Goal: Task Accomplishment & Management: Manage account settings

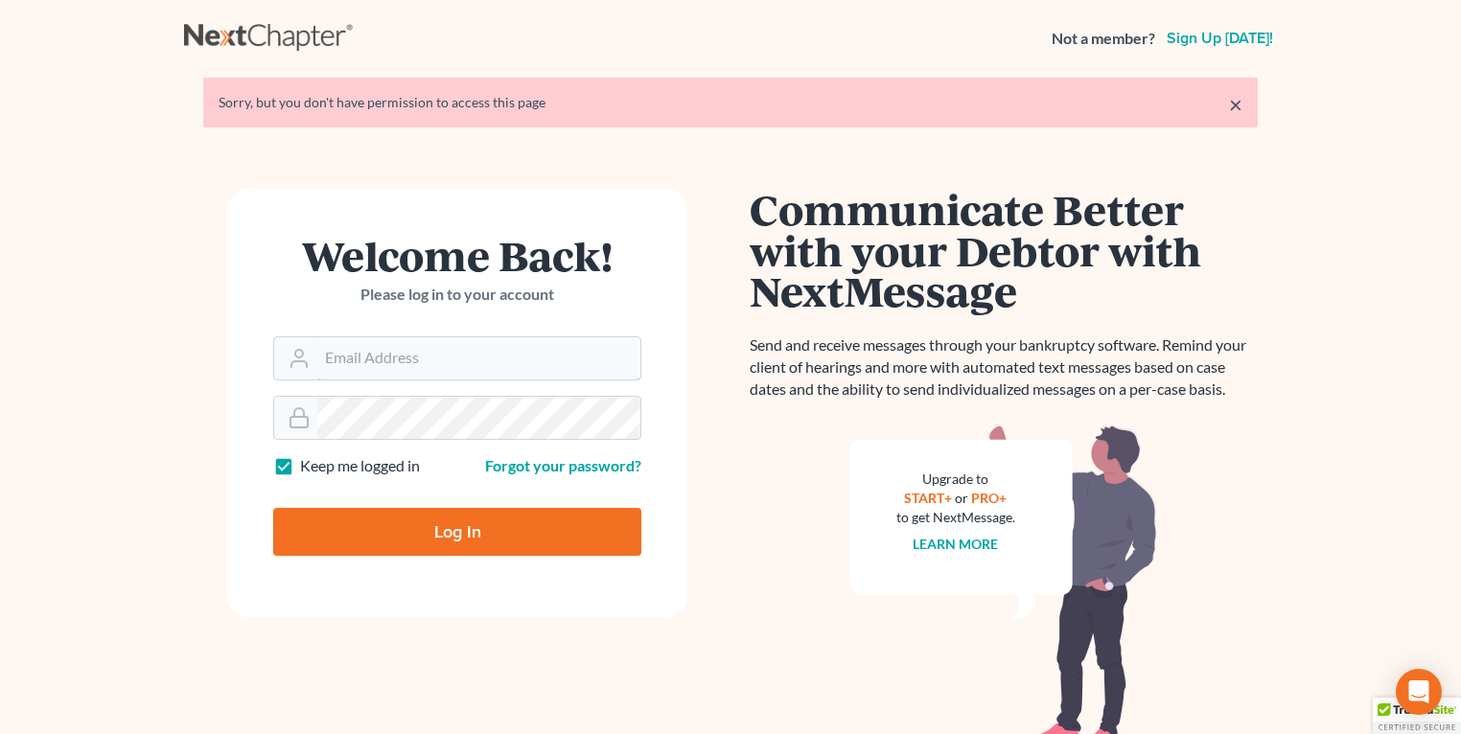
type input "[EMAIL_ADDRESS][DOMAIN_NAME]"
click at [325, 524] on input "Log In" at bounding box center [457, 532] width 368 height 48
type input "Thinking..."
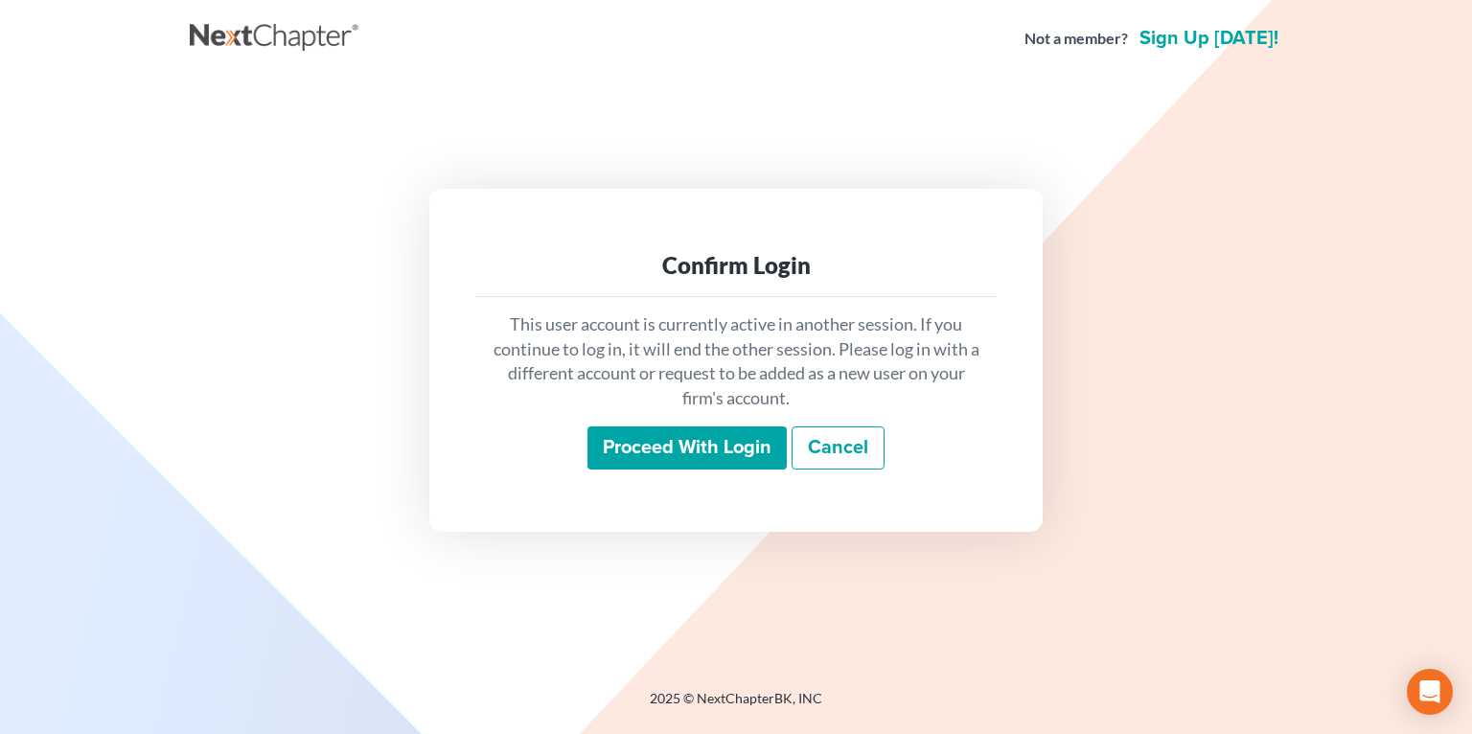
click at [715, 435] on input "Proceed with login" at bounding box center [686, 448] width 199 height 44
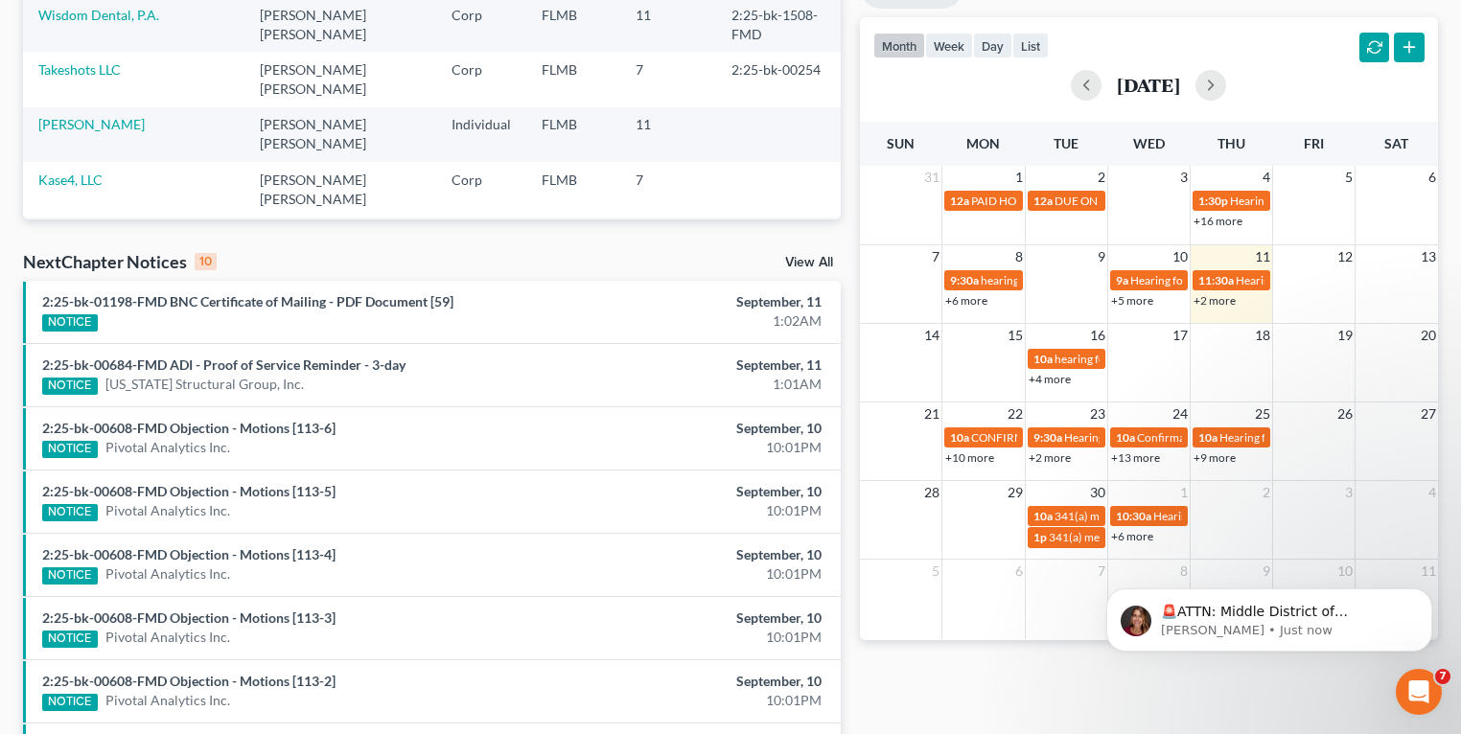
scroll to position [383, 0]
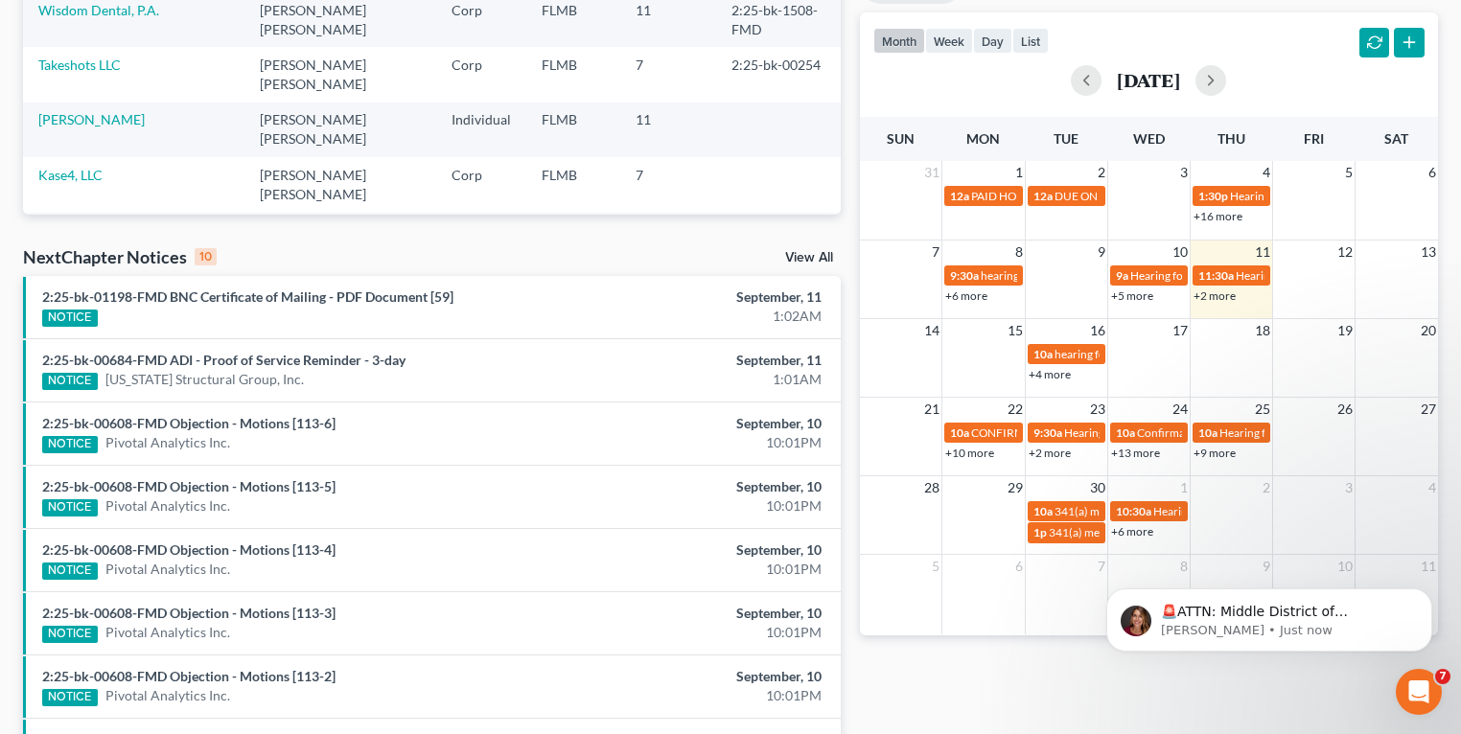
click at [222, 351] on div "2:25-bk-00684-FMD ADI - Proof of Service Reminder - 3-day NOTICE Florida Struct…" at bounding box center [299, 370] width 532 height 39
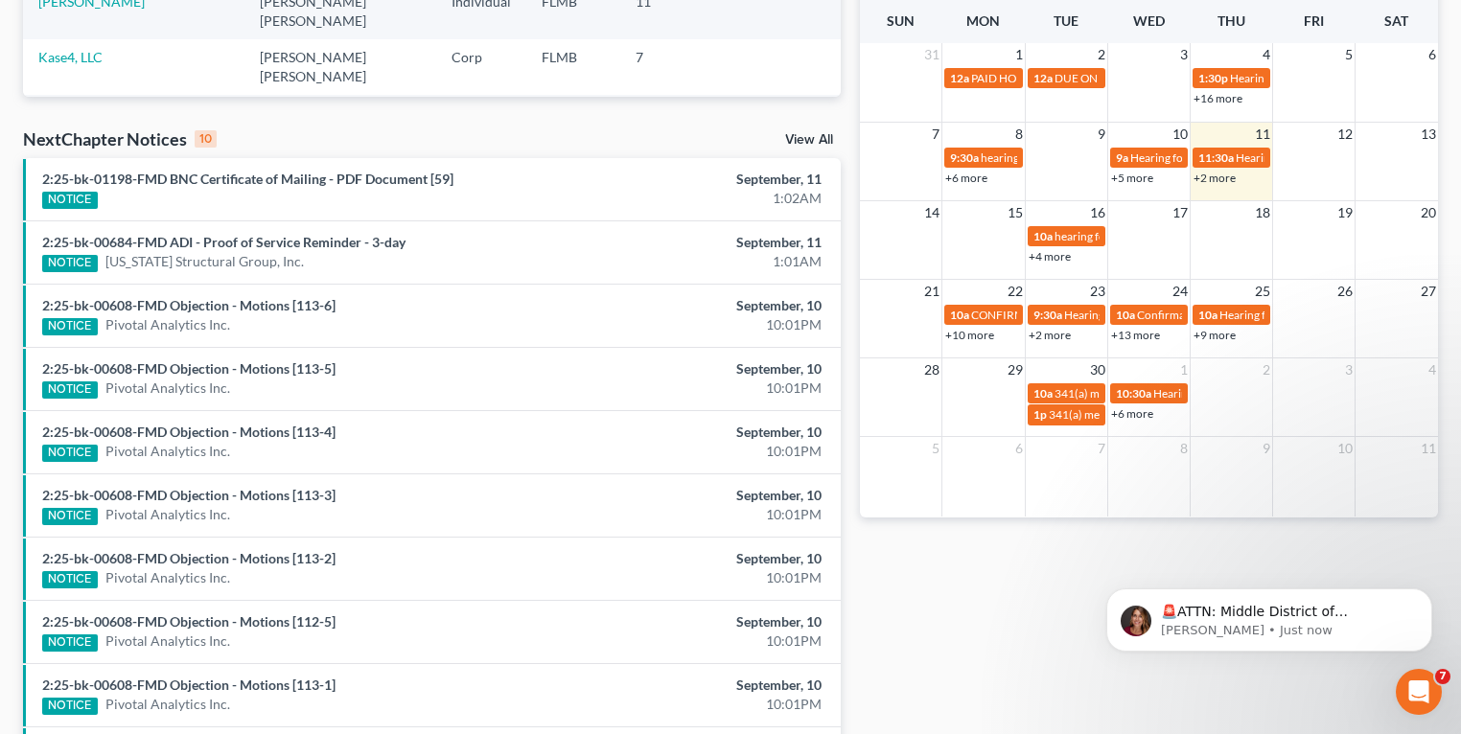
scroll to position [613, 0]
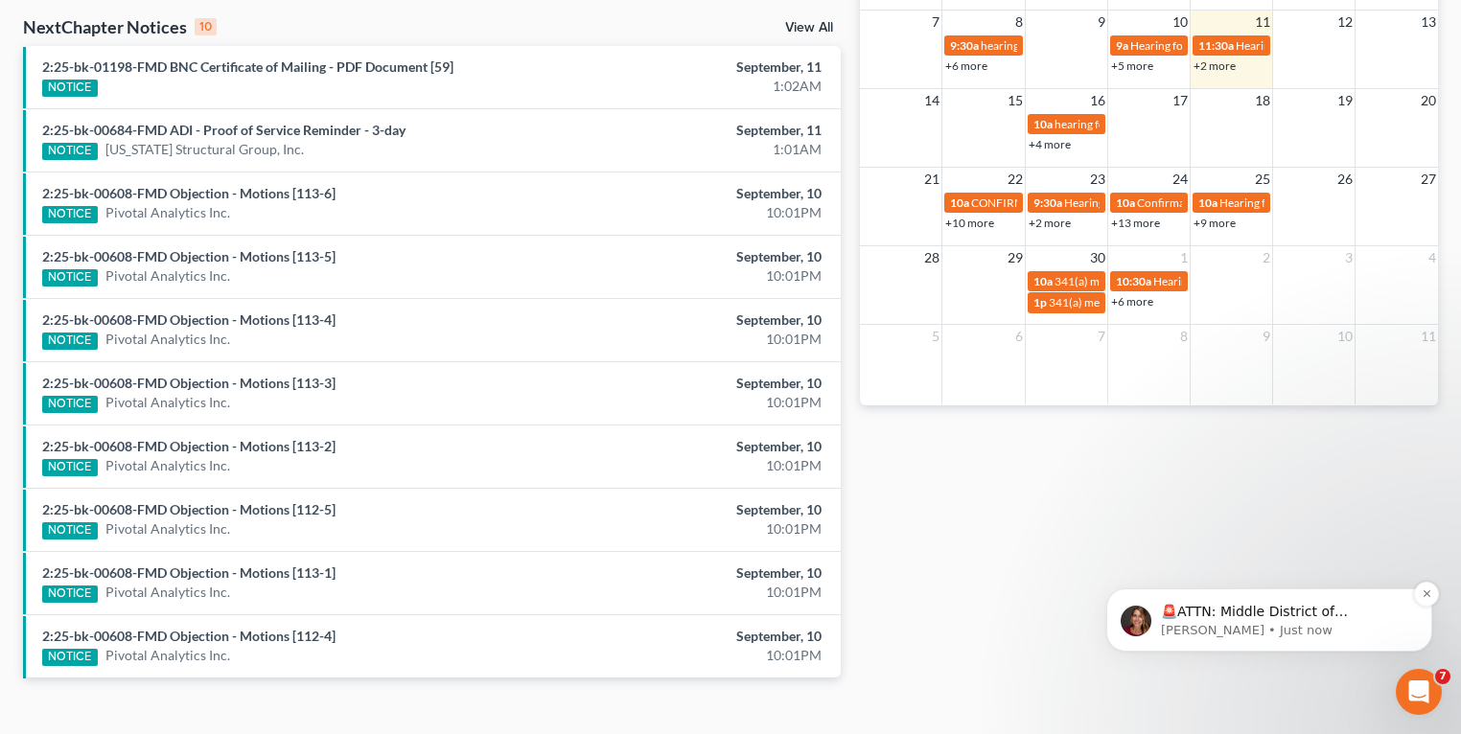
click at [1275, 617] on p "🚨ATTN: Middle District of Florida The court has added a new Credit Counseling F…" at bounding box center [1284, 612] width 247 height 19
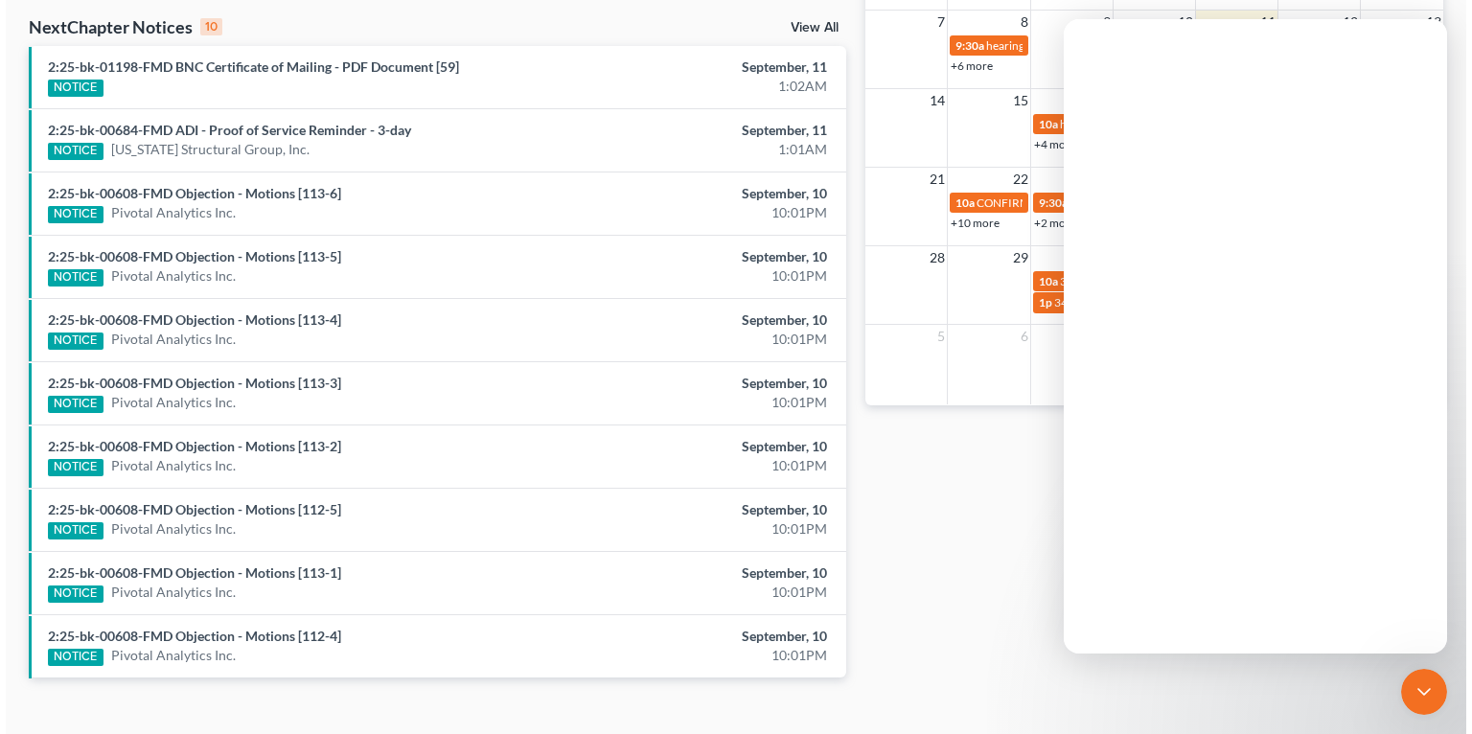
scroll to position [0, 0]
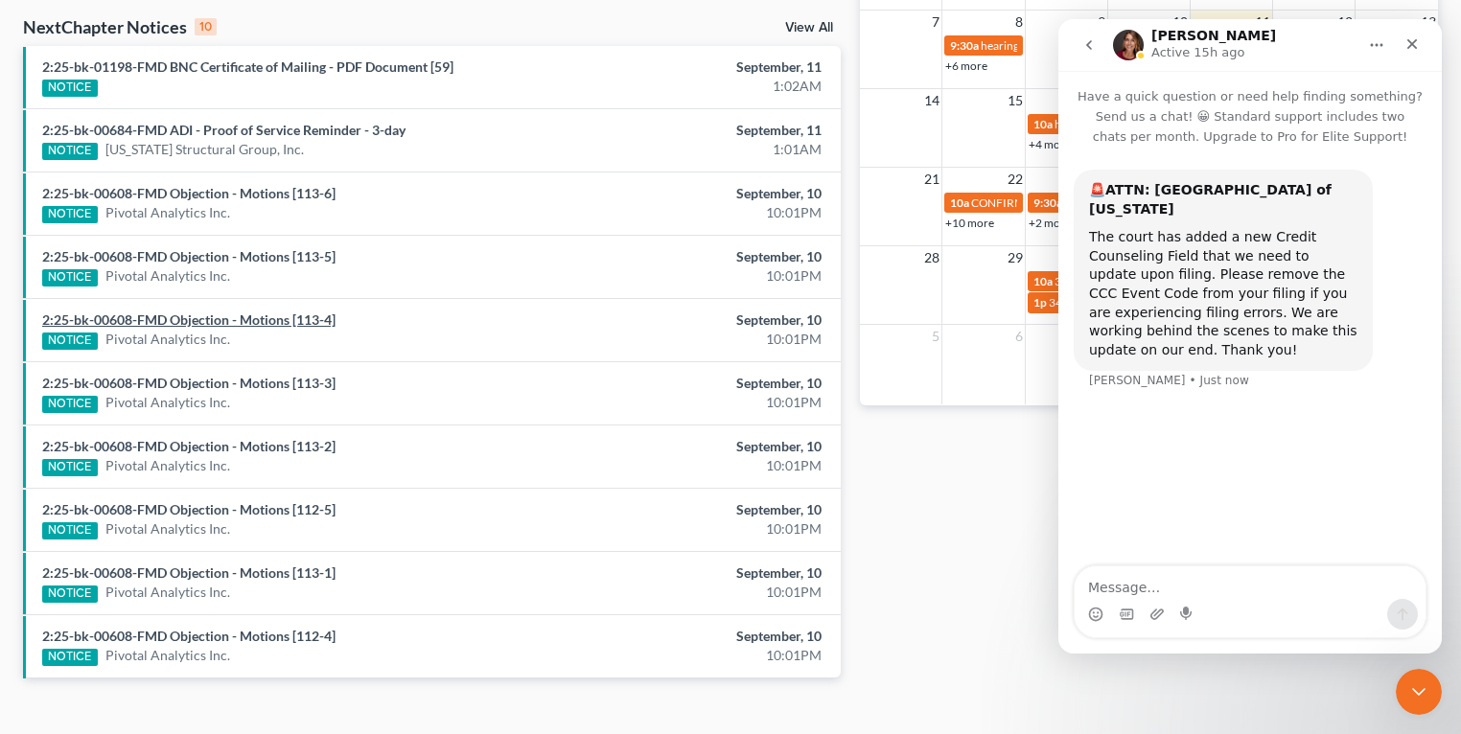
click at [291, 321] on link "2:25-bk-00608-FMD Objection - Motions [113-4]" at bounding box center [188, 319] width 293 height 16
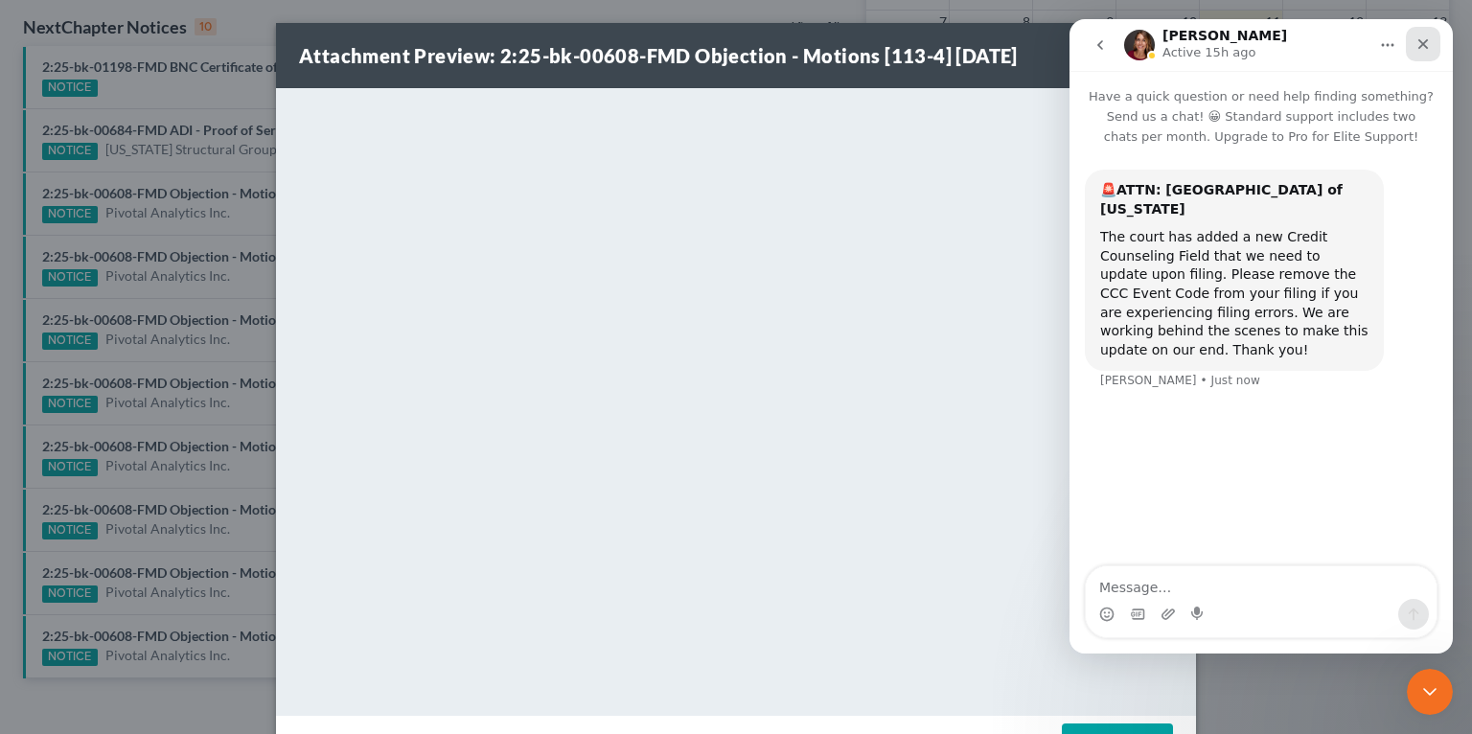
click at [1426, 43] on icon "Close" at bounding box center [1422, 43] width 15 height 15
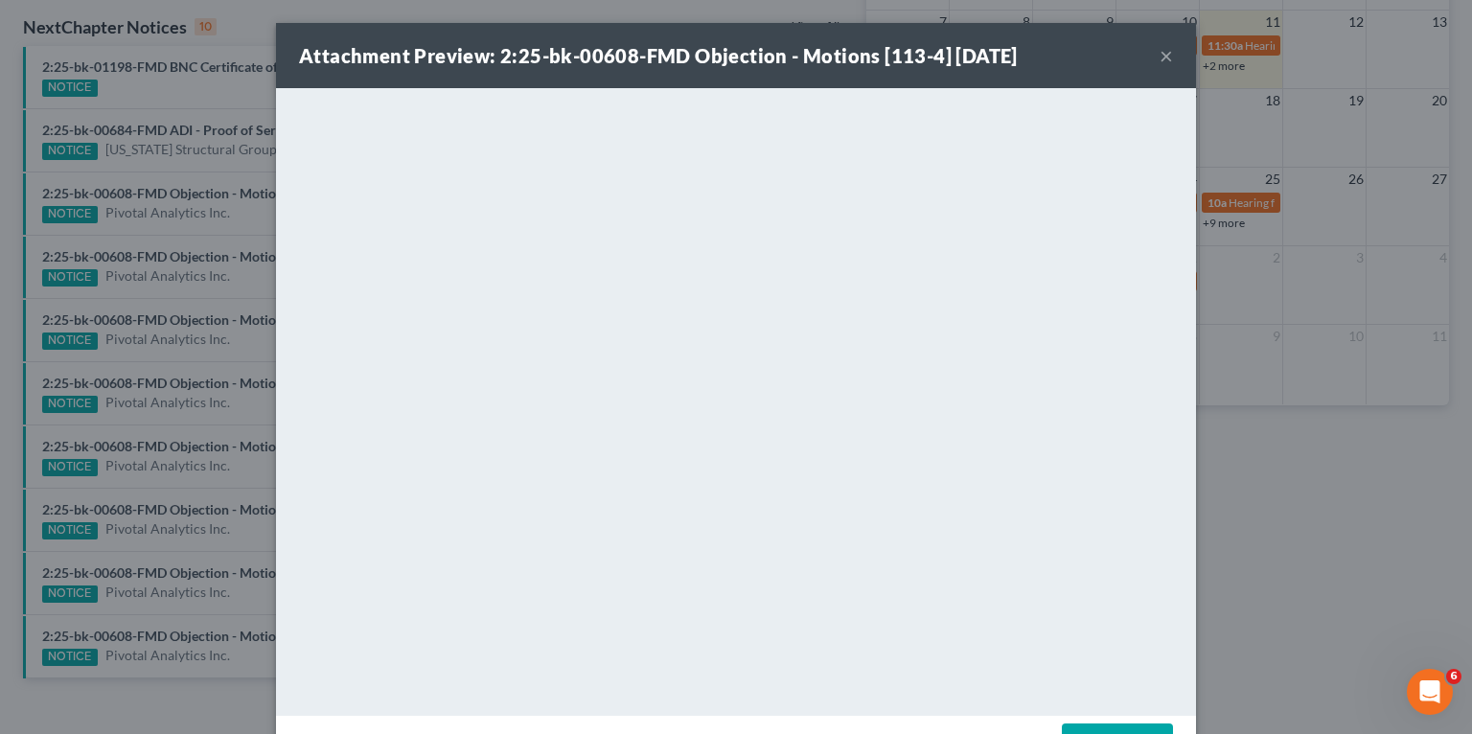
click at [1161, 55] on button "×" at bounding box center [1166, 55] width 13 height 23
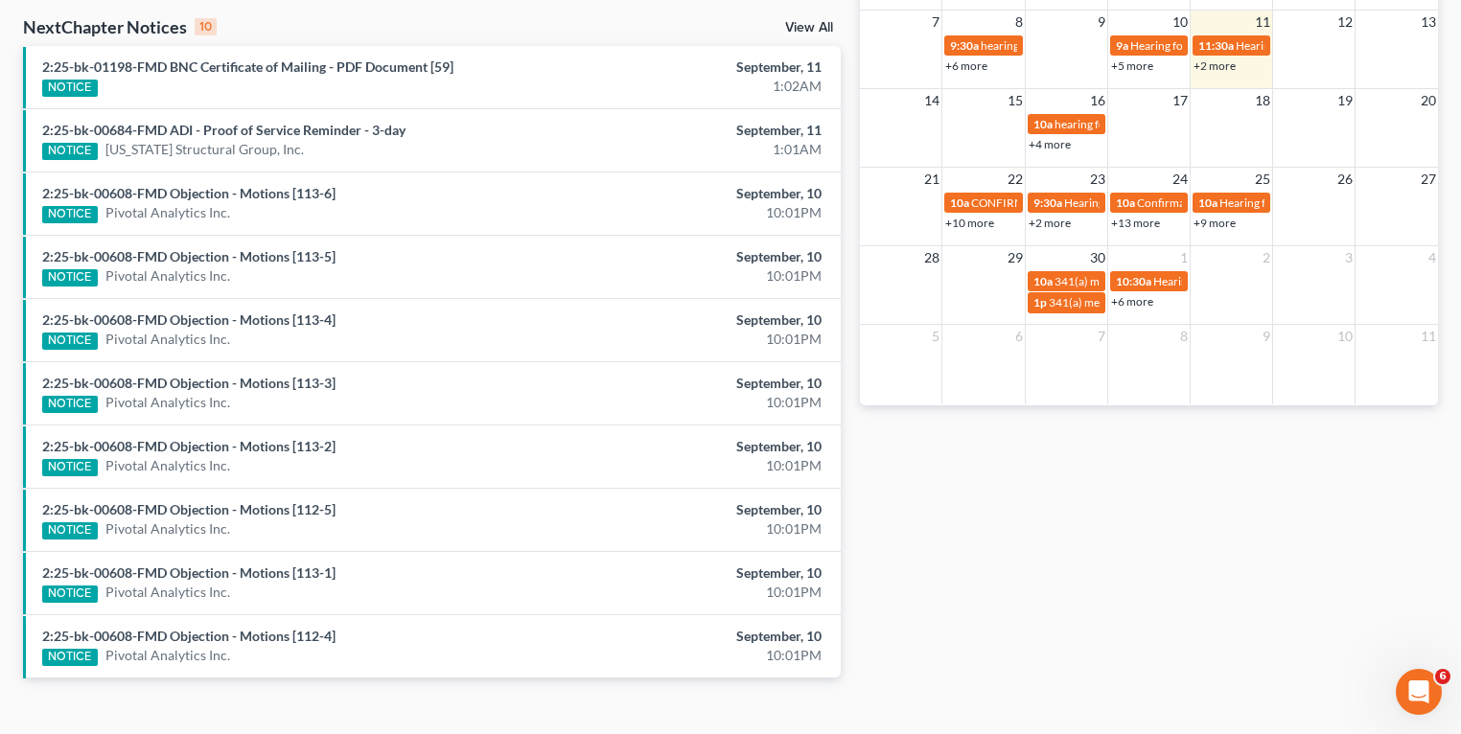
click at [306, 242] on li "2:25-bk-00608-FMD Objection - Motions [113-5] NOTICE Pivotal Analytics Inc. Sep…" at bounding box center [431, 266] width 817 height 63
click at [303, 249] on link "2:25-bk-00608-FMD Objection - Motions [113-5]" at bounding box center [188, 256] width 293 height 16
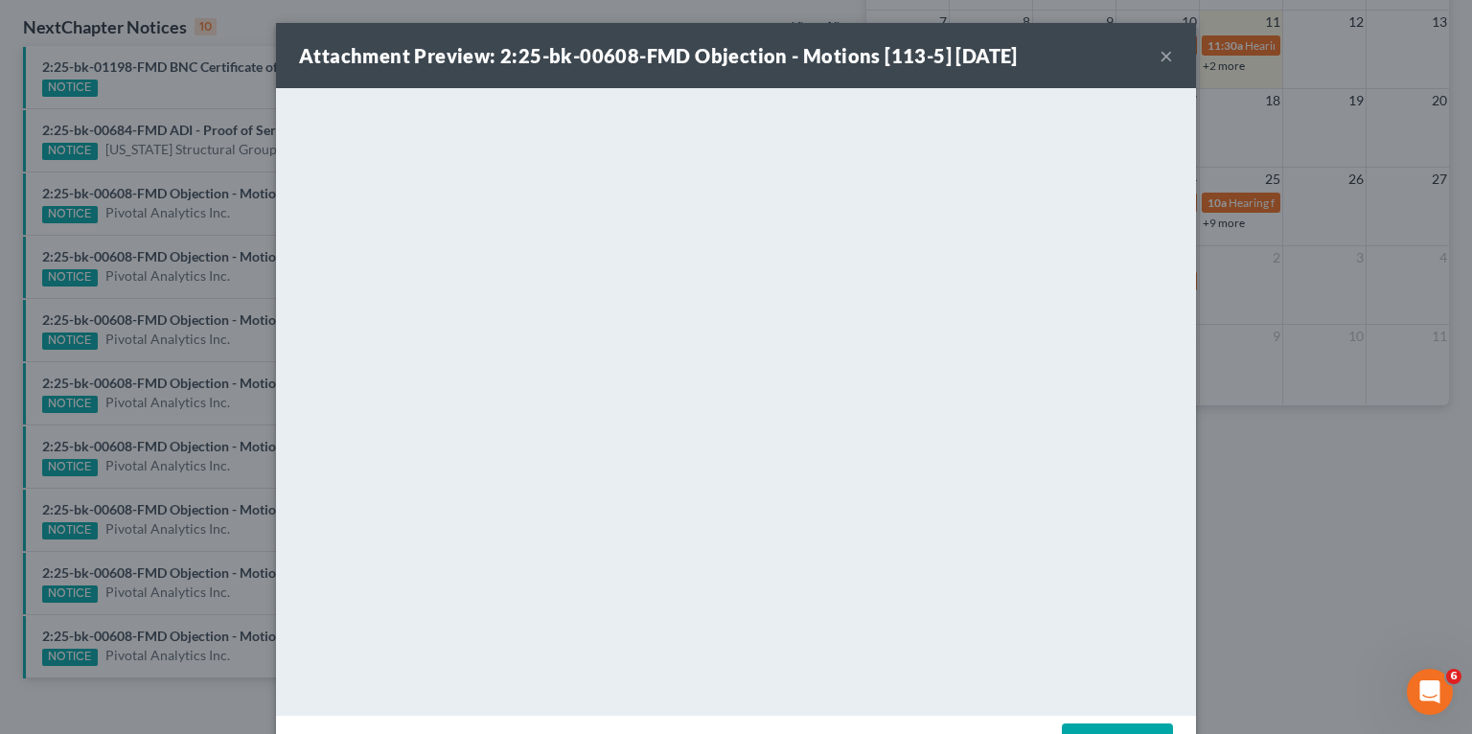
click at [1163, 51] on button "×" at bounding box center [1166, 55] width 13 height 23
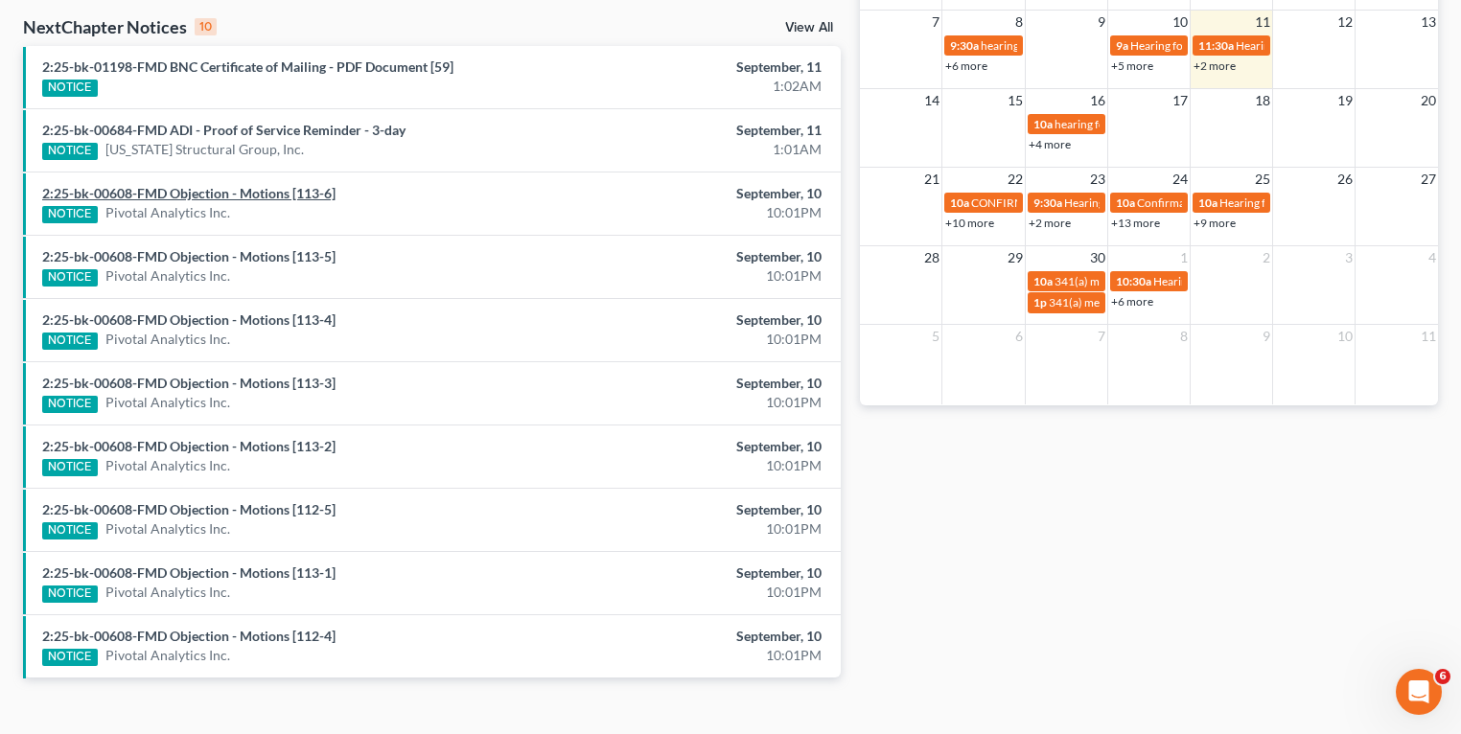
click at [310, 189] on link "2:25-bk-00608-FMD Objection - Motions [113-6]" at bounding box center [188, 193] width 293 height 16
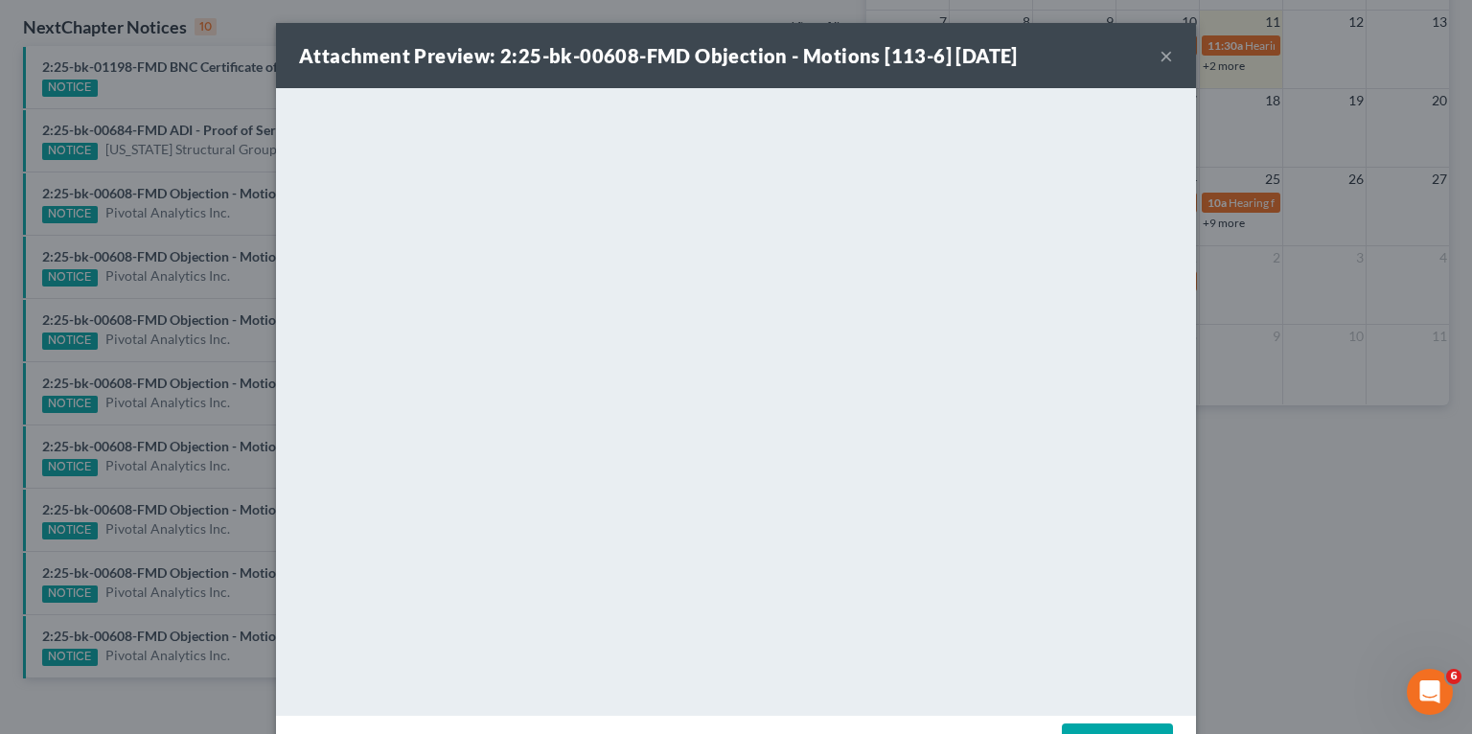
click at [1162, 53] on button "×" at bounding box center [1166, 55] width 13 height 23
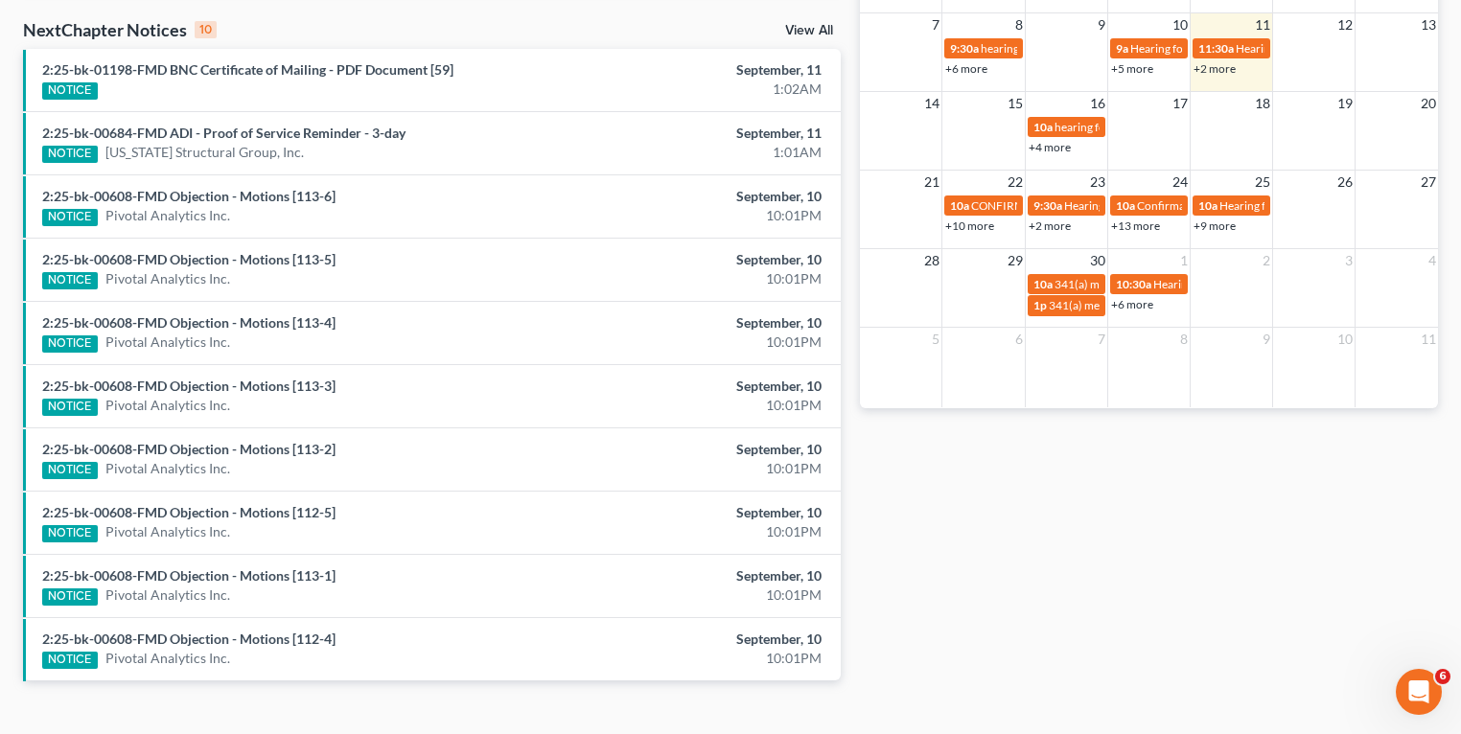
scroll to position [637, 0]
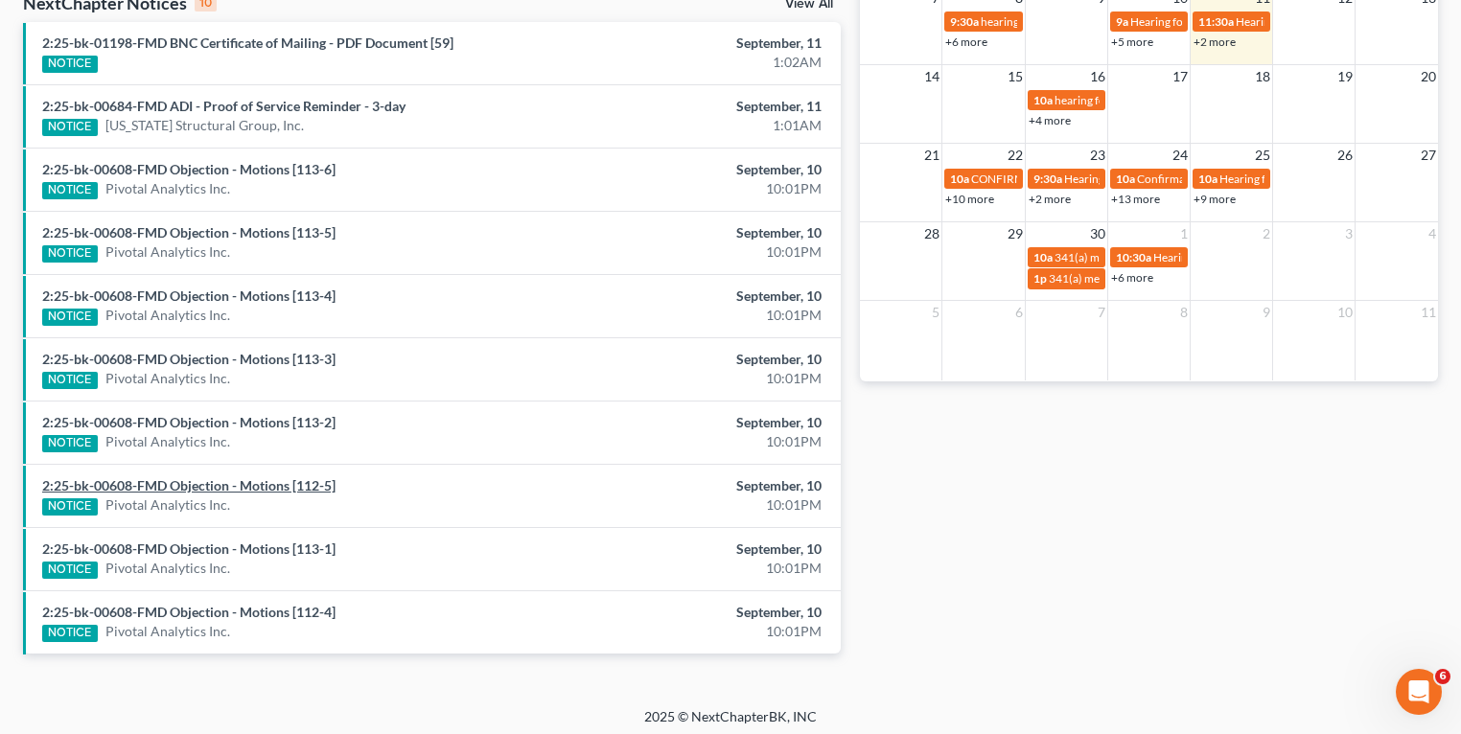
click at [303, 478] on link "2:25-bk-00608-FMD Objection - Motions [112-5]" at bounding box center [188, 485] width 293 height 16
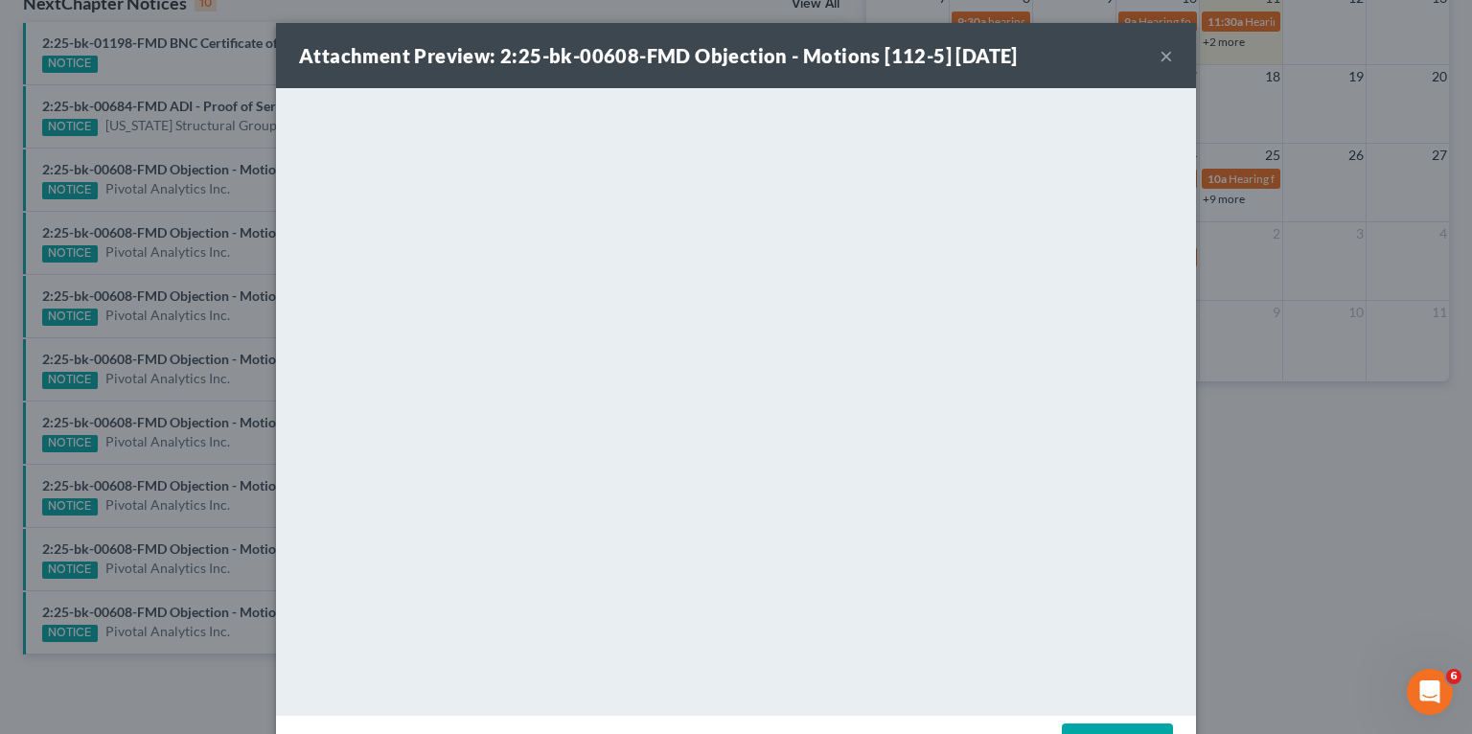
click at [981, 40] on div "Attachment Preview: 2:25-bk-00608-FMD Objection - Motions [112-5] 09/10/2025 ×" at bounding box center [736, 55] width 920 height 65
click at [1164, 55] on button "×" at bounding box center [1166, 55] width 13 height 23
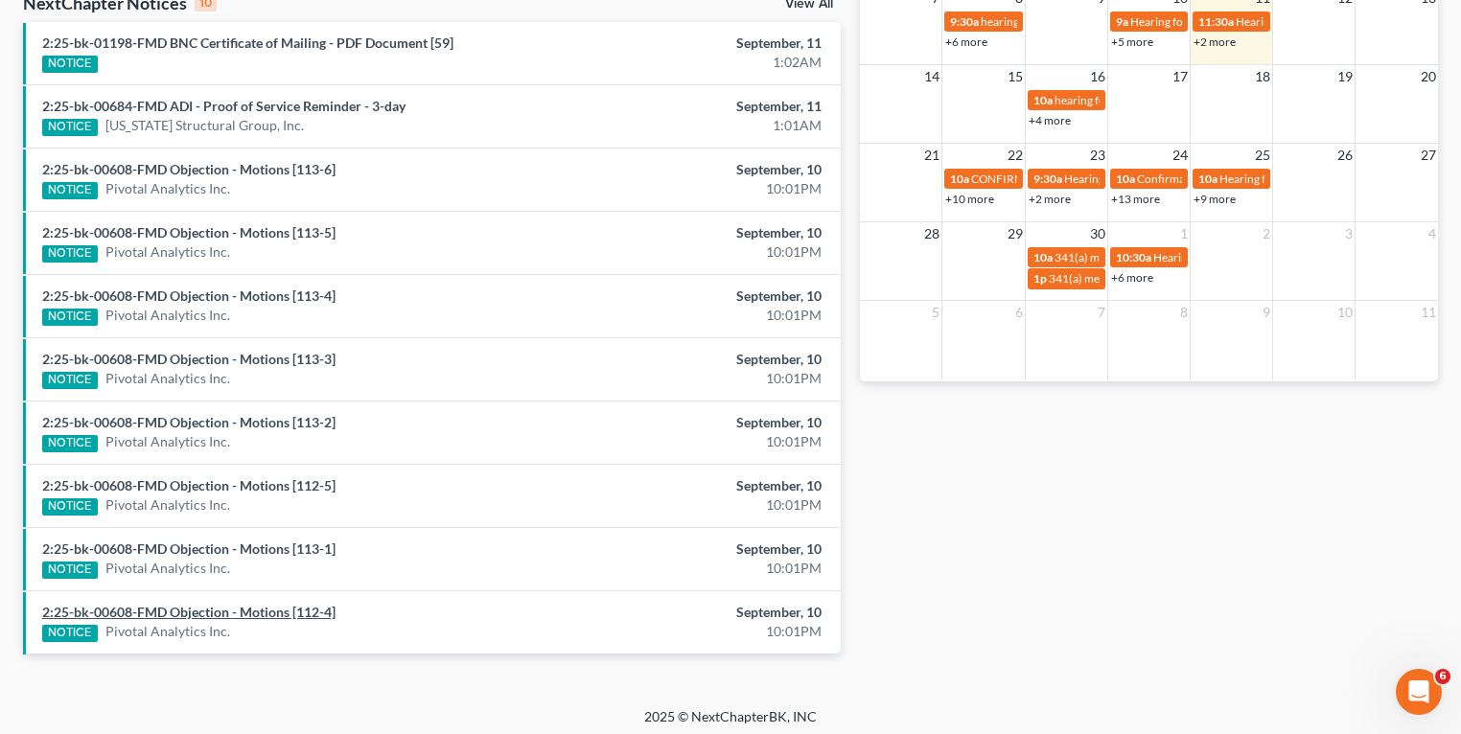
click at [305, 607] on link "2:25-bk-00608-FMD Objection - Motions [112-4]" at bounding box center [188, 612] width 293 height 16
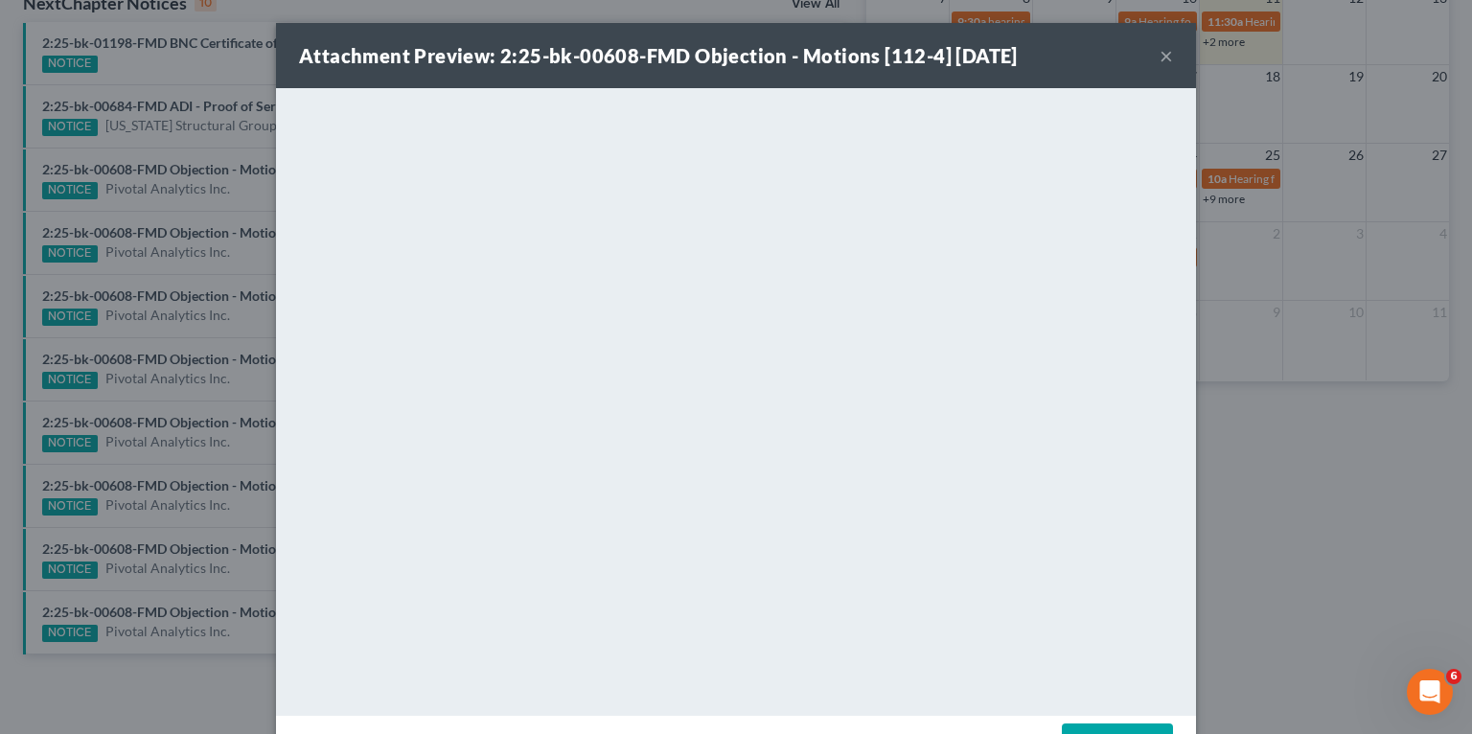
click at [1004, 64] on strong "Attachment Preview: 2:25-bk-00608-FMD Objection - Motions [112-4] 09/10/2025" at bounding box center [658, 55] width 719 height 23
drag, startPoint x: 1004, startPoint y: 64, endPoint x: 1158, endPoint y: 58, distance: 153.5
click at [1160, 58] on button "×" at bounding box center [1166, 55] width 13 height 23
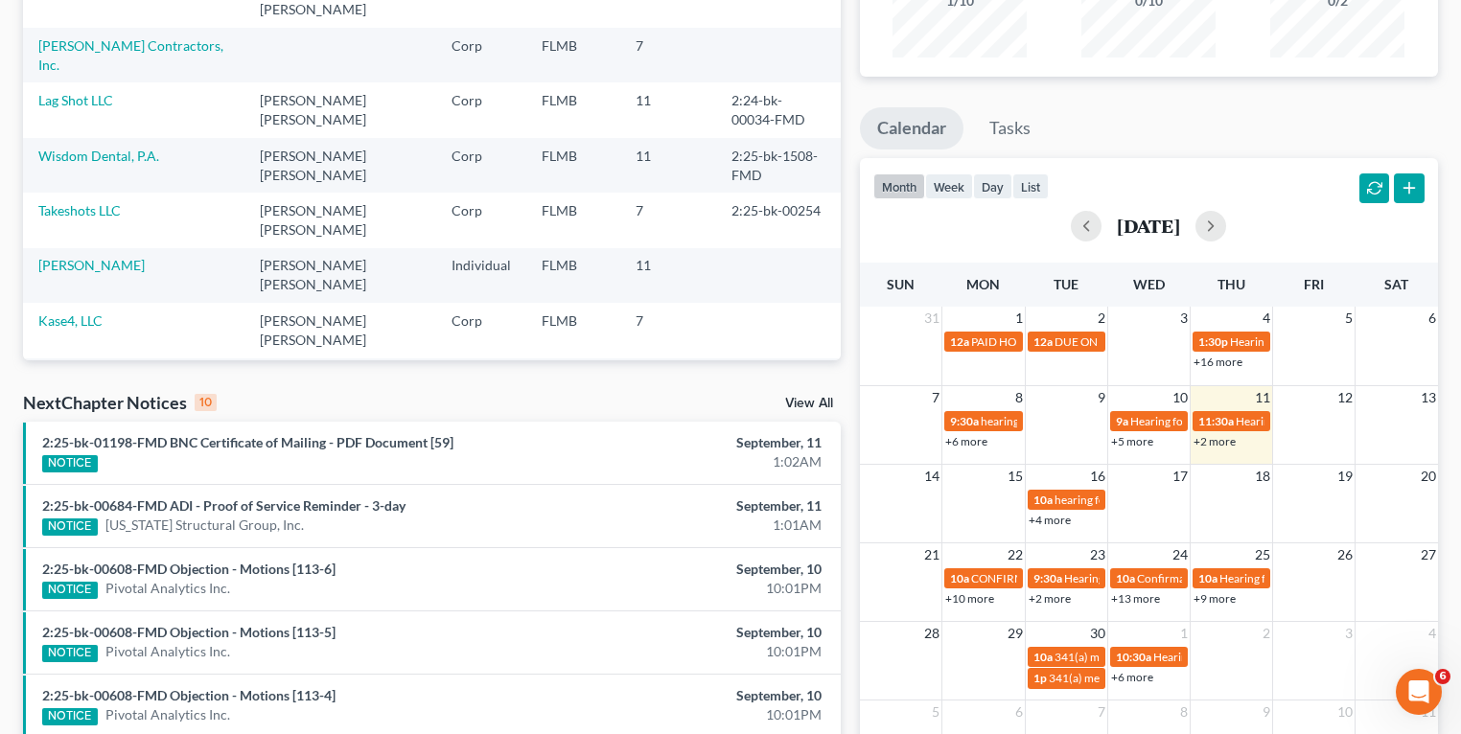
scroll to position [254, 0]
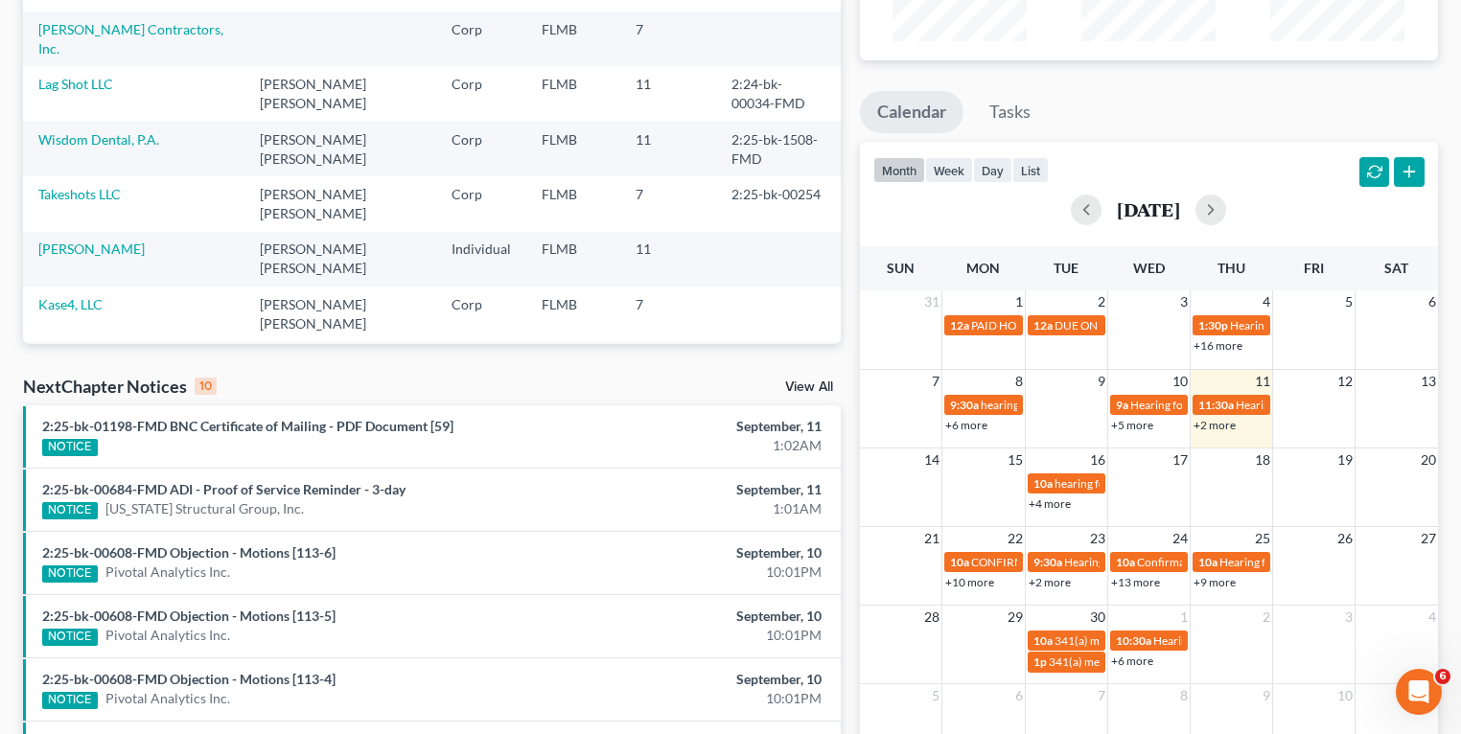
click at [808, 384] on link "View All" at bounding box center [809, 386] width 48 height 13
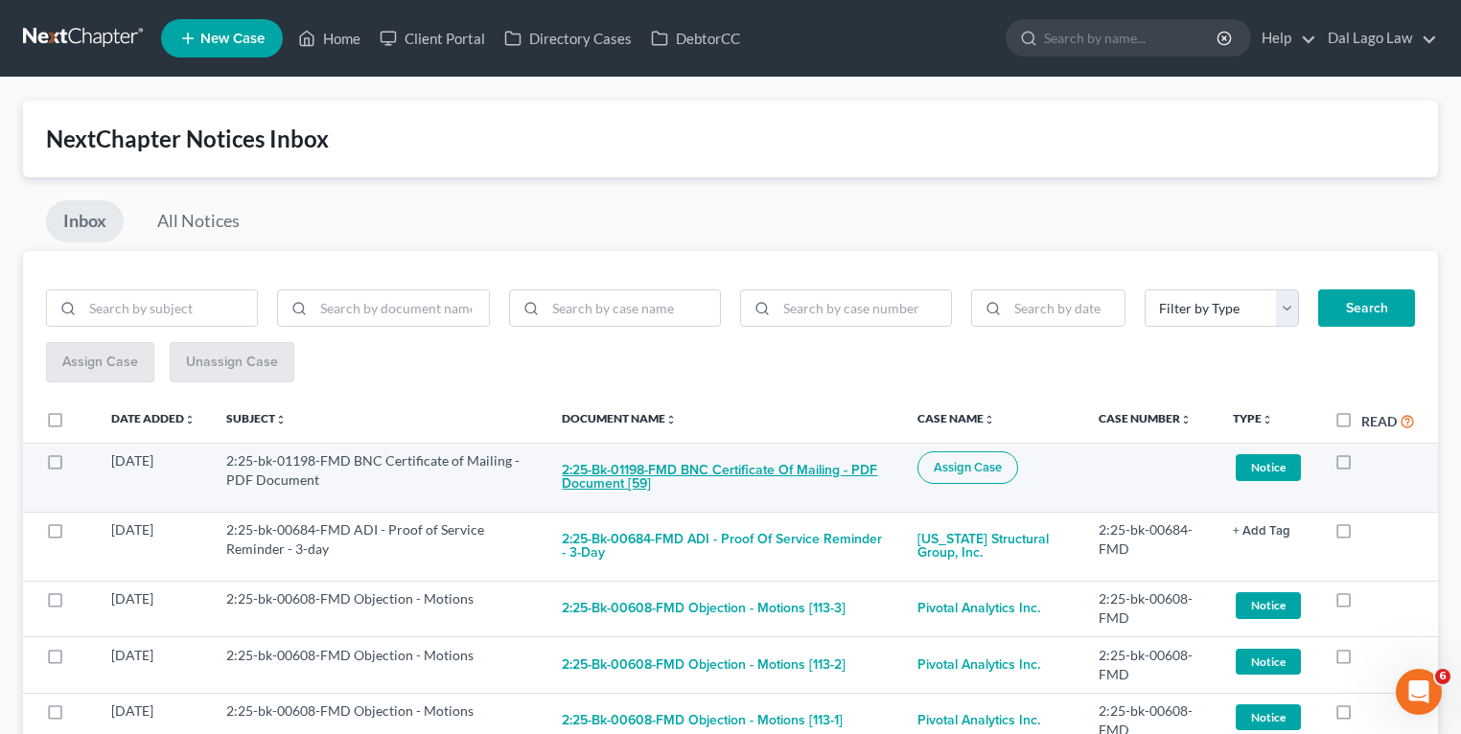
drag, startPoint x: 558, startPoint y: 468, endPoint x: 629, endPoint y: 466, distance: 70.9
click at [629, 470] on td "2:25-bk-01198-FMD BNC Certificate of Mailing - PDF Document [59]" at bounding box center [724, 477] width 356 height 69
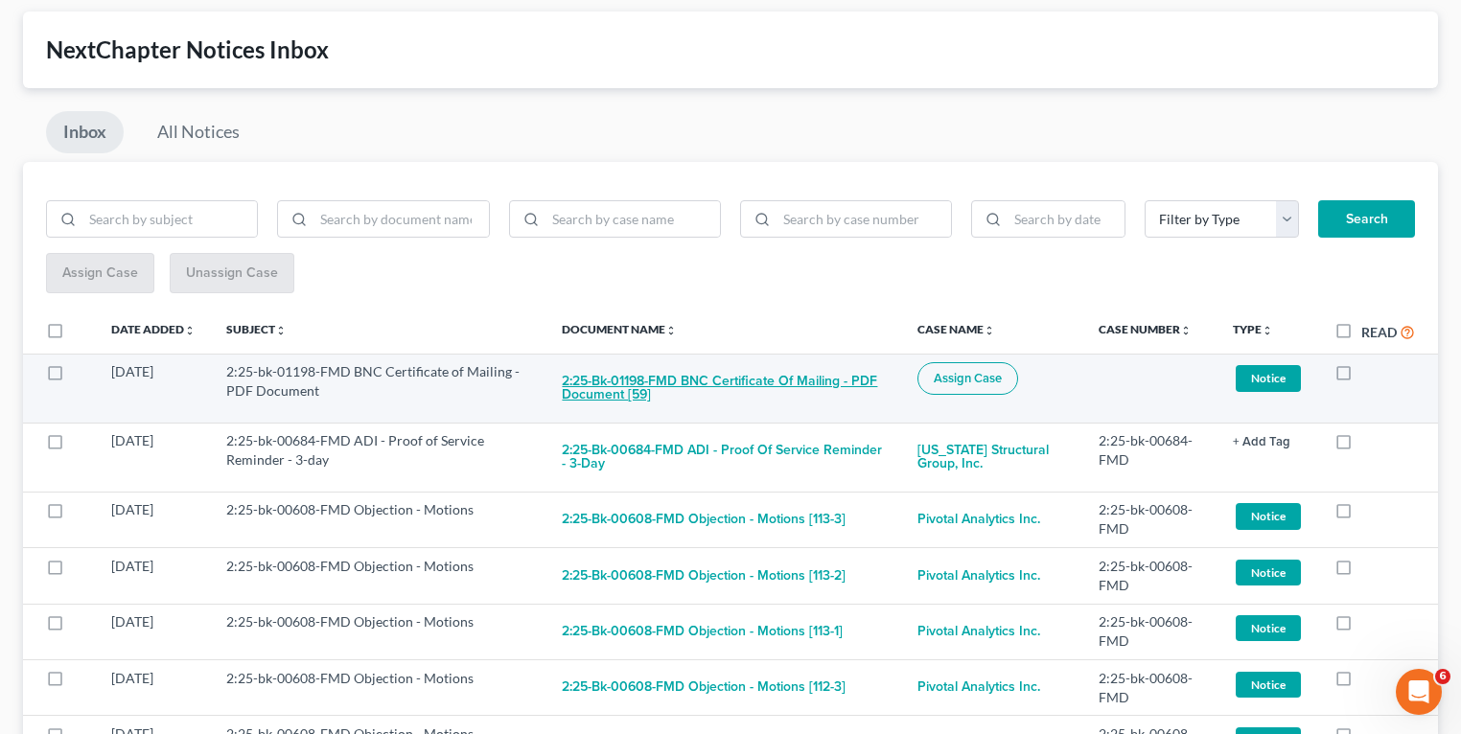
scroll to position [230, 0]
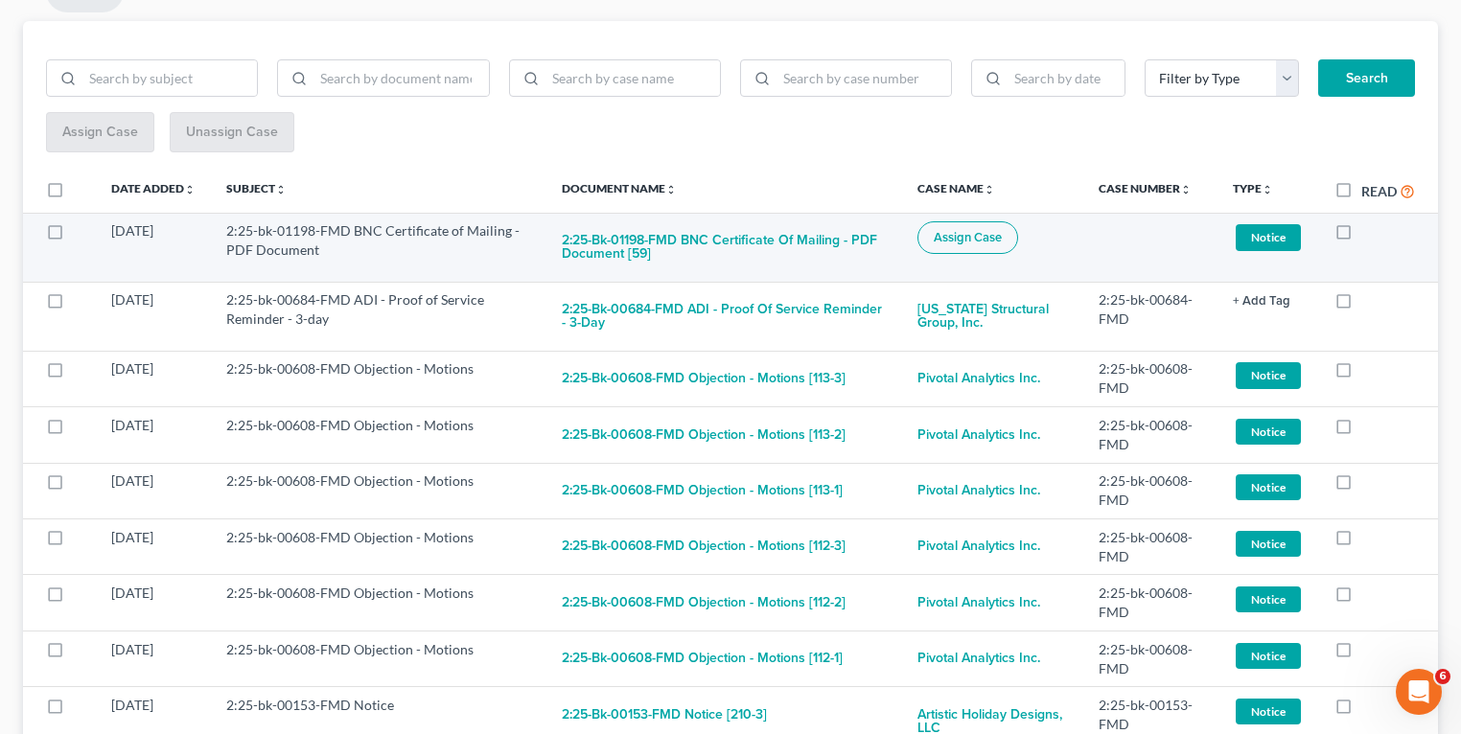
click at [993, 242] on span "Assign Case" at bounding box center [967, 237] width 68 height 15
checkbox input "true"
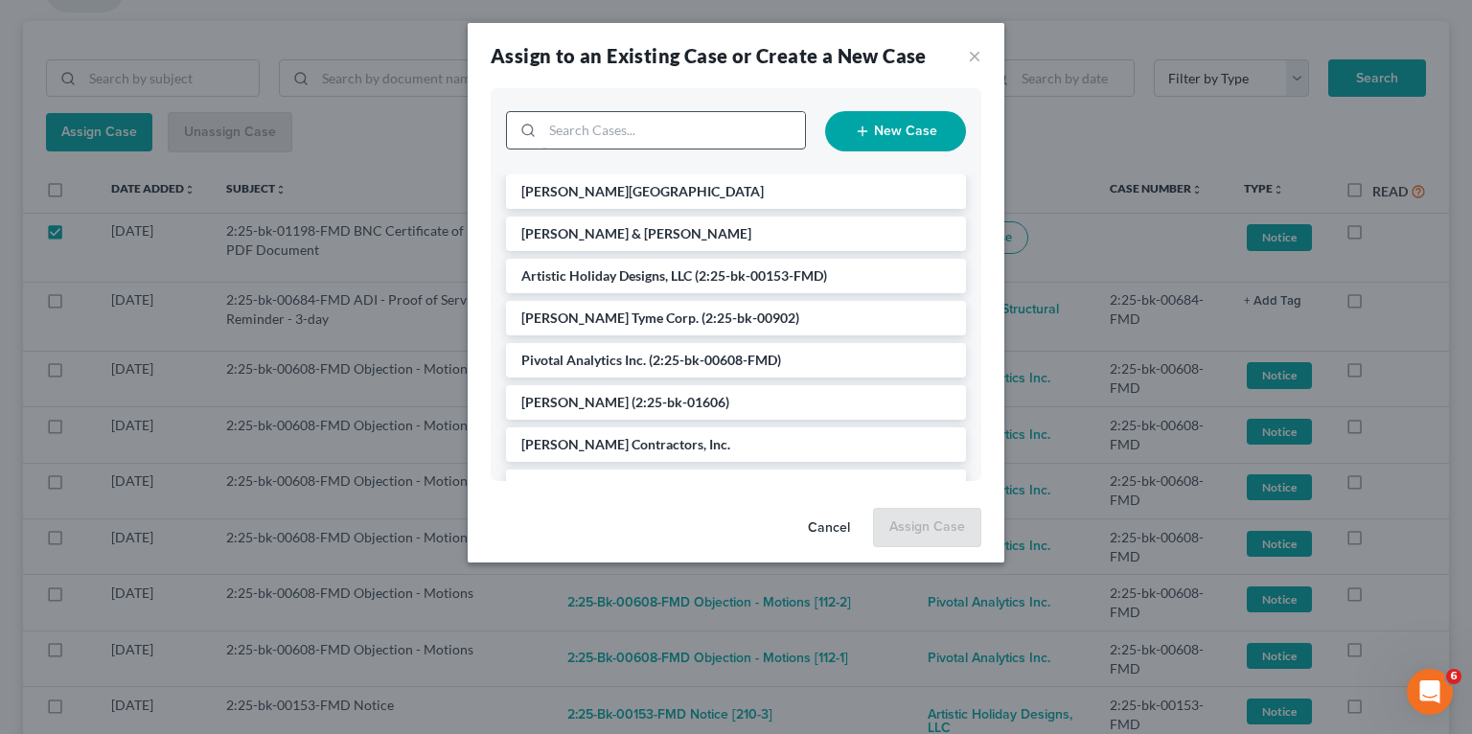
click at [610, 129] on input "search" at bounding box center [673, 130] width 263 height 36
type input "Garuda"
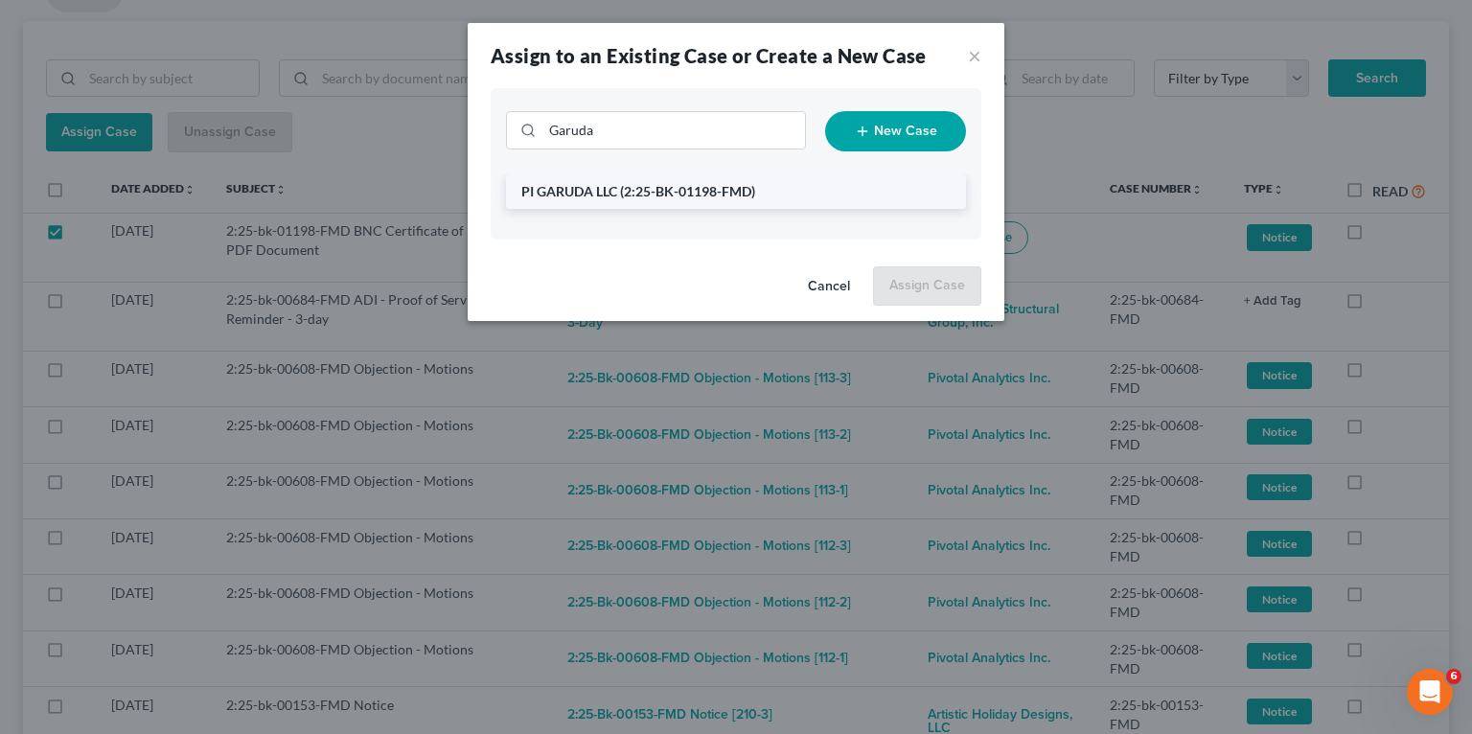
click at [610, 182] on li "PI GARUDA LLC (2:25-BK-01198-FMD)" at bounding box center [736, 191] width 460 height 35
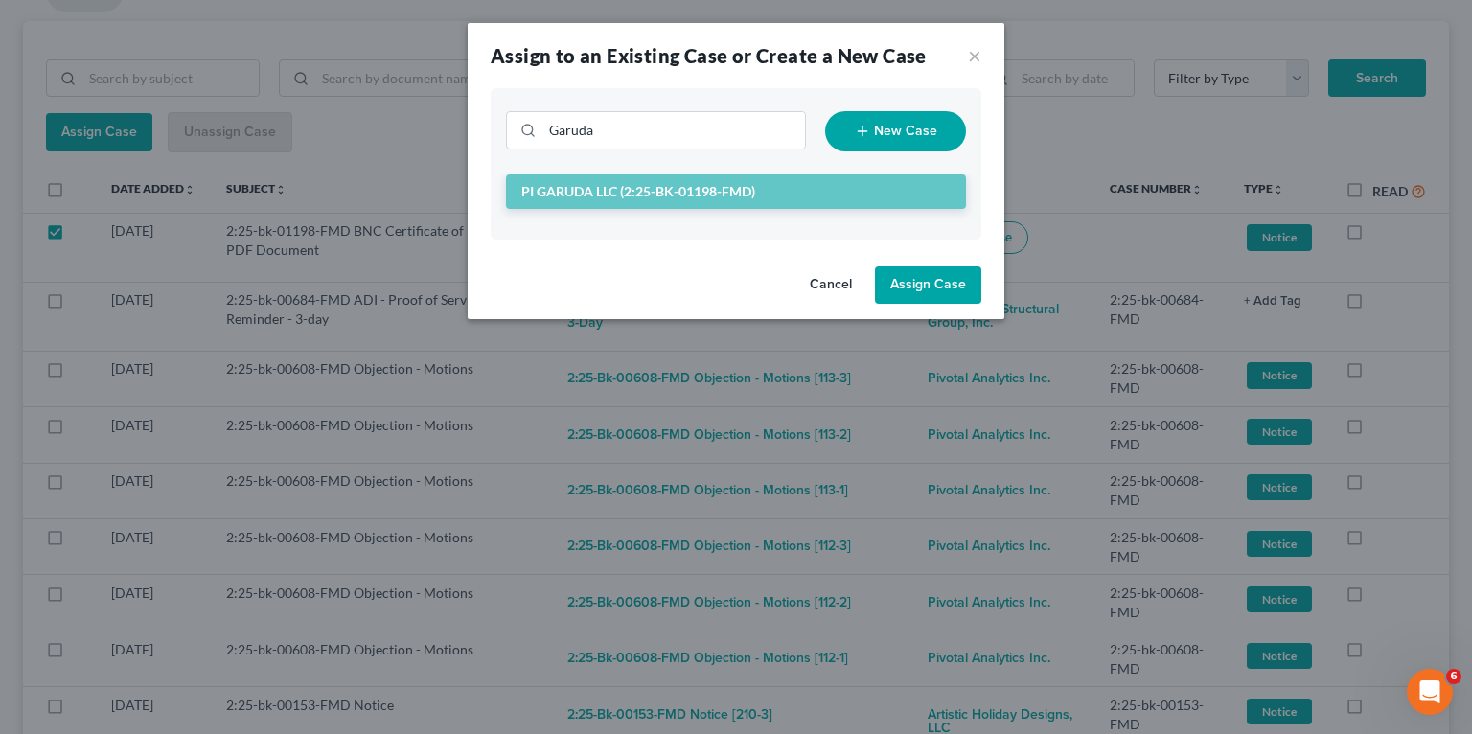
click at [927, 288] on button "Assign Case" at bounding box center [928, 285] width 106 height 38
checkbox input "false"
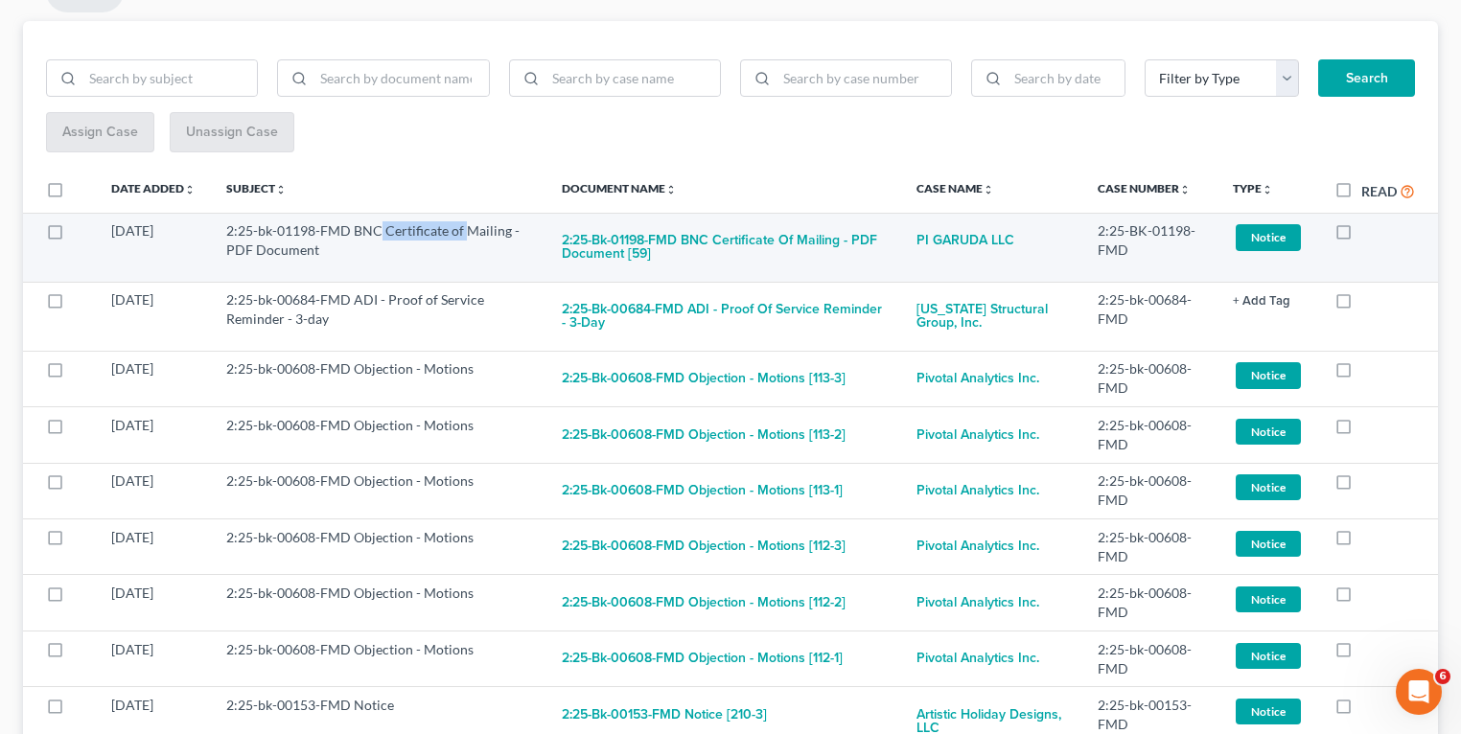
drag, startPoint x: 379, startPoint y: 234, endPoint x: 468, endPoint y: 234, distance: 89.1
click at [468, 234] on td "2:25-bk-01198-FMD BNC Certificate of Mailing - PDF Document" at bounding box center [378, 247] width 335 height 69
drag, startPoint x: 468, startPoint y: 234, endPoint x: 416, endPoint y: 253, distance: 55.2
click at [416, 253] on td "2:25-bk-01198-FMD BNC Certificate of Mailing - PDF Document" at bounding box center [378, 247] width 335 height 69
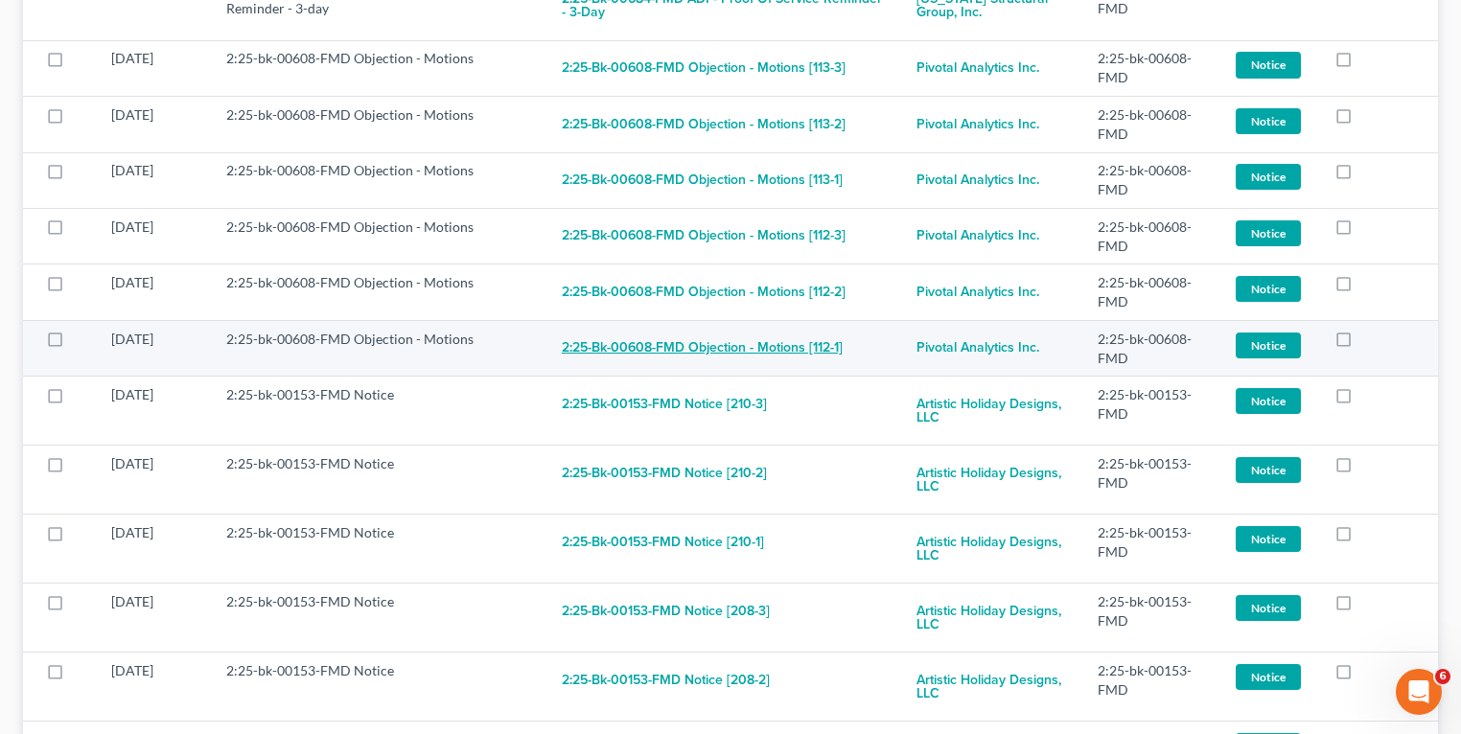
scroll to position [537, 0]
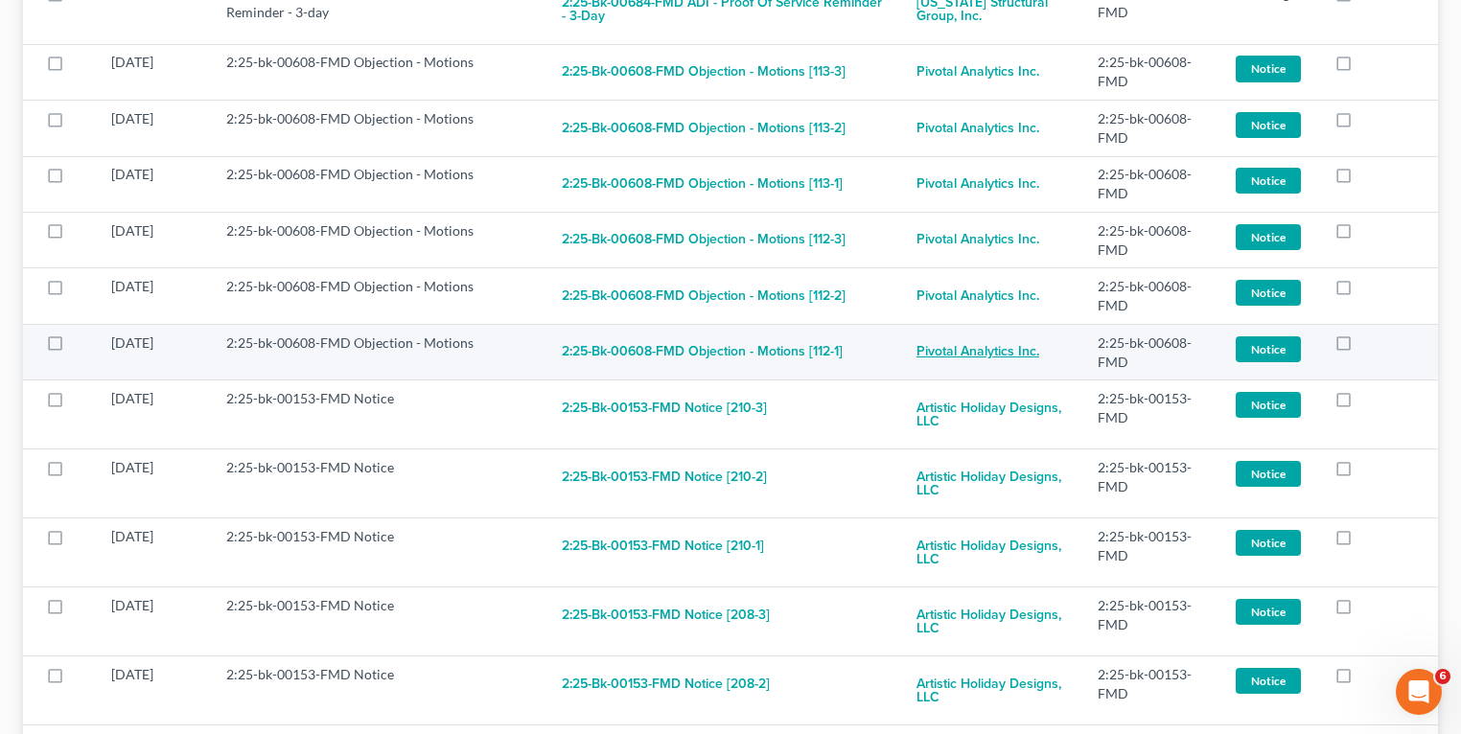
click at [956, 355] on link "Pivotal Analytics Inc." at bounding box center [977, 353] width 123 height 38
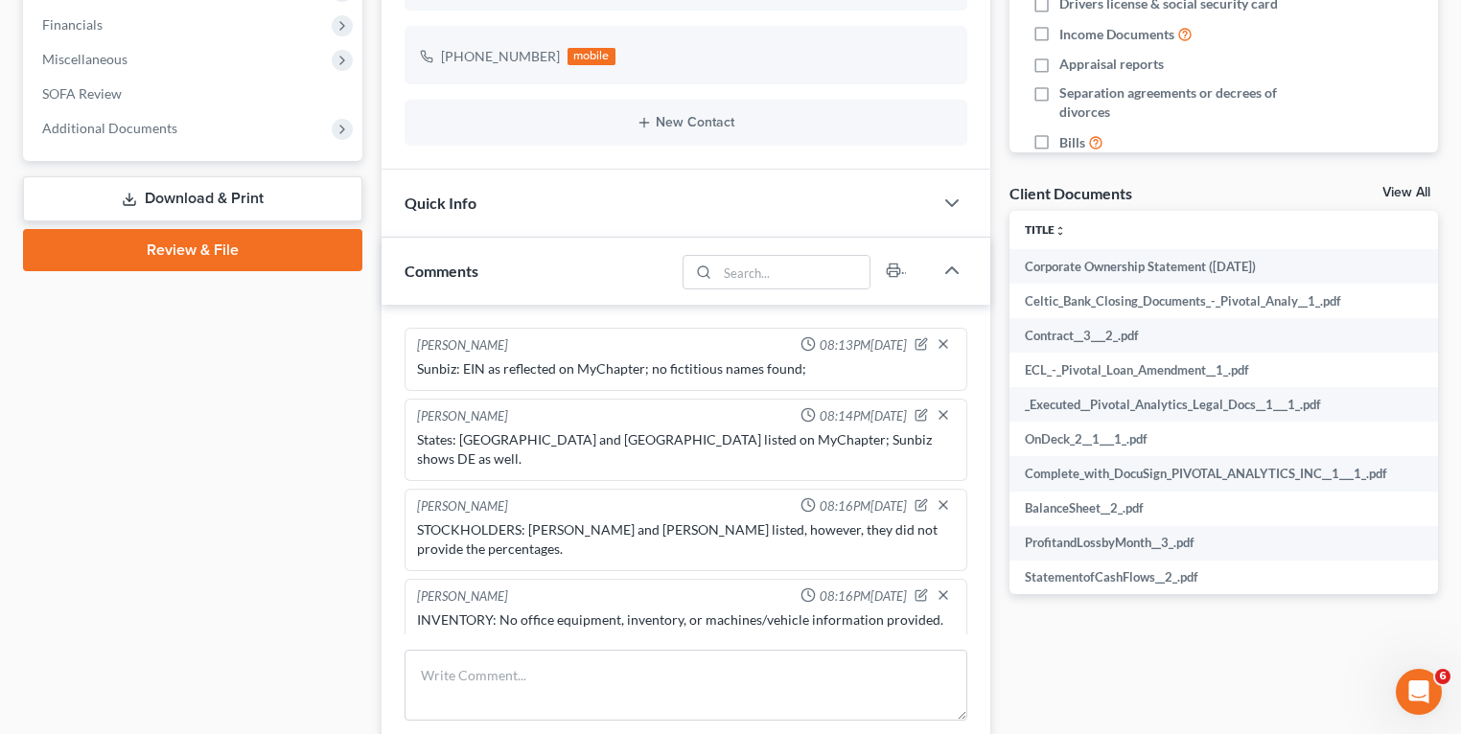
scroll to position [594, 0]
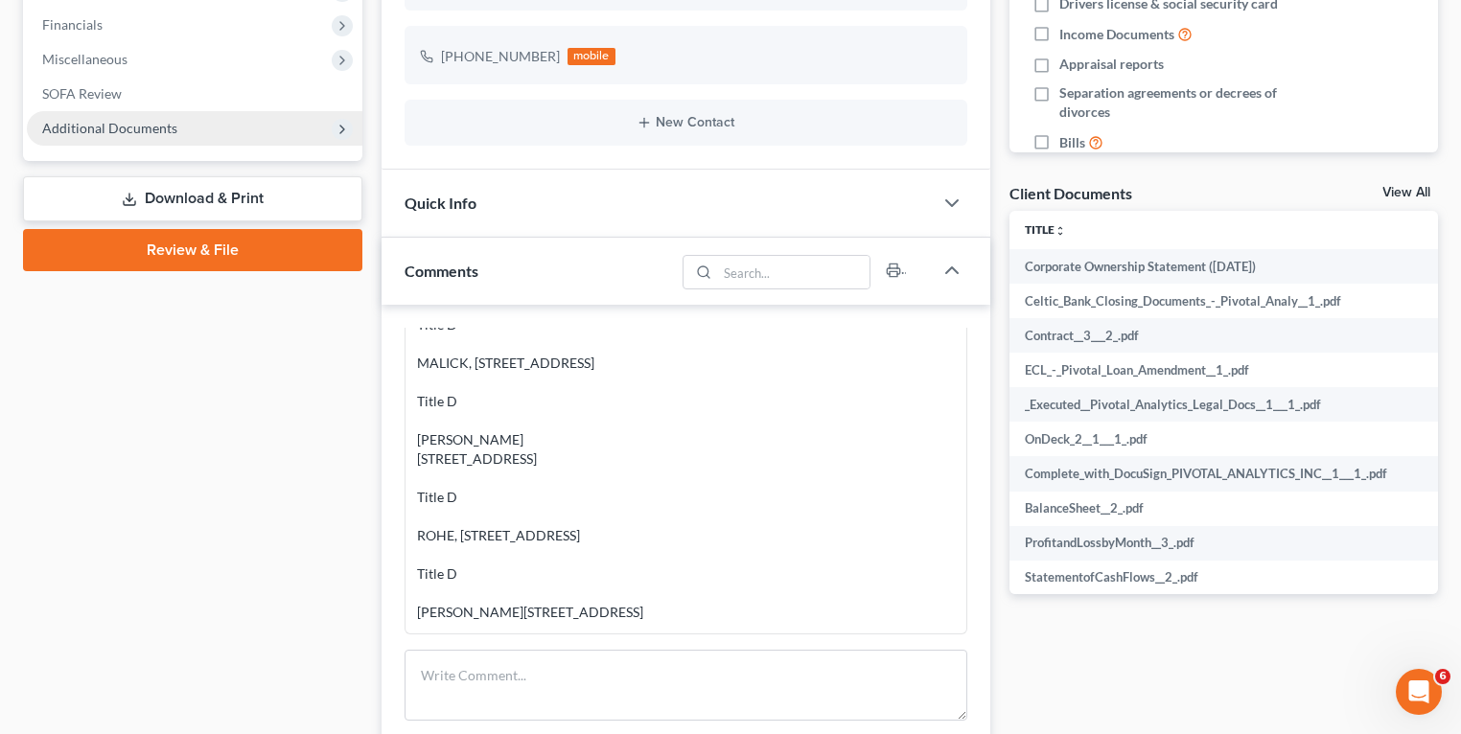
click at [139, 133] on span "Additional Documents" at bounding box center [109, 128] width 135 height 16
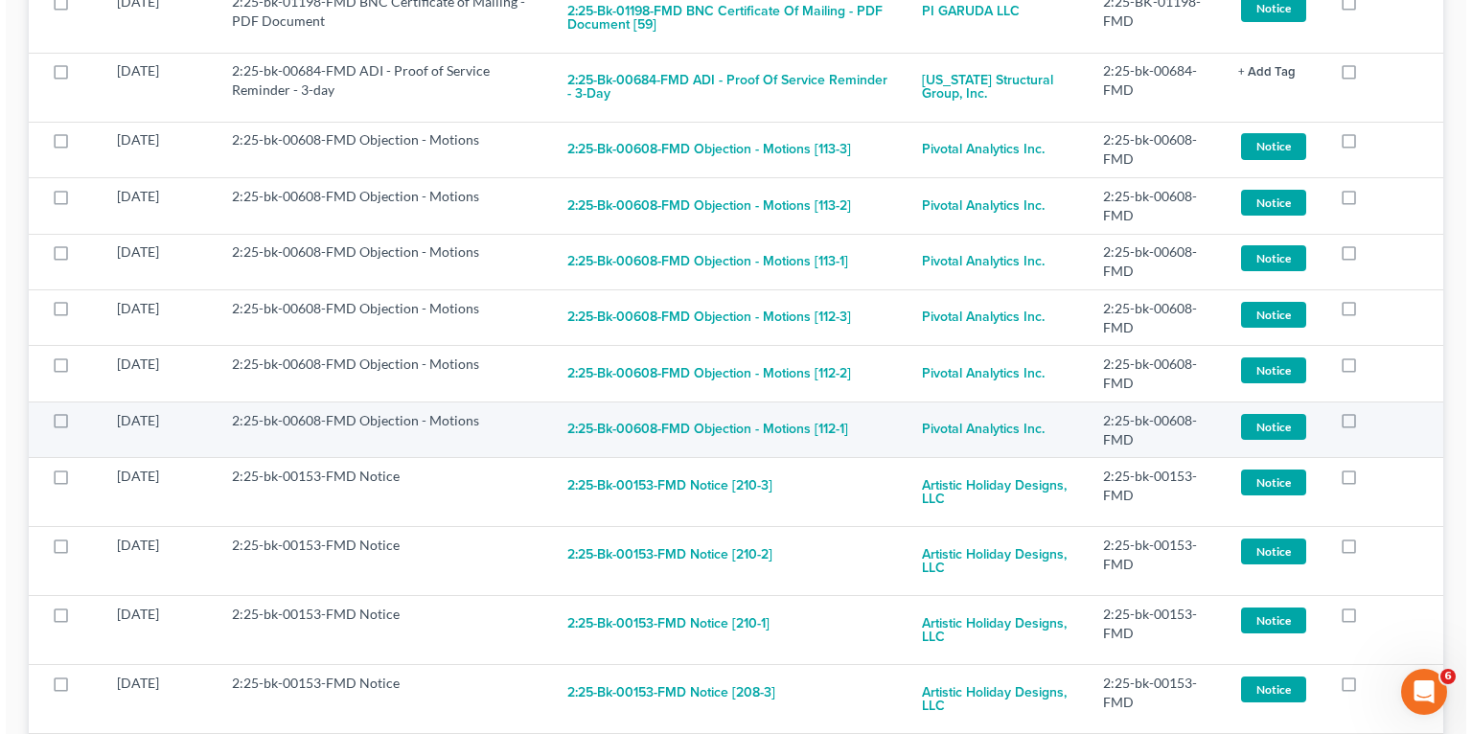
scroll to position [460, 0]
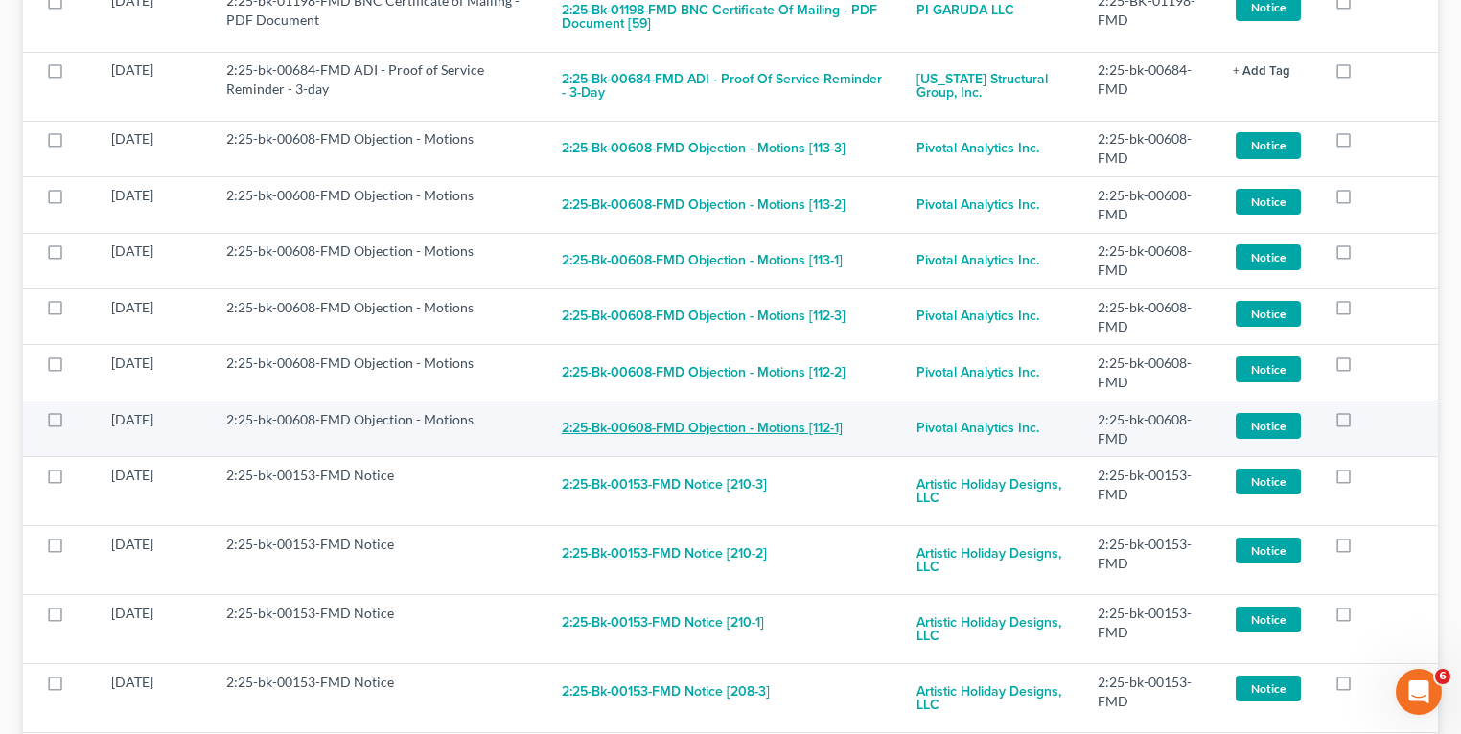
click at [825, 427] on button "2:25-bk-00608-FMD Objection - Motions [112-1]" at bounding box center [702, 429] width 281 height 38
checkbox input "true"
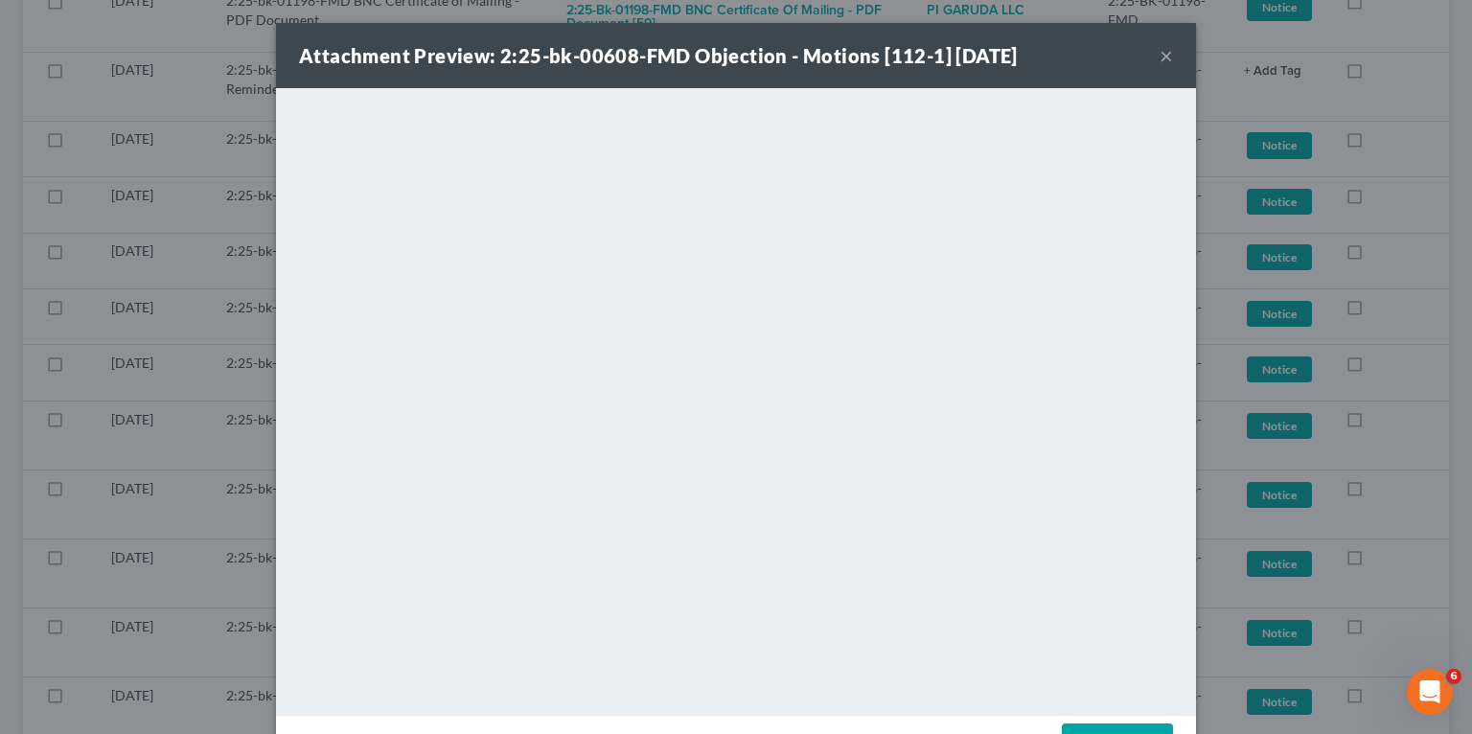
click at [1160, 55] on button "×" at bounding box center [1166, 55] width 13 height 23
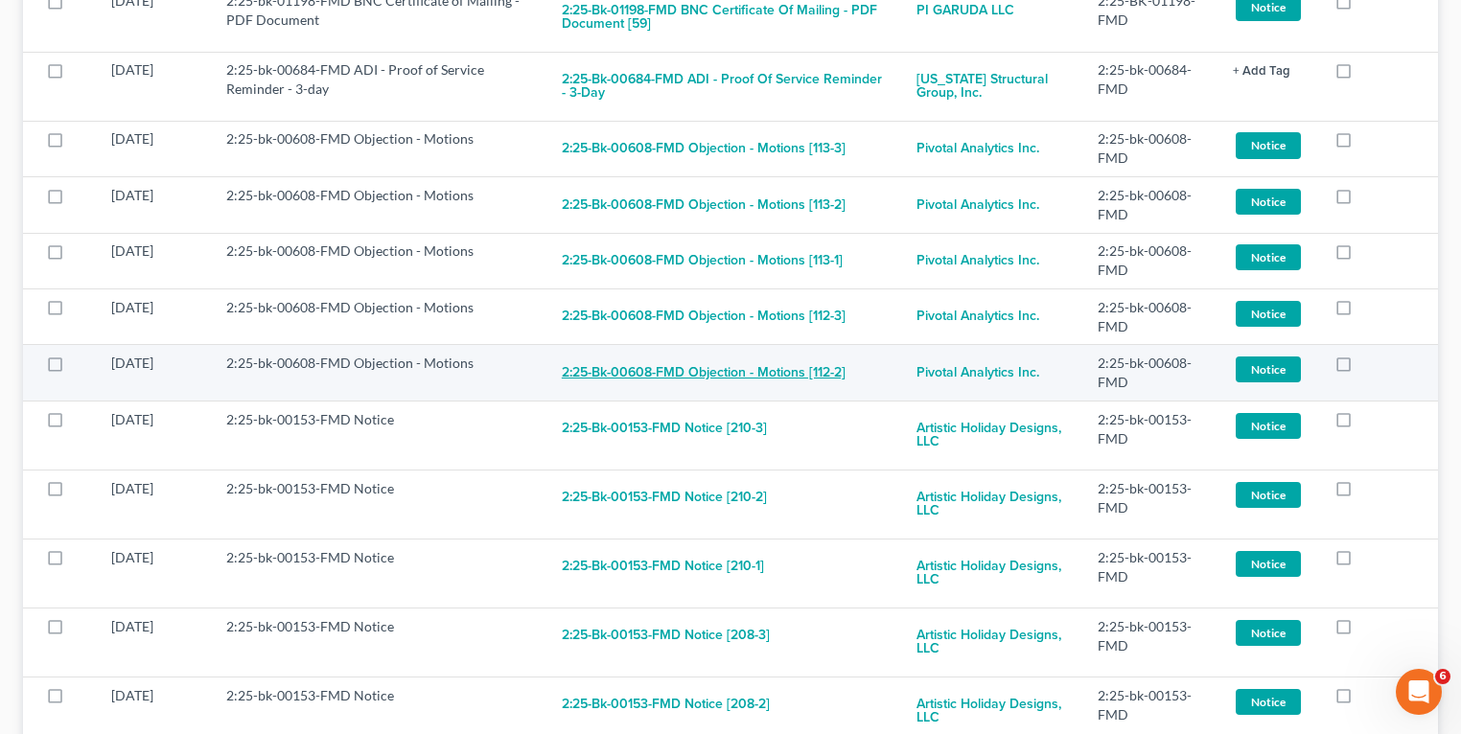
click at [820, 365] on button "2:25-bk-00608-FMD Objection - Motions [112-2]" at bounding box center [704, 373] width 284 height 38
checkbox input "true"
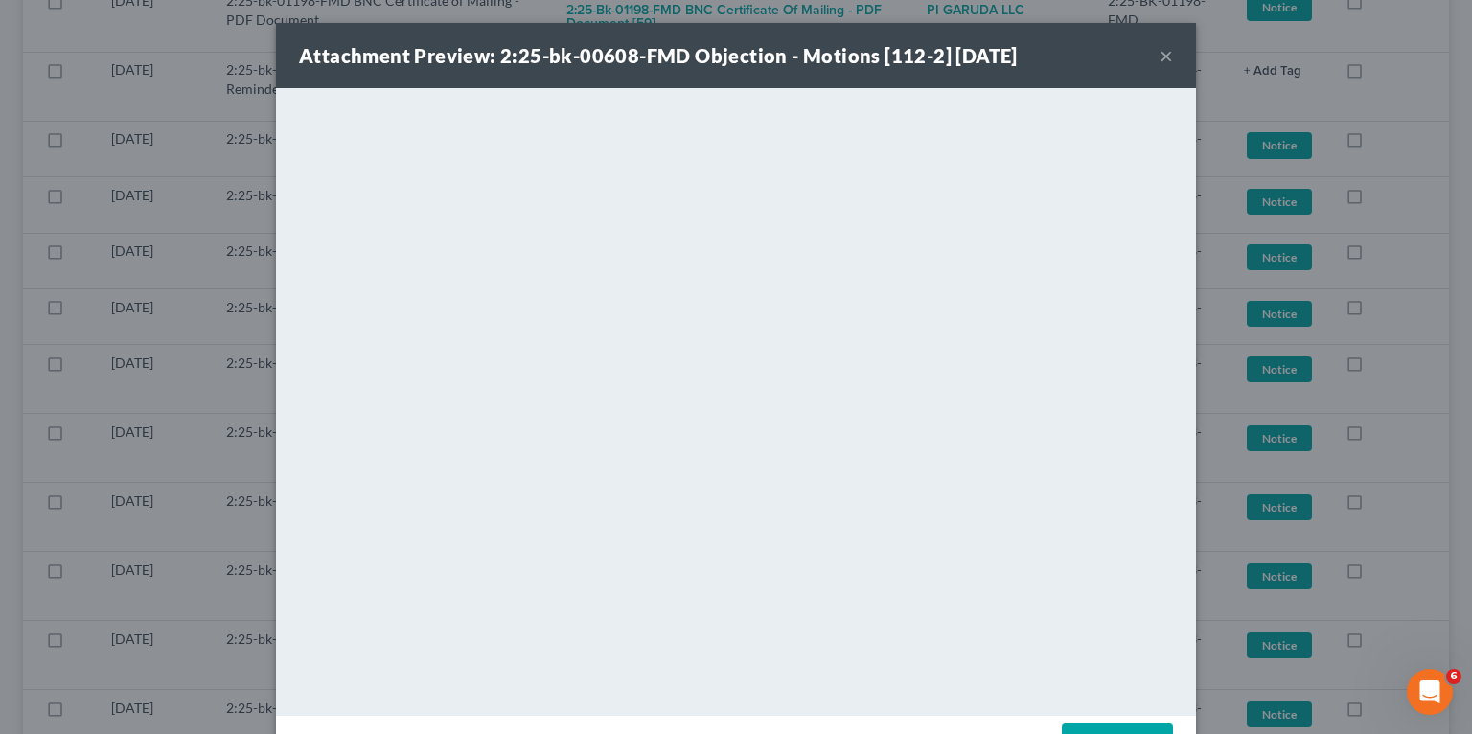
click at [956, 38] on div "Attachment Preview: 2:25-bk-00608-FMD Objection - Motions [112-2] 09/10/2025 ×" at bounding box center [736, 55] width 920 height 65
click at [1160, 54] on button "×" at bounding box center [1166, 55] width 13 height 23
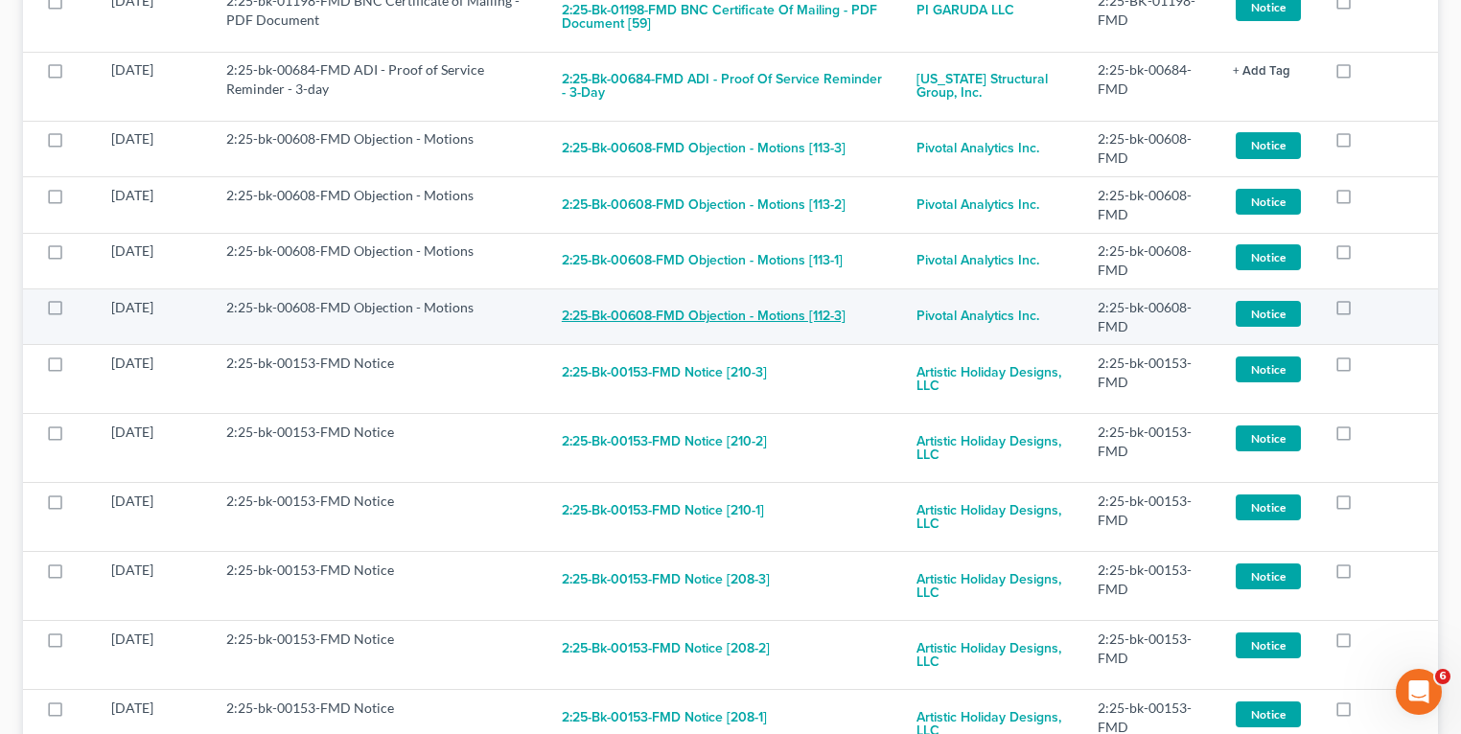
click at [817, 311] on button "2:25-bk-00608-FMD Objection - Motions [112-3]" at bounding box center [704, 317] width 284 height 38
checkbox input "true"
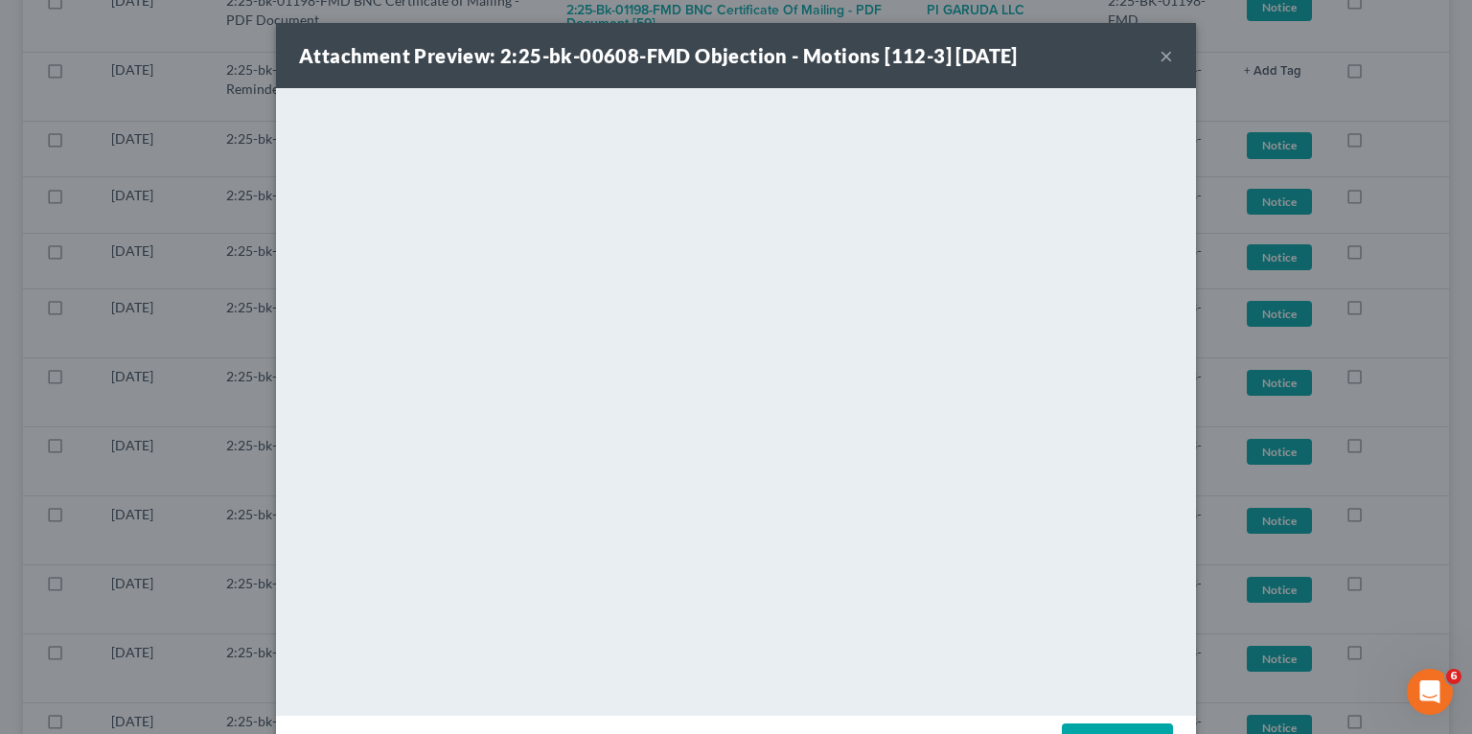
click at [1160, 50] on button "×" at bounding box center [1166, 55] width 13 height 23
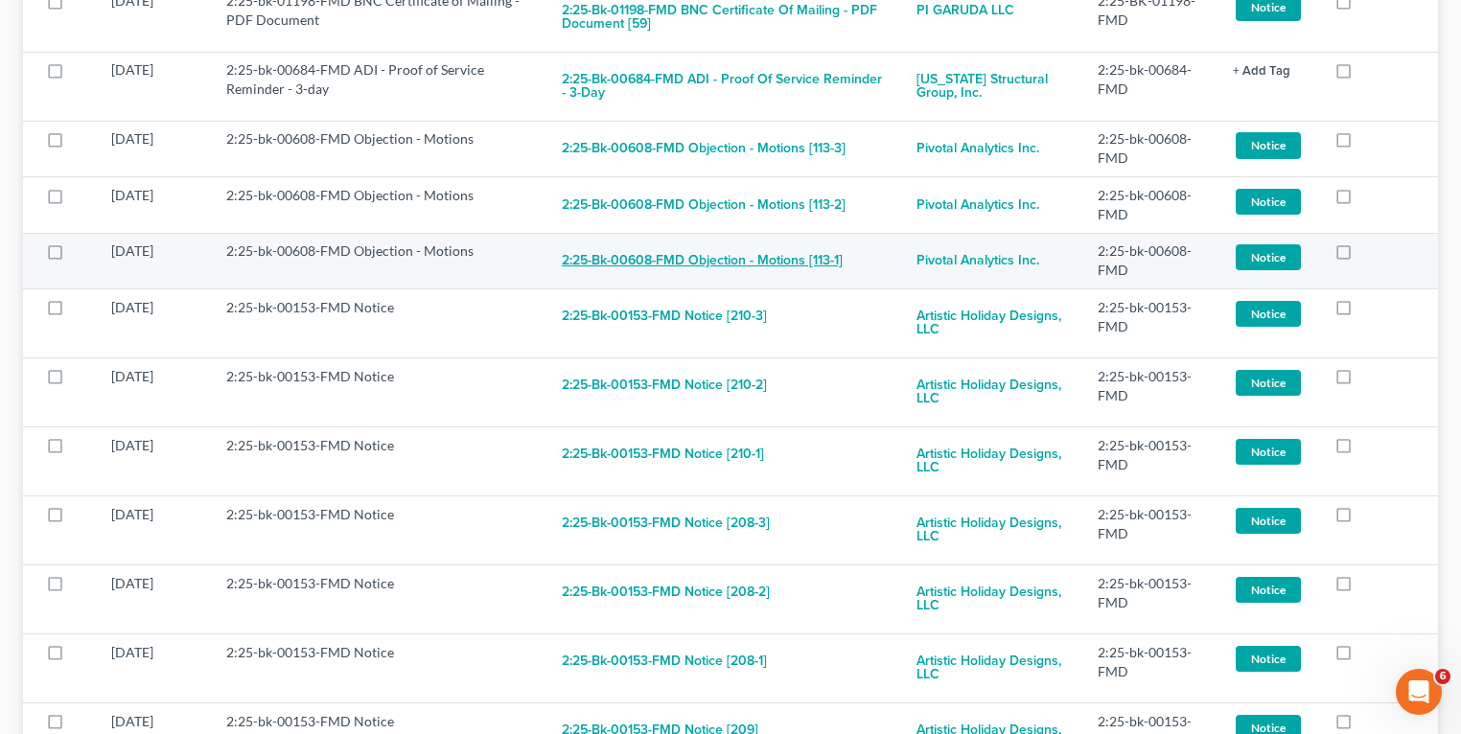
click at [830, 258] on button "2:25-bk-00608-FMD Objection - Motions [113-1]" at bounding box center [702, 261] width 281 height 38
checkbox input "true"
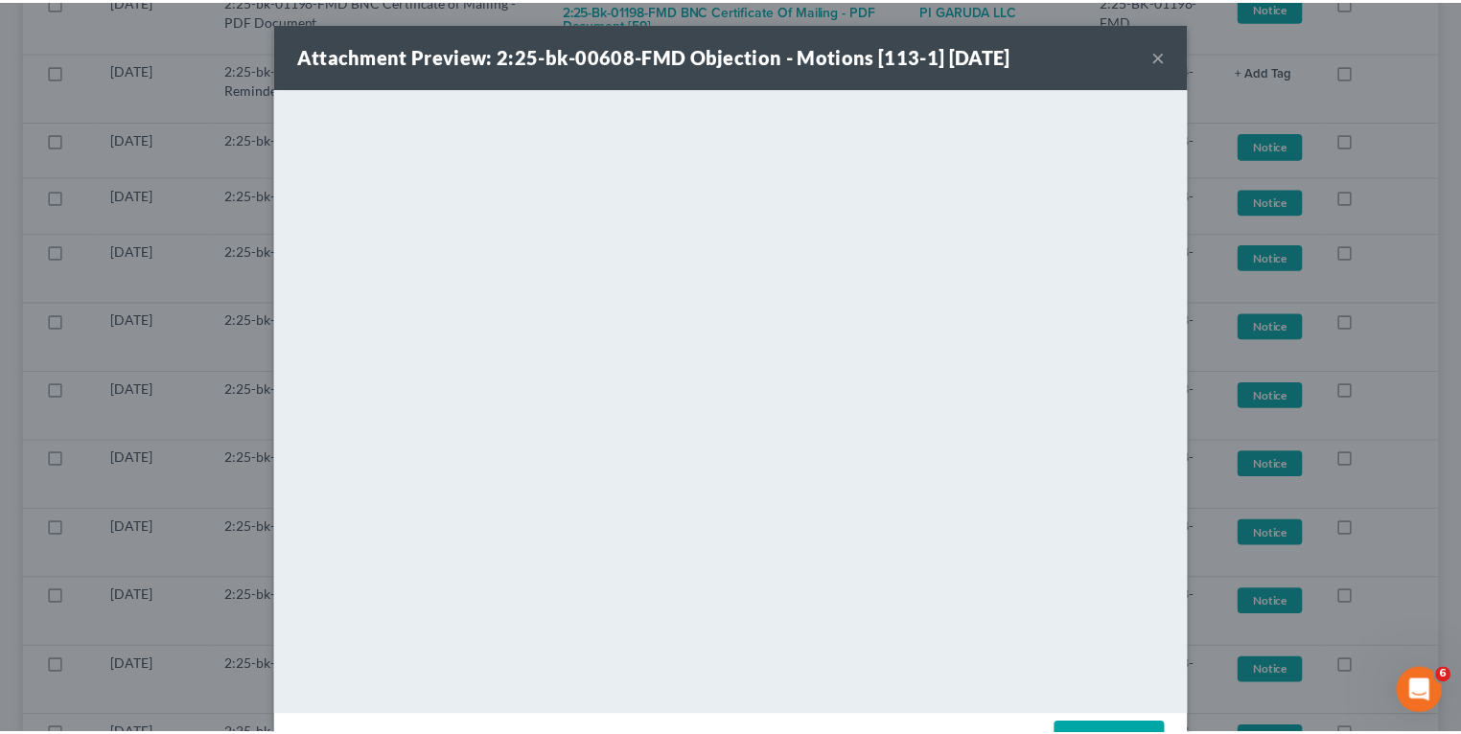
scroll to position [0, 0]
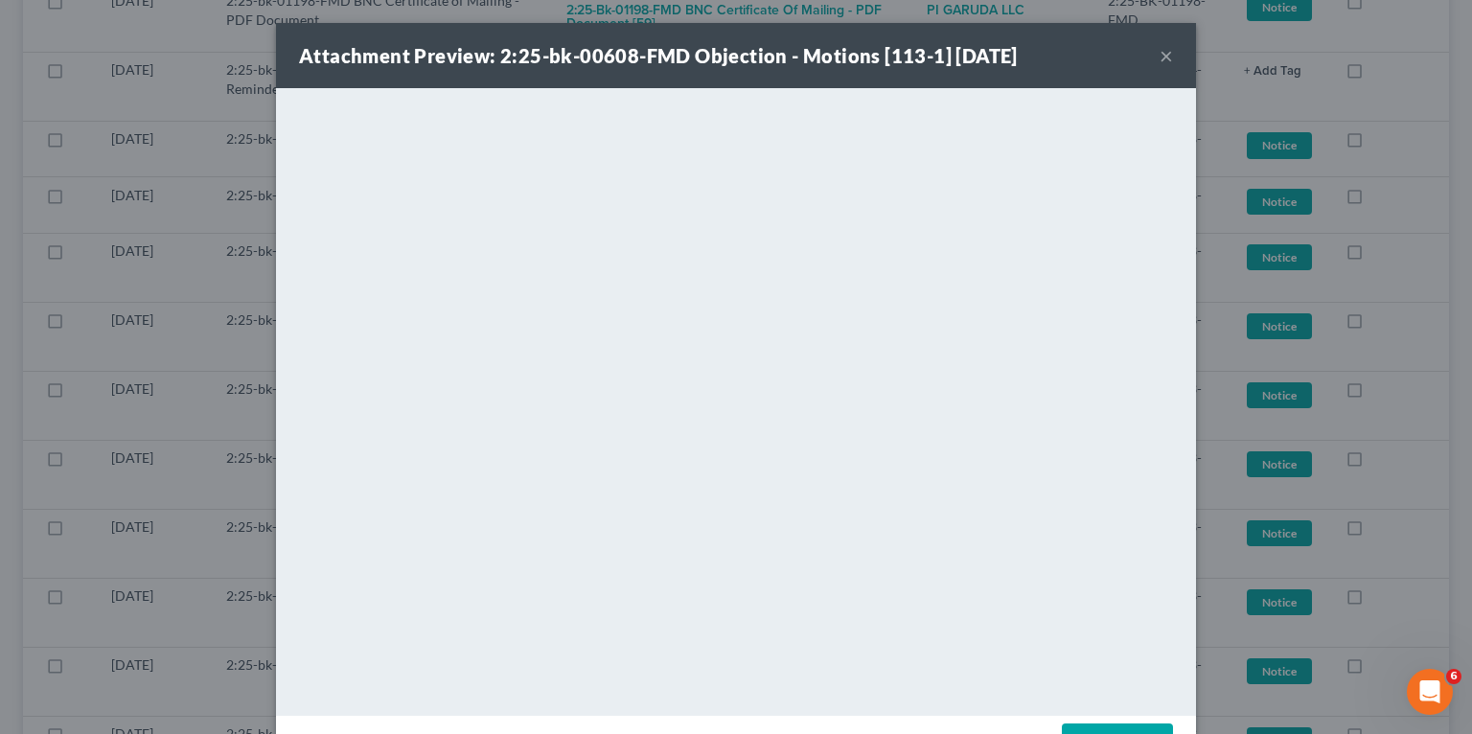
click at [1169, 54] on div "Attachment Preview: 2:25-bk-00608-FMD Objection - Motions [113-1] 09/10/2025 ×" at bounding box center [736, 55] width 920 height 65
click at [1165, 56] on button "×" at bounding box center [1166, 55] width 13 height 23
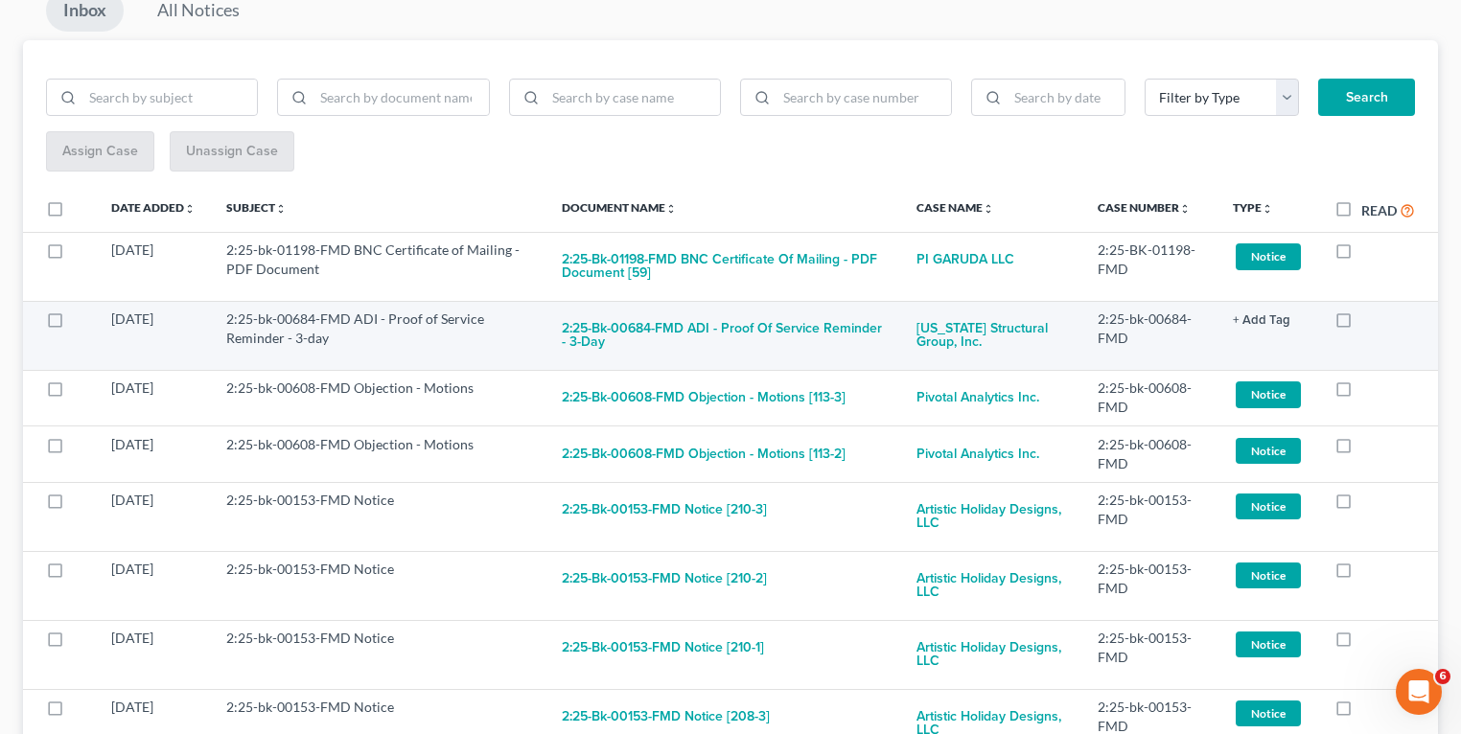
scroll to position [230, 0]
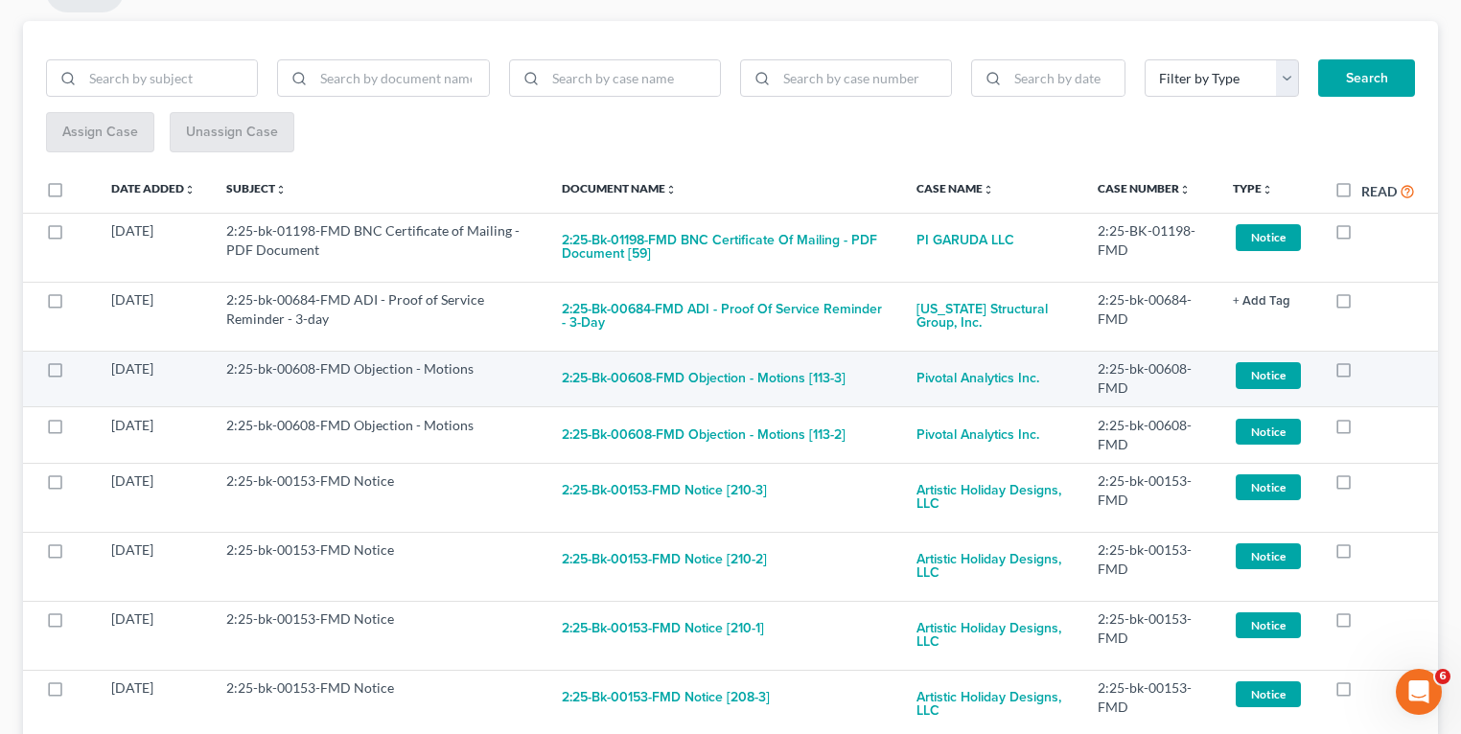
click at [1361, 374] on label at bounding box center [1361, 374] width 0 height 0
click at [1369, 370] on input "checkbox" at bounding box center [1375, 365] width 12 height 12
checkbox input "true"
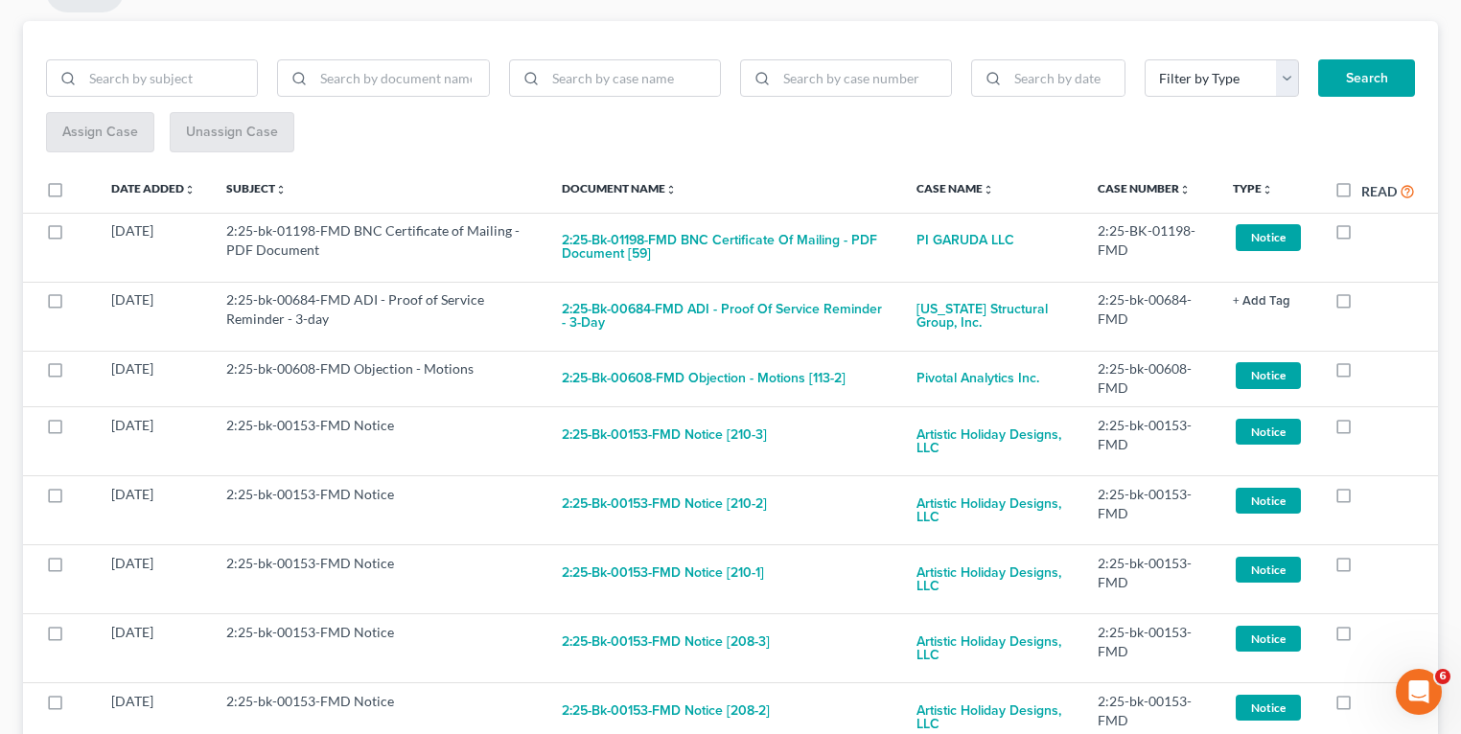
click at [1361, 374] on label at bounding box center [1361, 374] width 0 height 0
click at [1369, 370] on input "checkbox" at bounding box center [1375, 365] width 12 height 12
checkbox input "true"
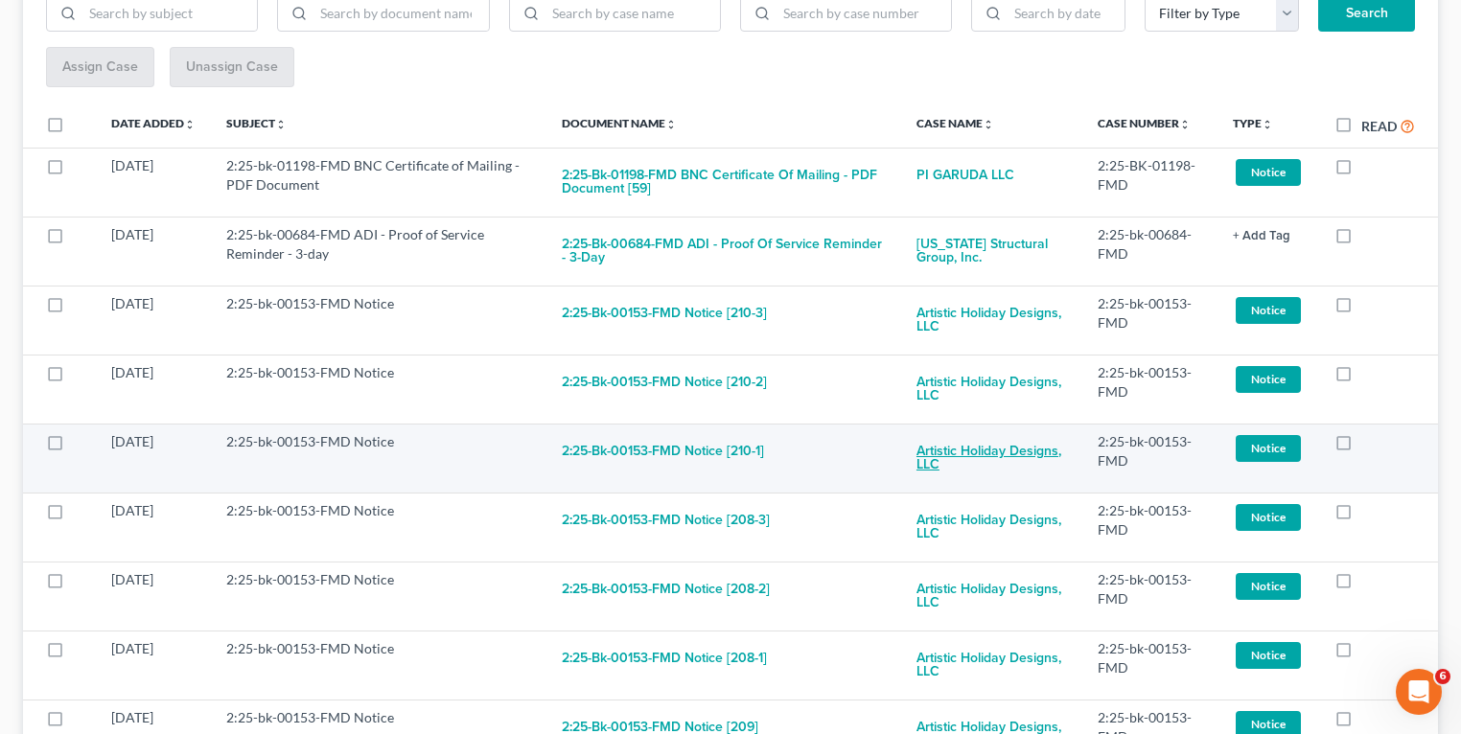
scroll to position [0, 0]
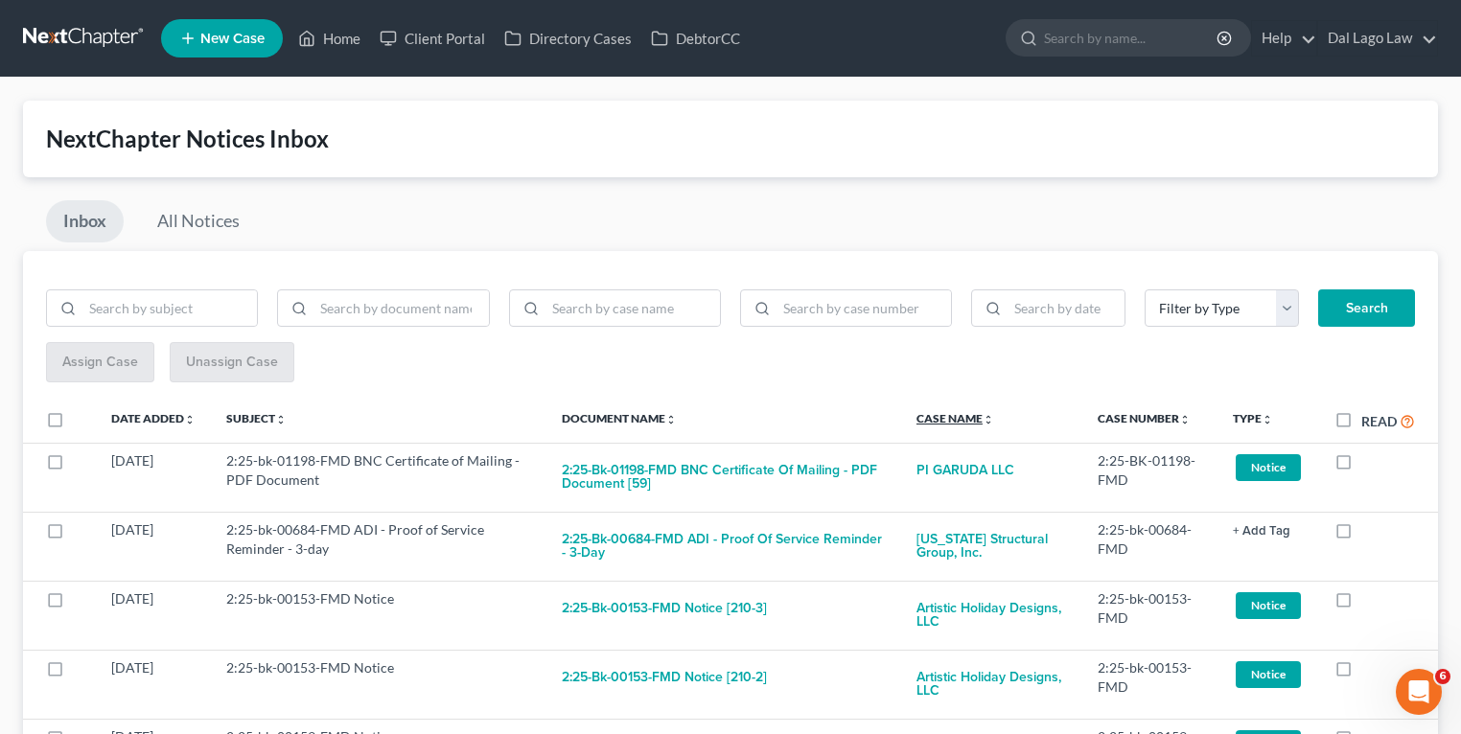
click at [988, 414] on link "Case Name unfold_more expand_more expand_less" at bounding box center [955, 418] width 78 height 14
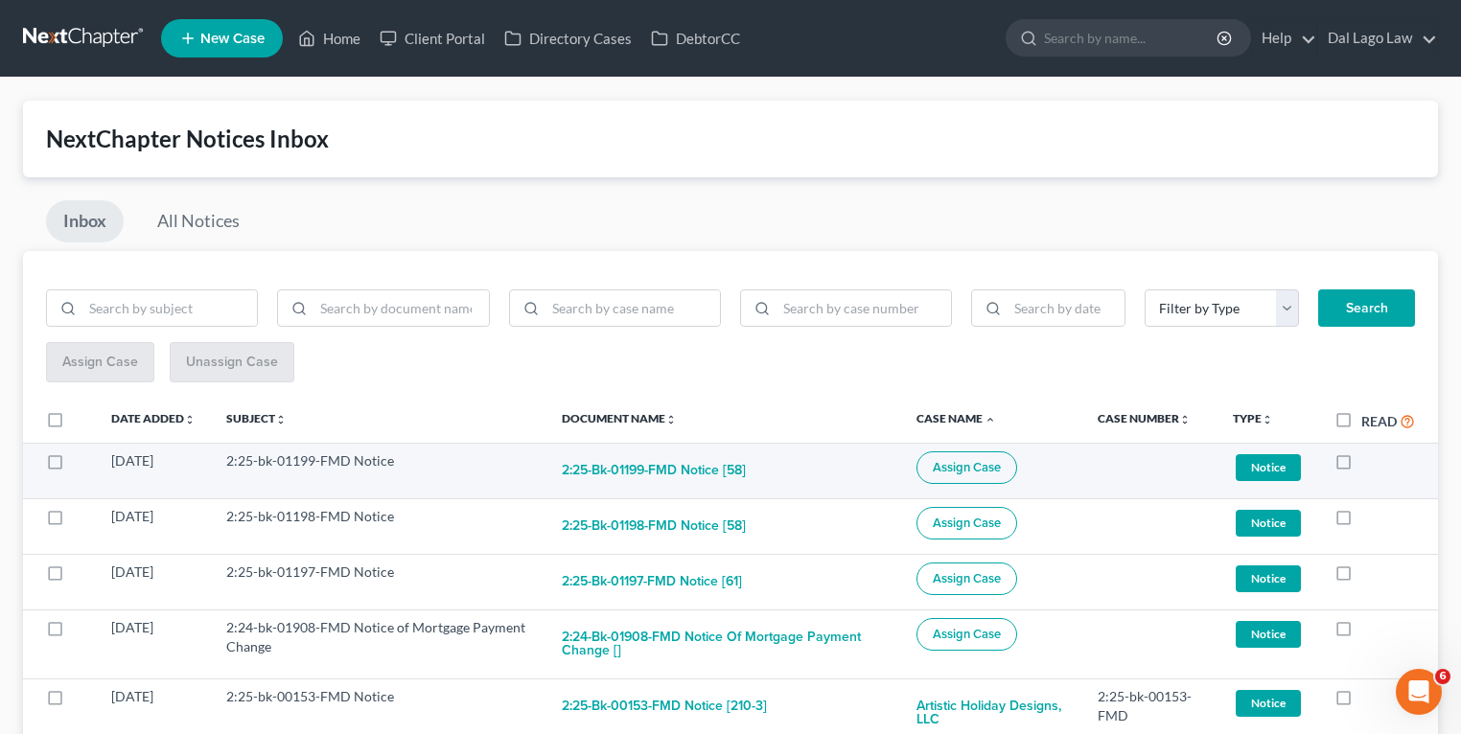
click at [957, 463] on span "Assign Case" at bounding box center [966, 467] width 68 height 15
checkbox input "true"
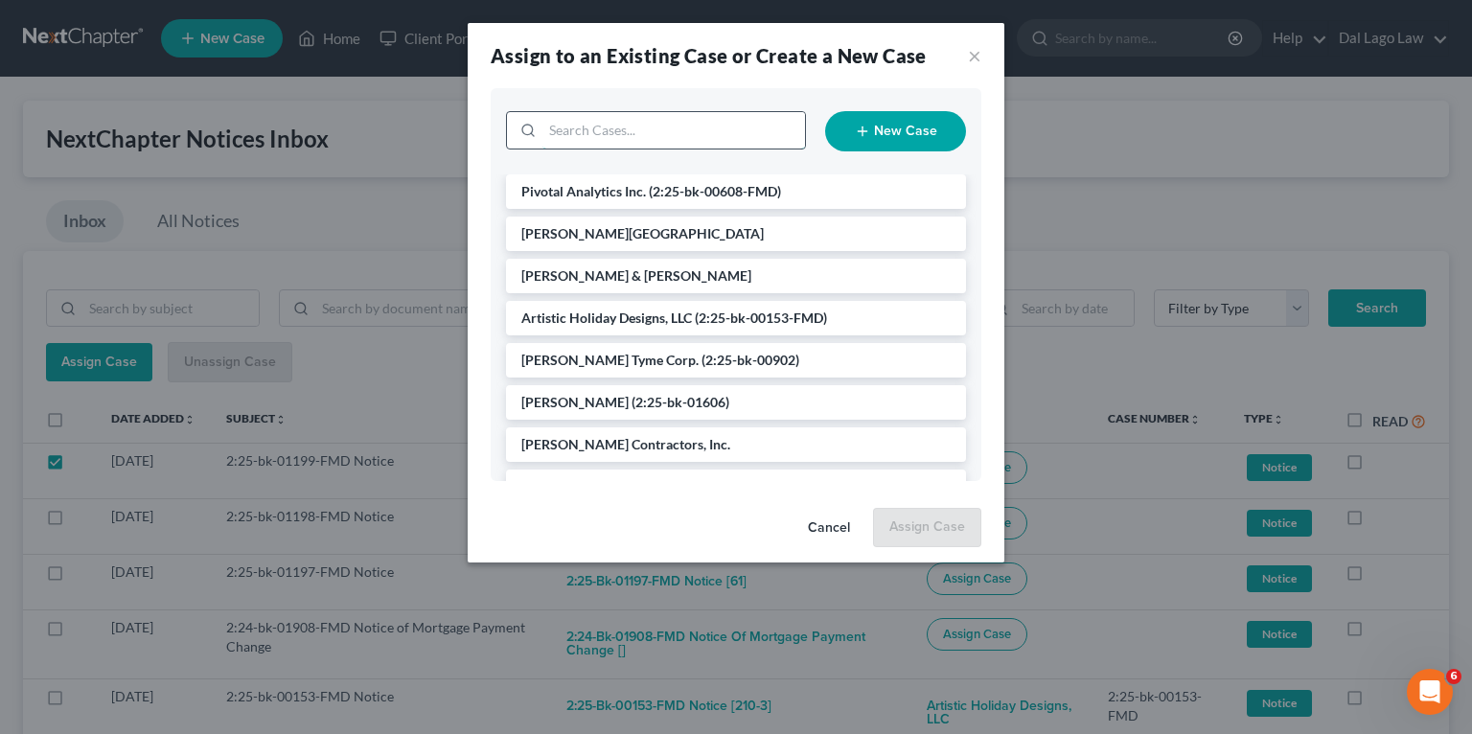
click at [628, 126] on input "search" at bounding box center [673, 130] width 263 height 36
type input "E"
type input "IShan"
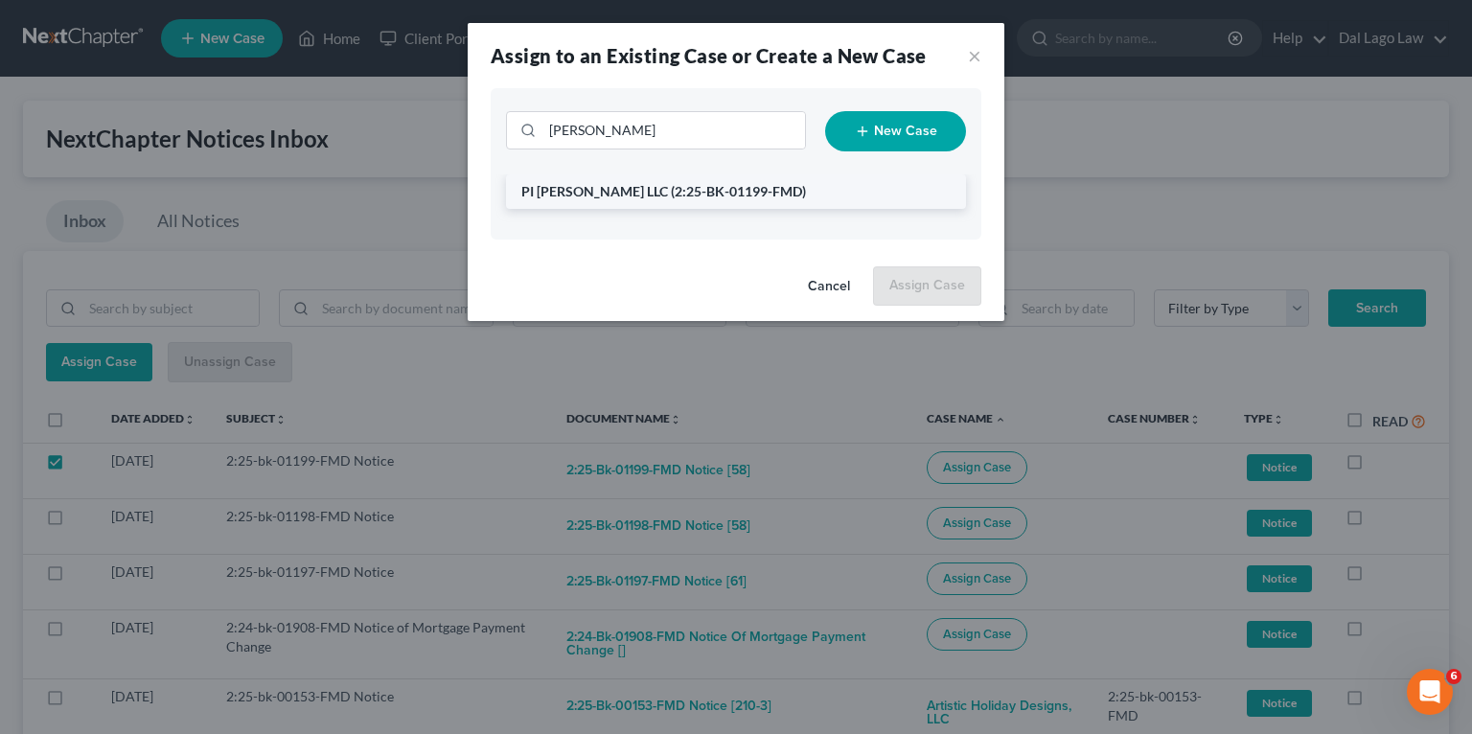
click at [675, 192] on span "(2:25-BK-01199-FMD)" at bounding box center [738, 191] width 135 height 16
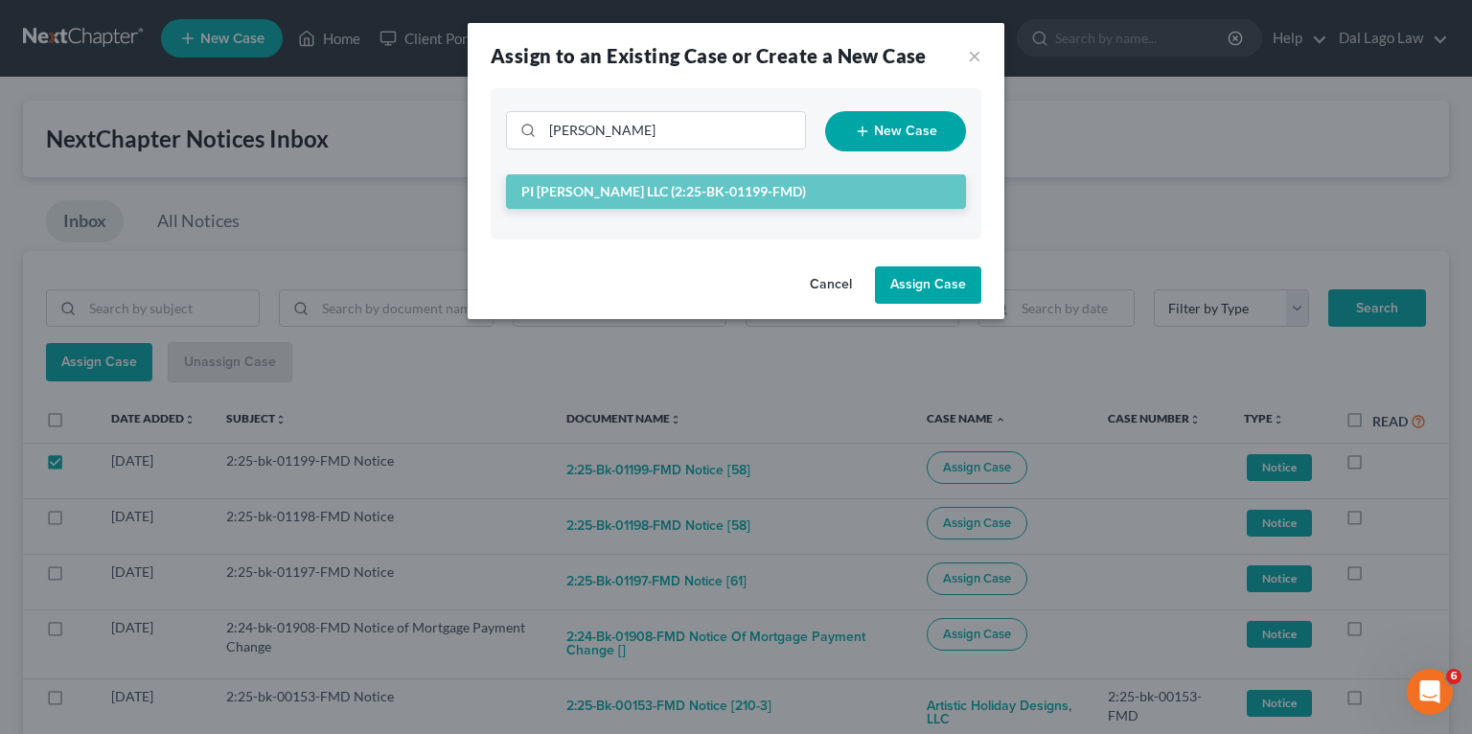
click at [932, 288] on button "Assign Case" at bounding box center [928, 285] width 106 height 38
checkbox input "false"
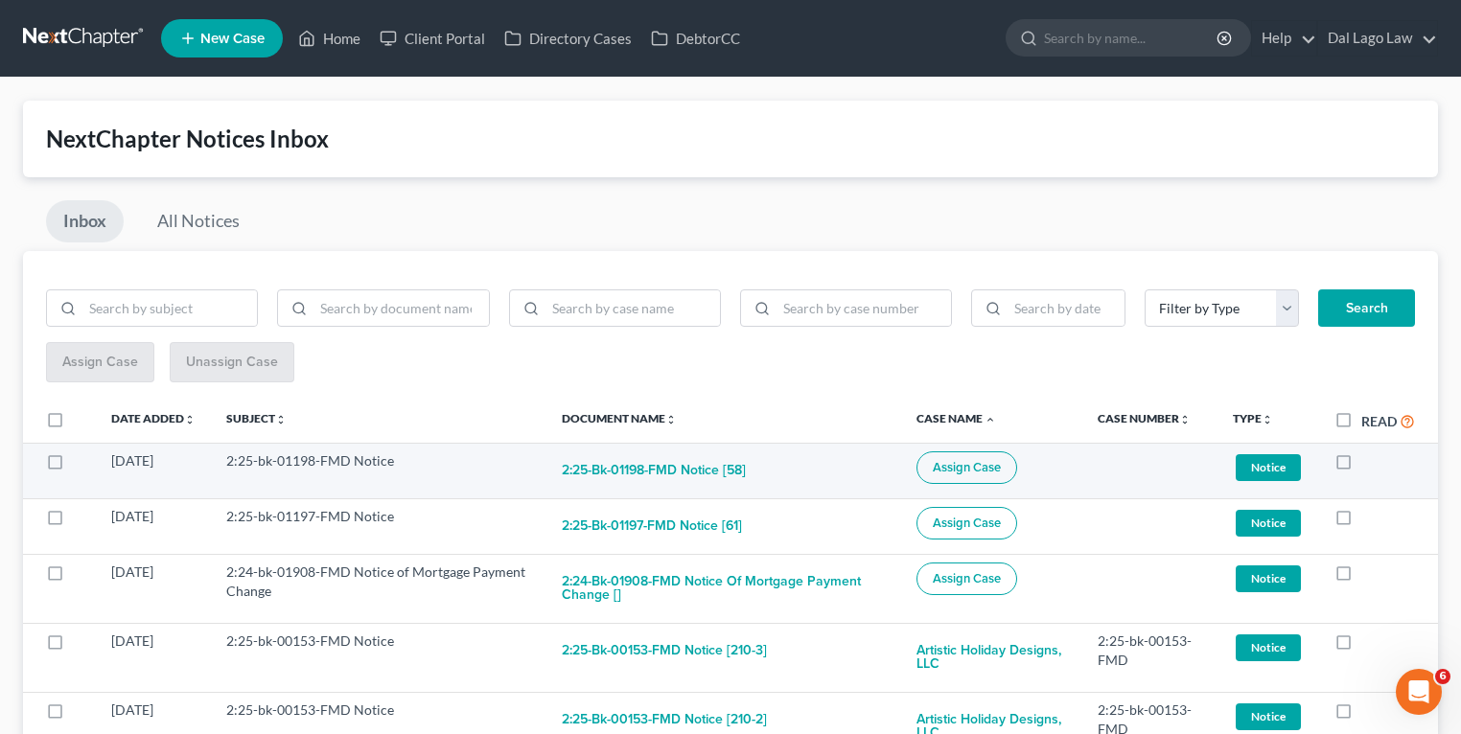
click at [997, 464] on span "Assign Case" at bounding box center [966, 467] width 68 height 15
checkbox input "true"
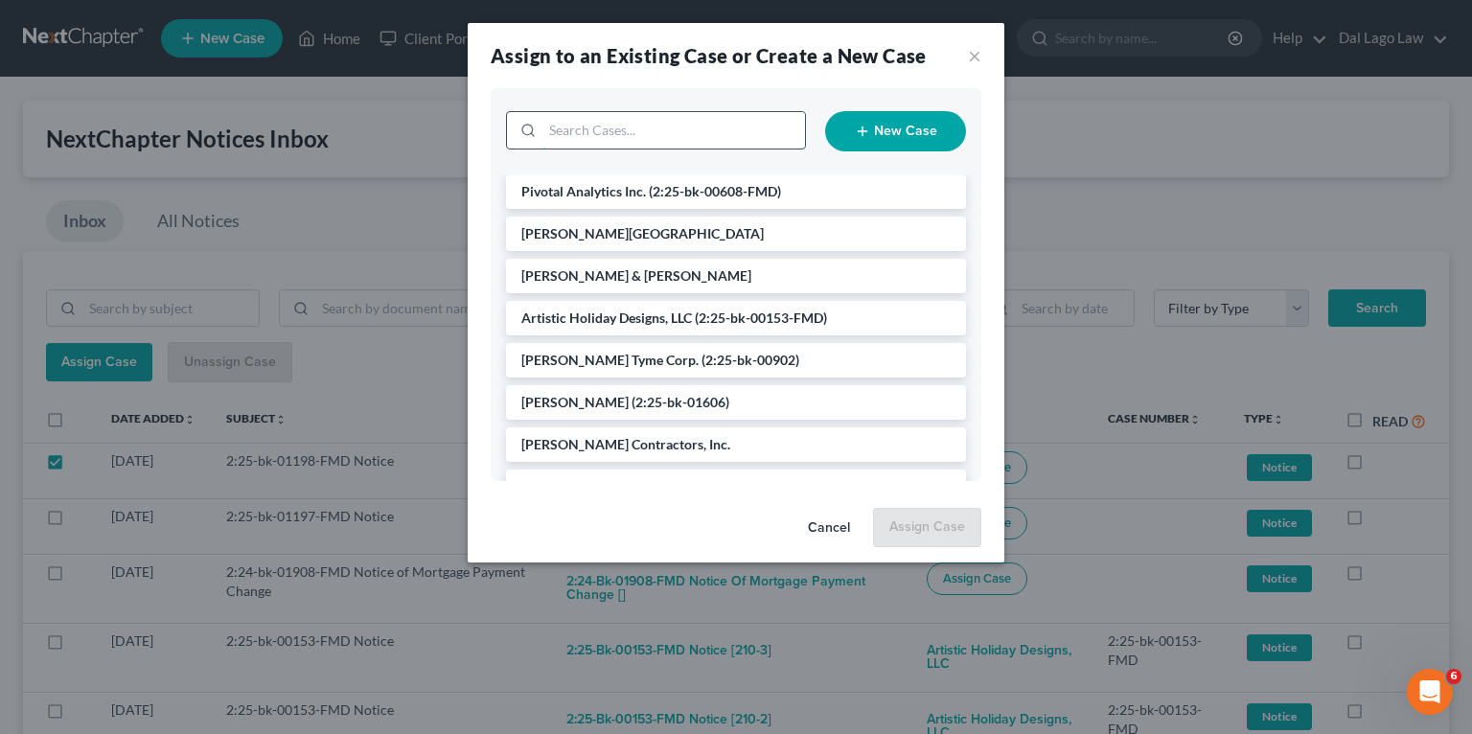
click at [683, 131] on input "search" at bounding box center [673, 130] width 263 height 36
type input "Gar"
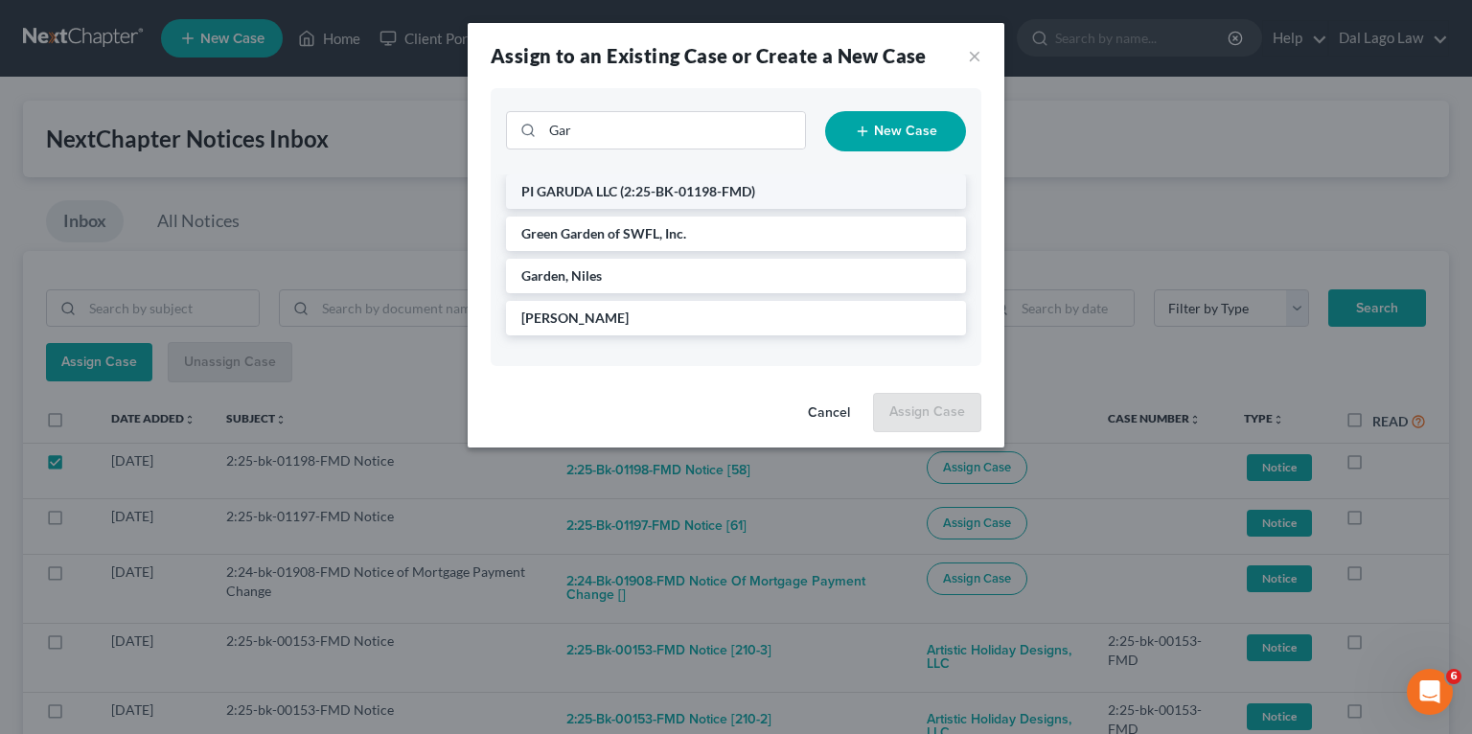
click at [656, 185] on span "(2:25-BK-01198-FMD)" at bounding box center [687, 191] width 135 height 16
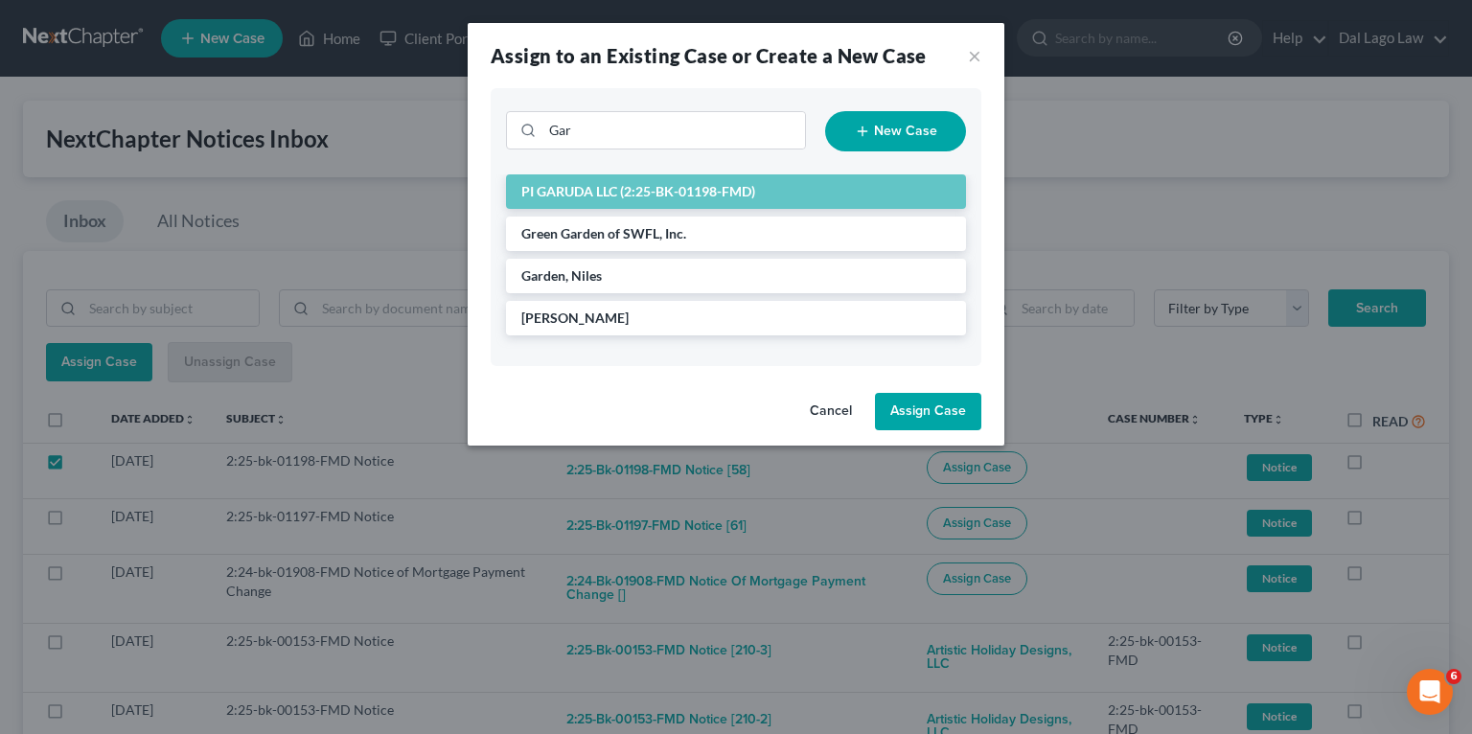
click at [904, 422] on button "Assign Case" at bounding box center [928, 412] width 106 height 38
checkbox input "false"
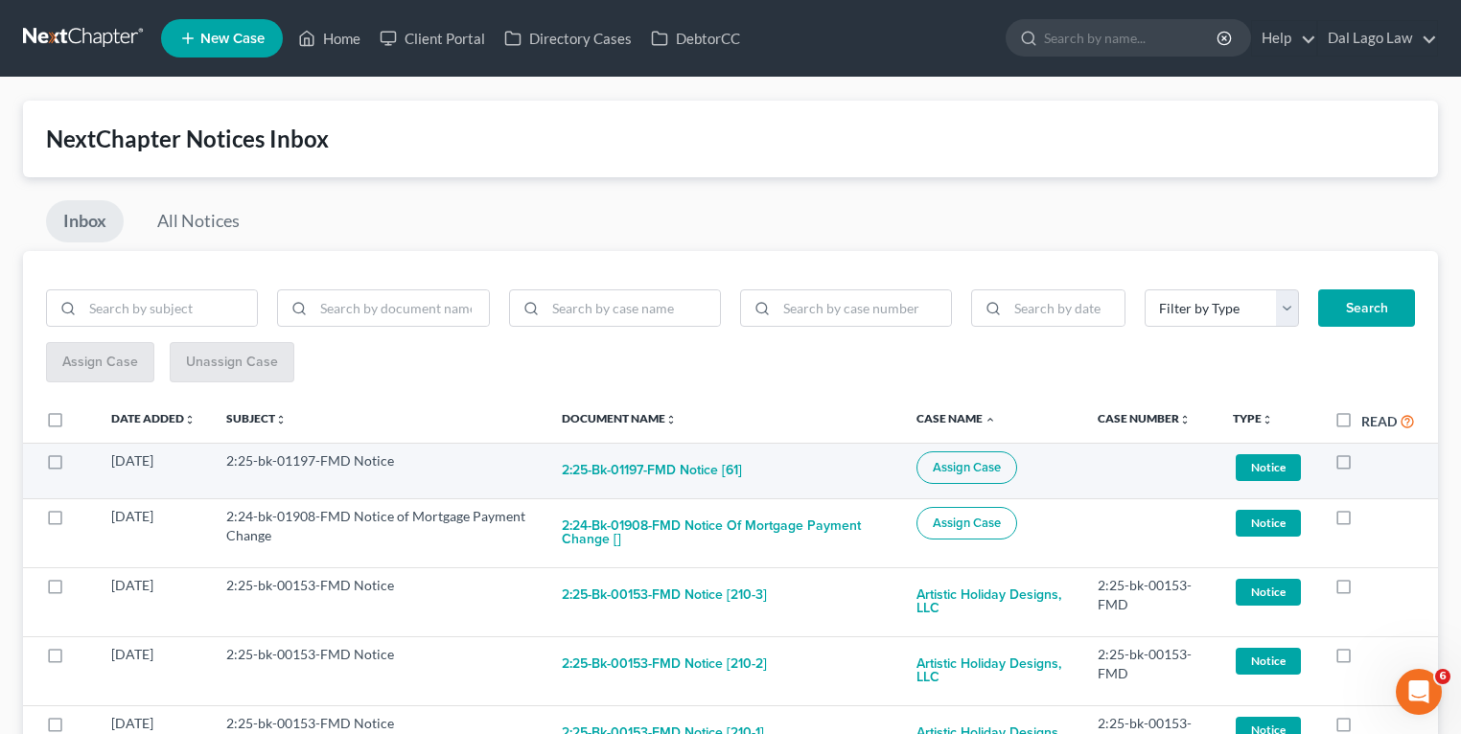
click at [977, 466] on span "Assign Case" at bounding box center [966, 467] width 68 height 15
checkbox input "true"
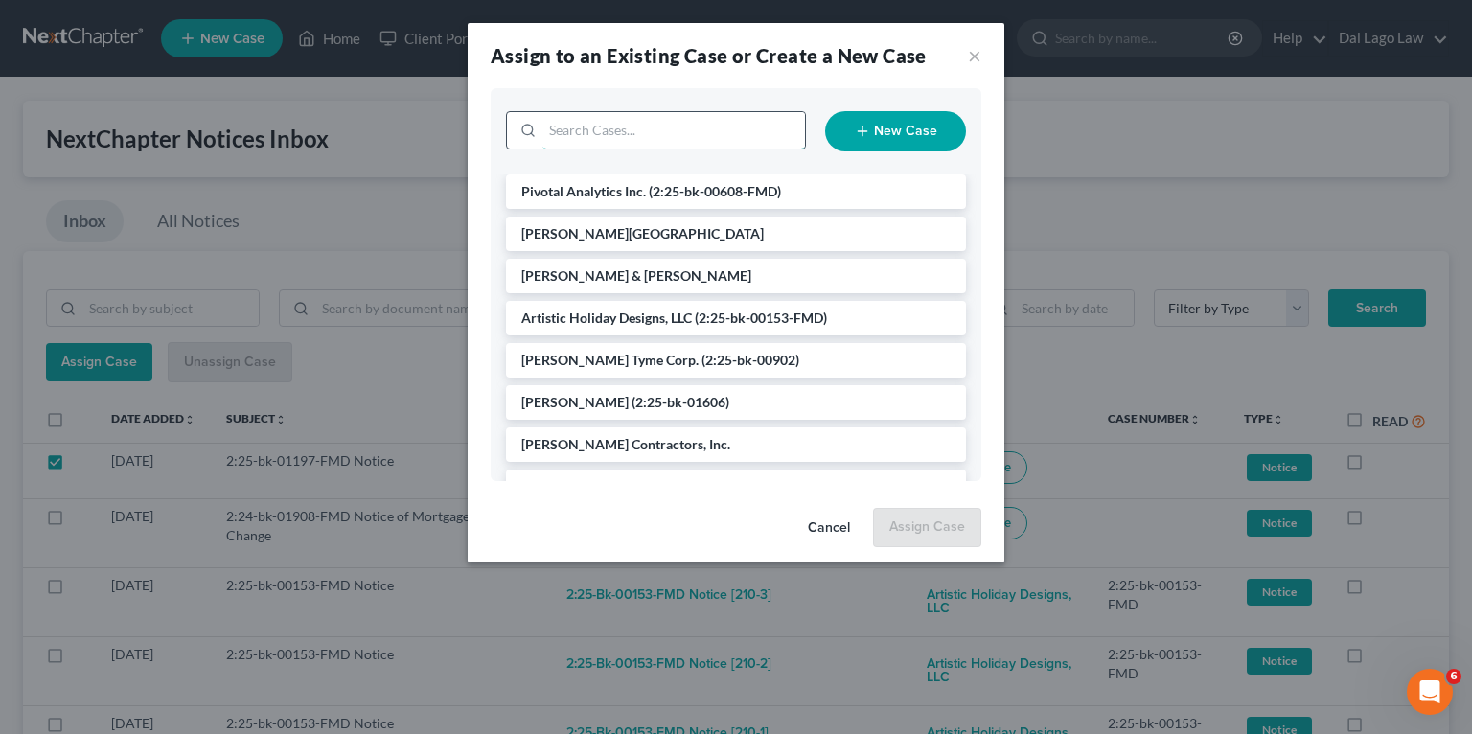
click at [602, 135] on input "search" at bounding box center [673, 130] width 263 height 36
type input "Estates"
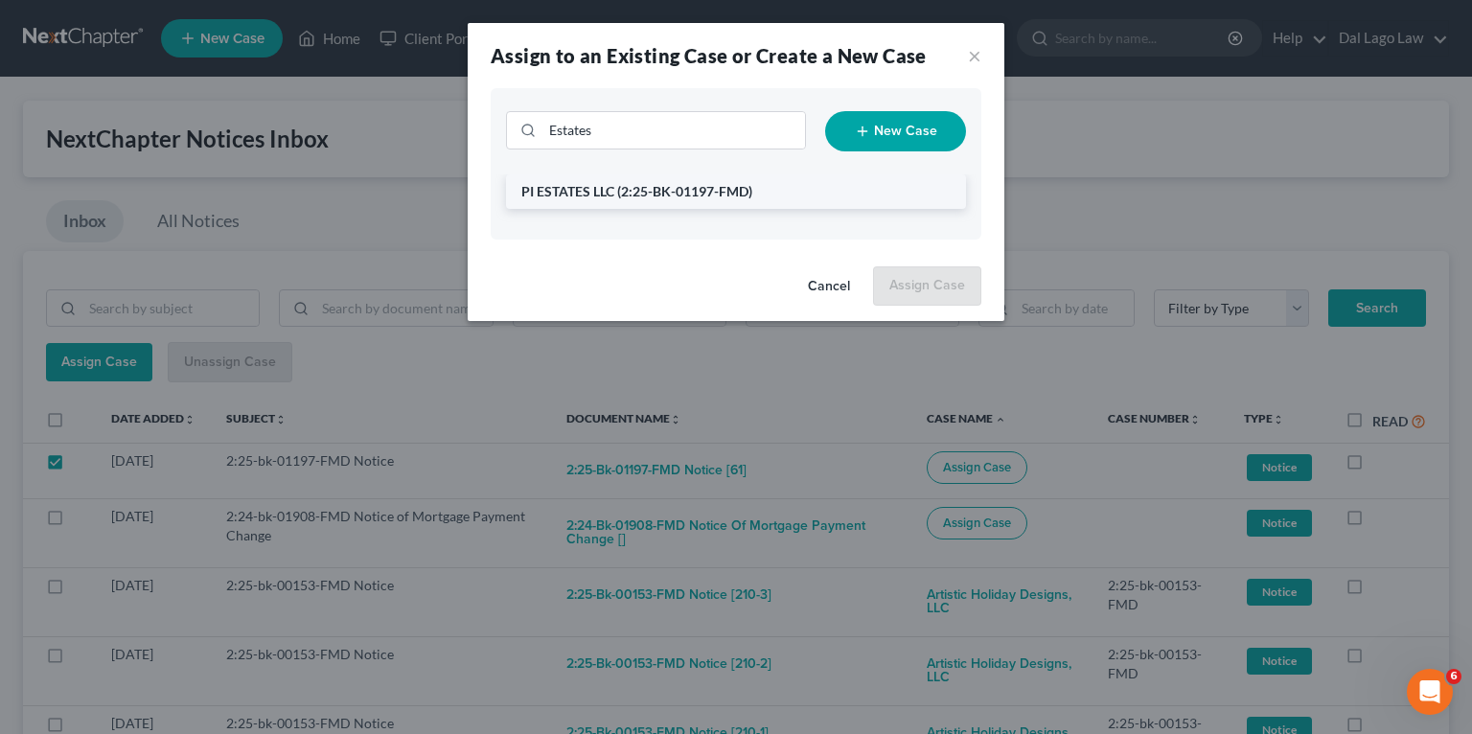
click at [620, 196] on span "(2:25-BK-01197-FMD)" at bounding box center [684, 191] width 135 height 16
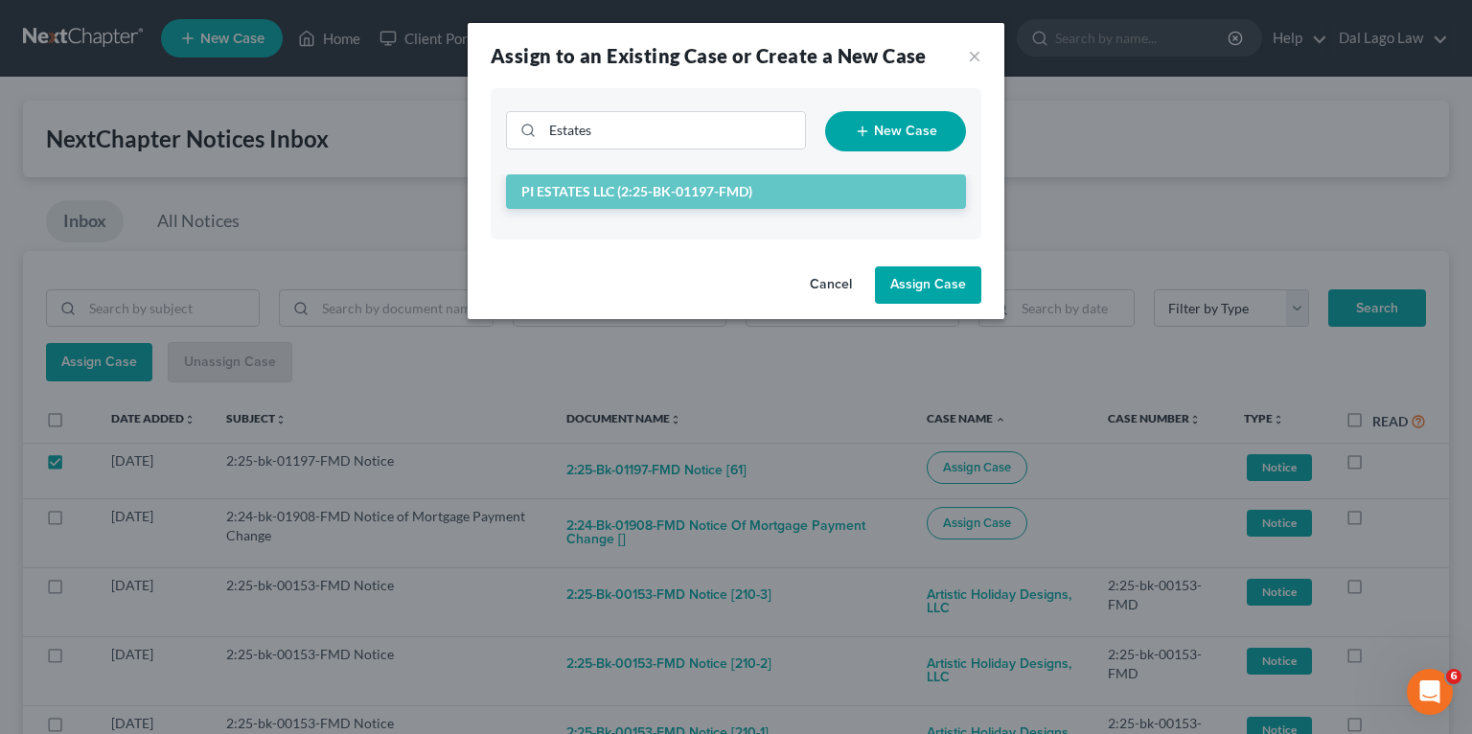
click at [924, 276] on button "Assign Case" at bounding box center [928, 285] width 106 height 38
checkbox input "false"
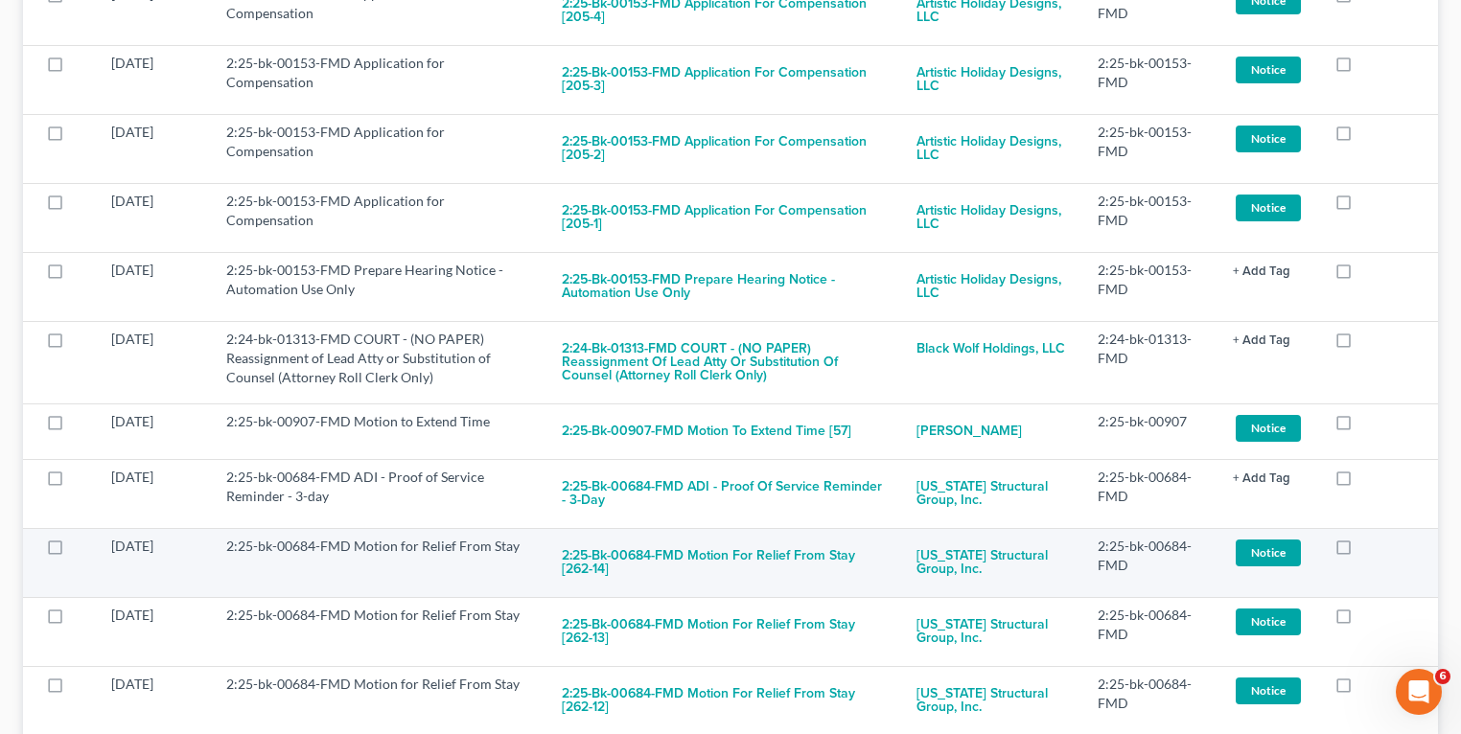
scroll to position [1227, 0]
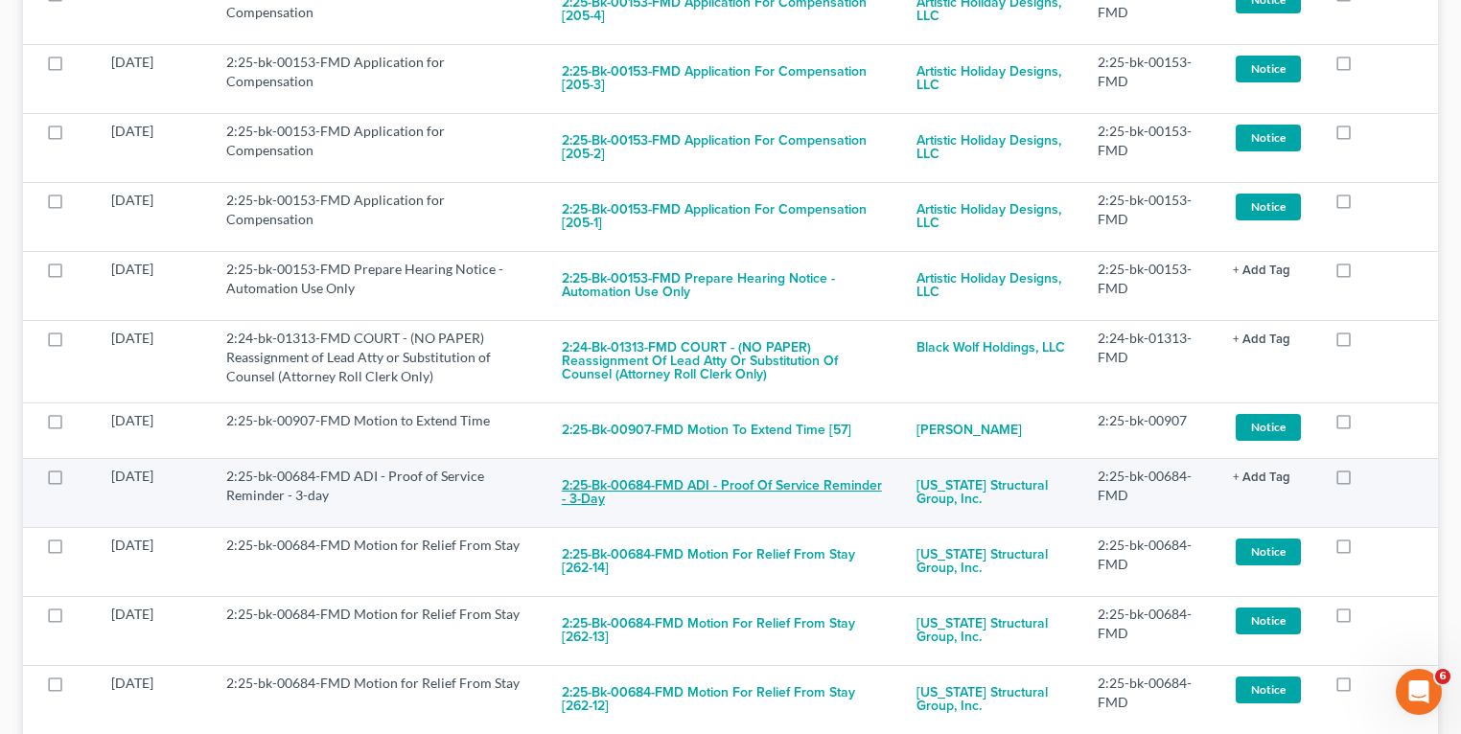
click at [770, 491] on button "2:25-bk-00684-FMD ADI - Proof of Service Reminder - 3-day" at bounding box center [724, 493] width 324 height 52
checkbox input "true"
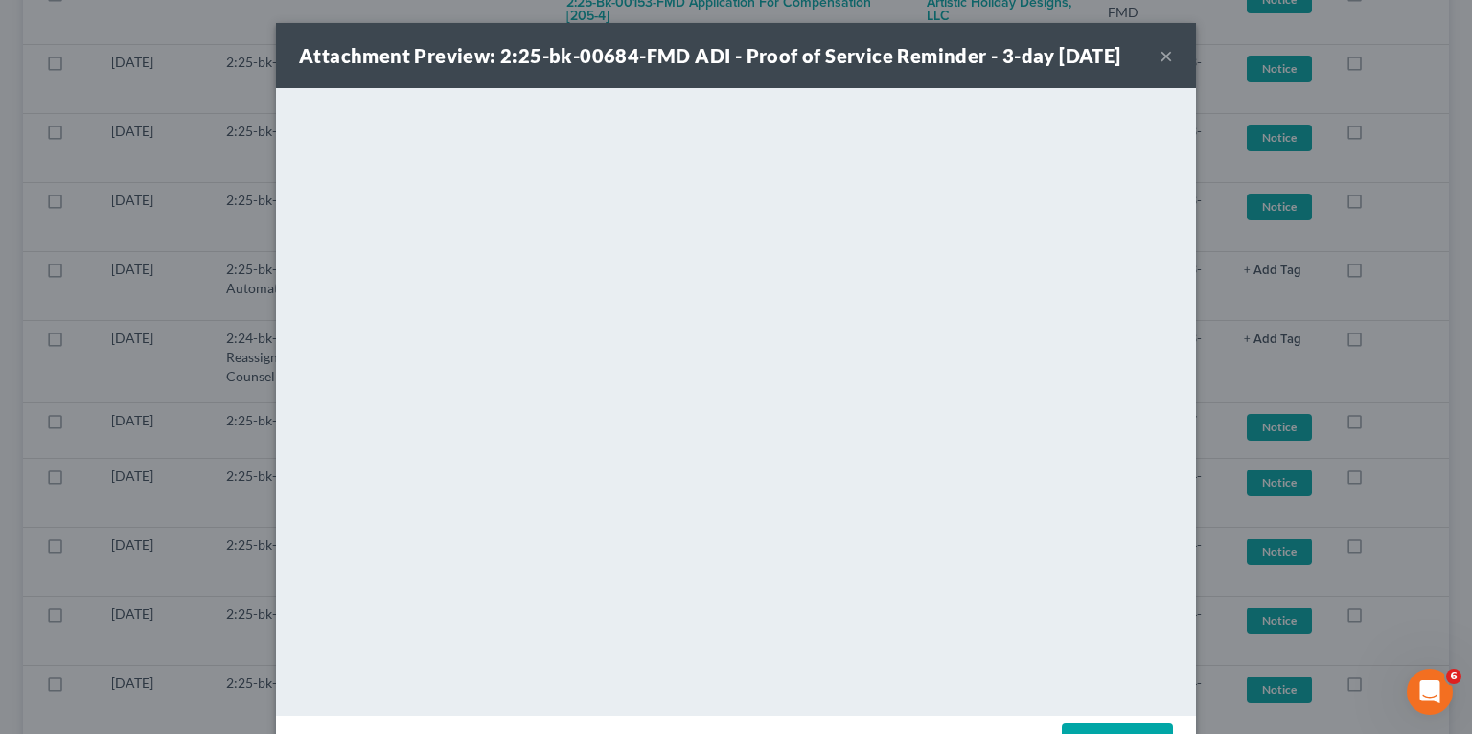
click at [1162, 57] on button "×" at bounding box center [1166, 55] width 13 height 23
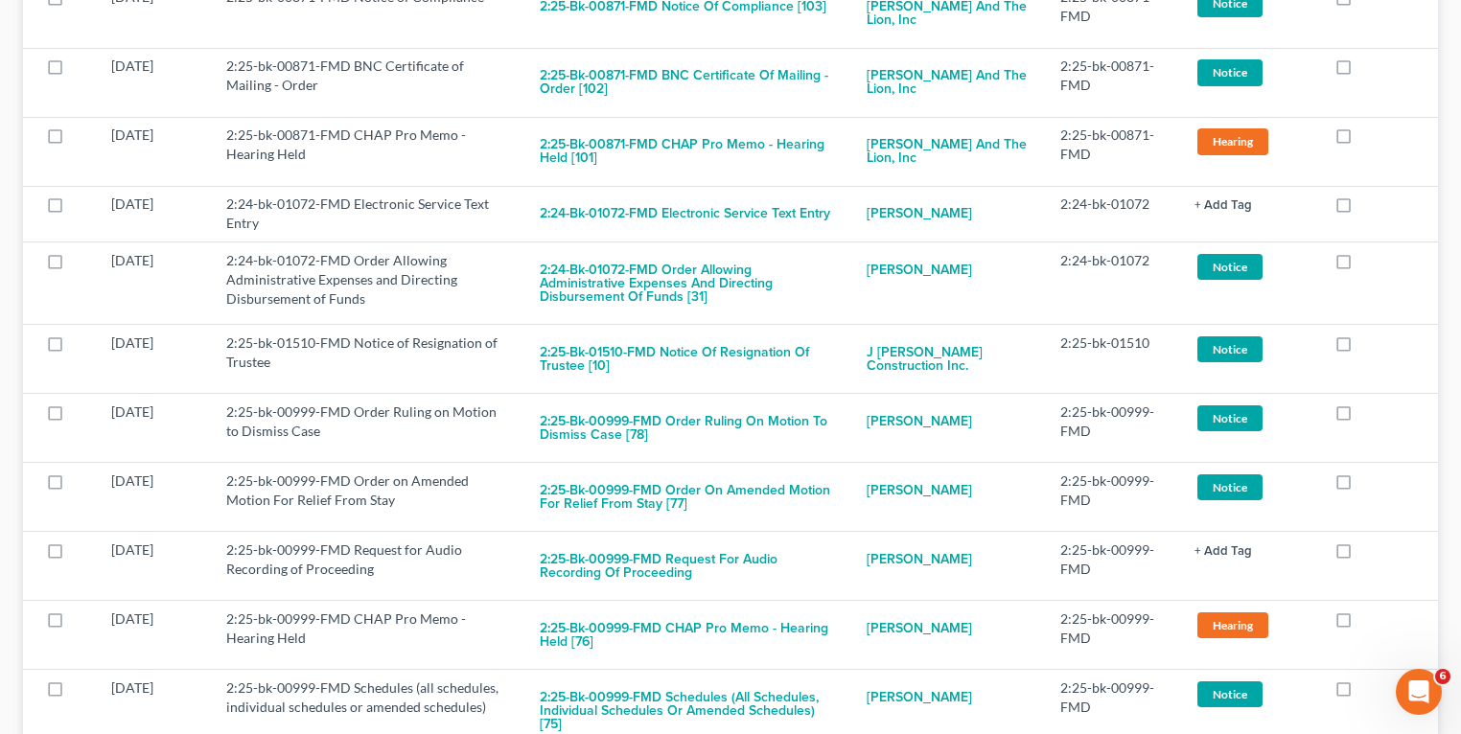
scroll to position [8303, 0]
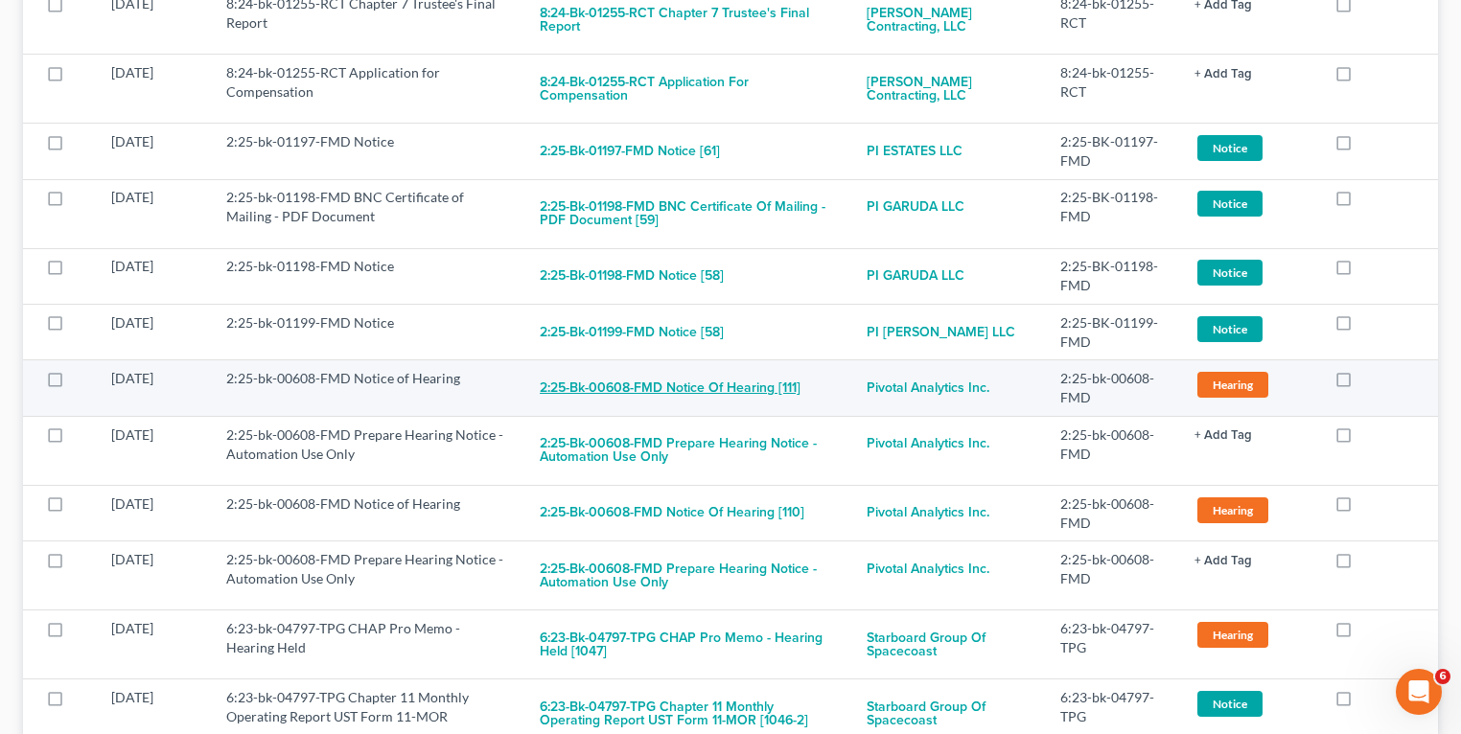
click at [733, 369] on button "2:25-bk-00608-FMD Notice of Hearing [111]" at bounding box center [670, 388] width 261 height 38
checkbox input "true"
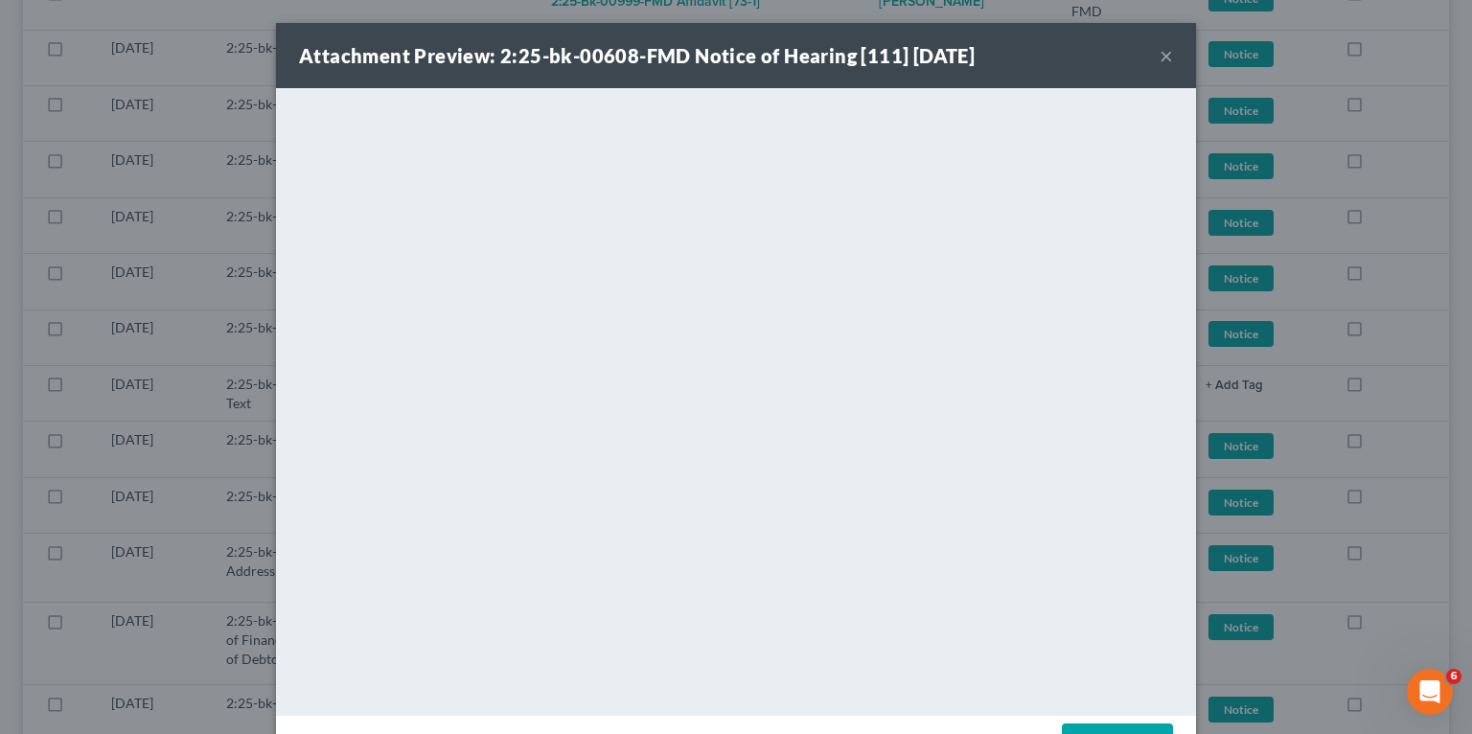
scroll to position [10776, 0]
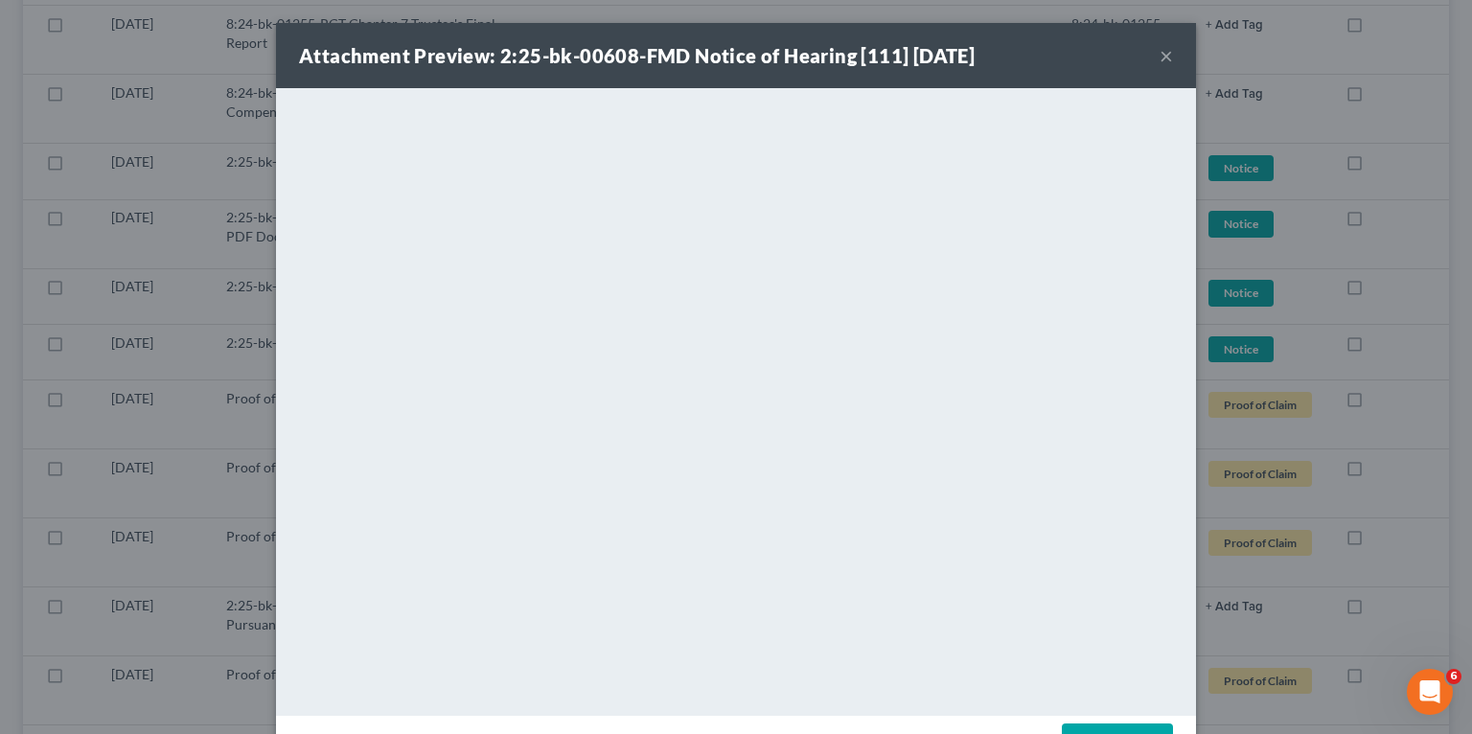
click at [1163, 58] on button "×" at bounding box center [1166, 55] width 13 height 23
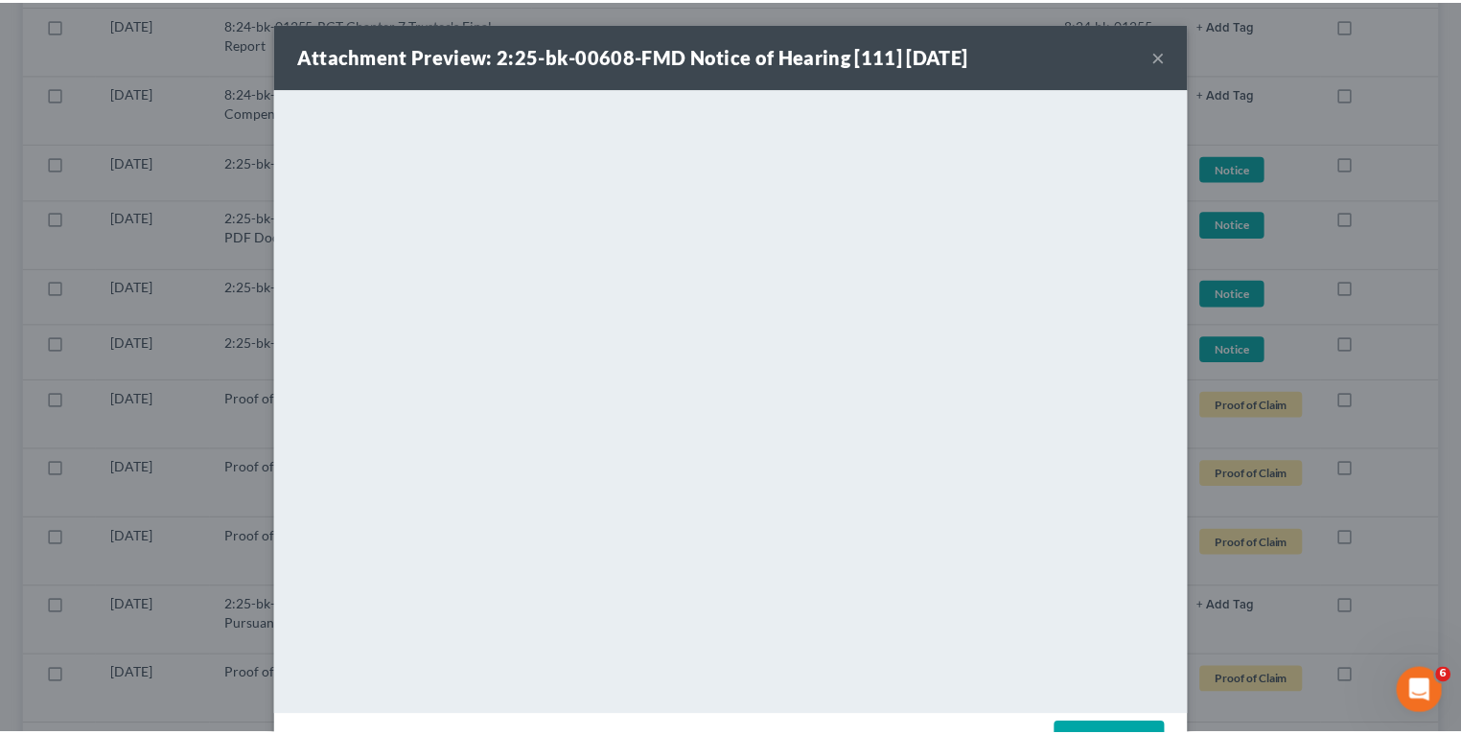
scroll to position [10802, 0]
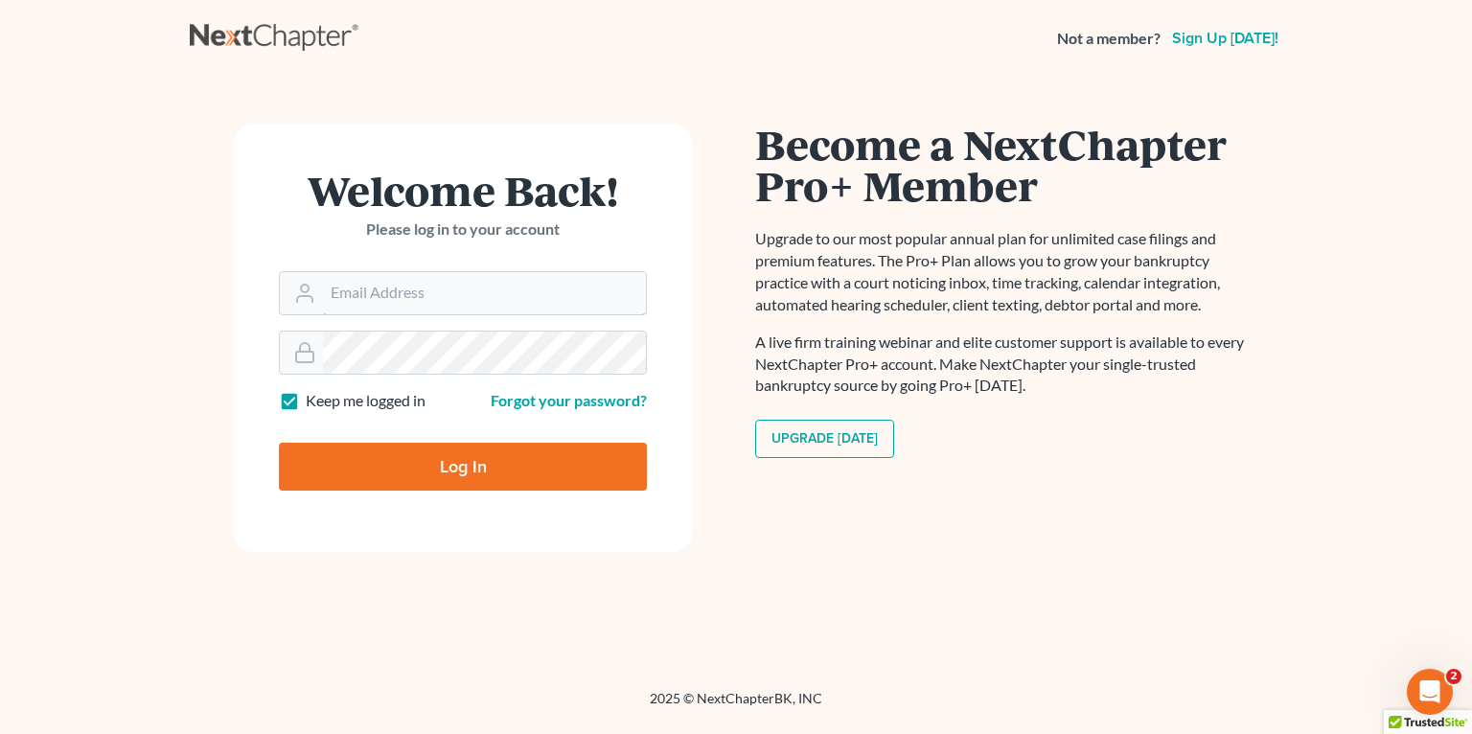
type input "[EMAIL_ADDRESS][DOMAIN_NAME]"
click at [573, 462] on input "Log In" at bounding box center [463, 467] width 368 height 48
type input "Thinking..."
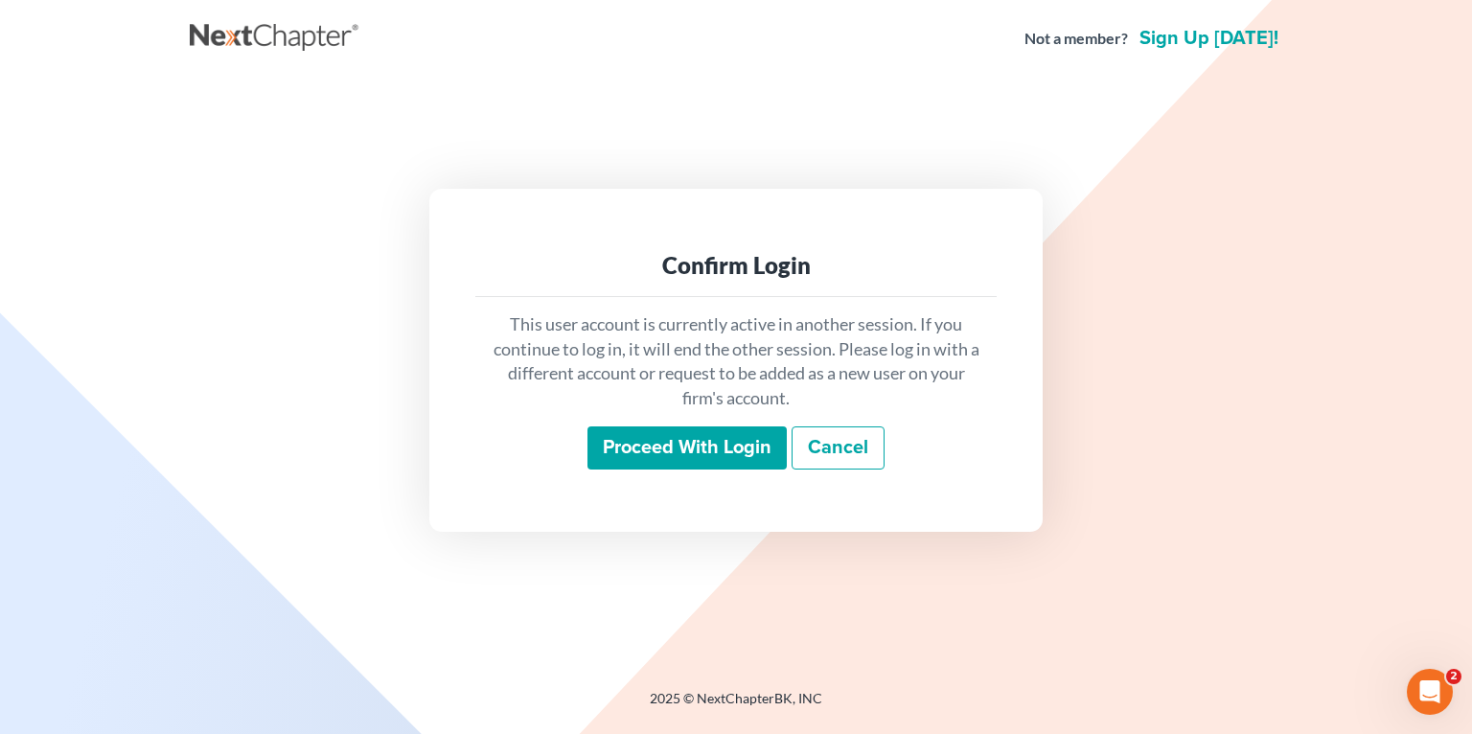
click at [686, 452] on input "Proceed with login" at bounding box center [686, 448] width 199 height 44
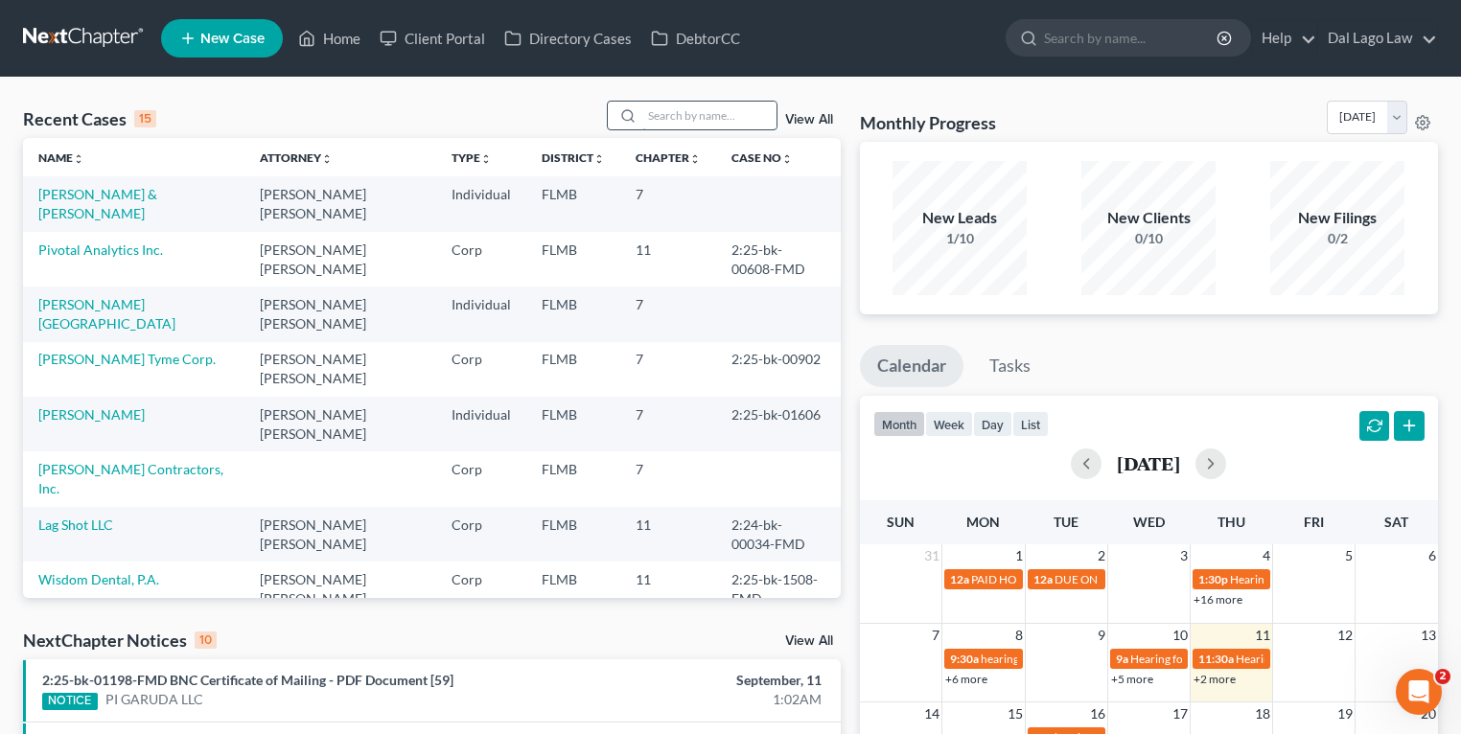
click at [724, 120] on input "search" at bounding box center [709, 116] width 134 height 28
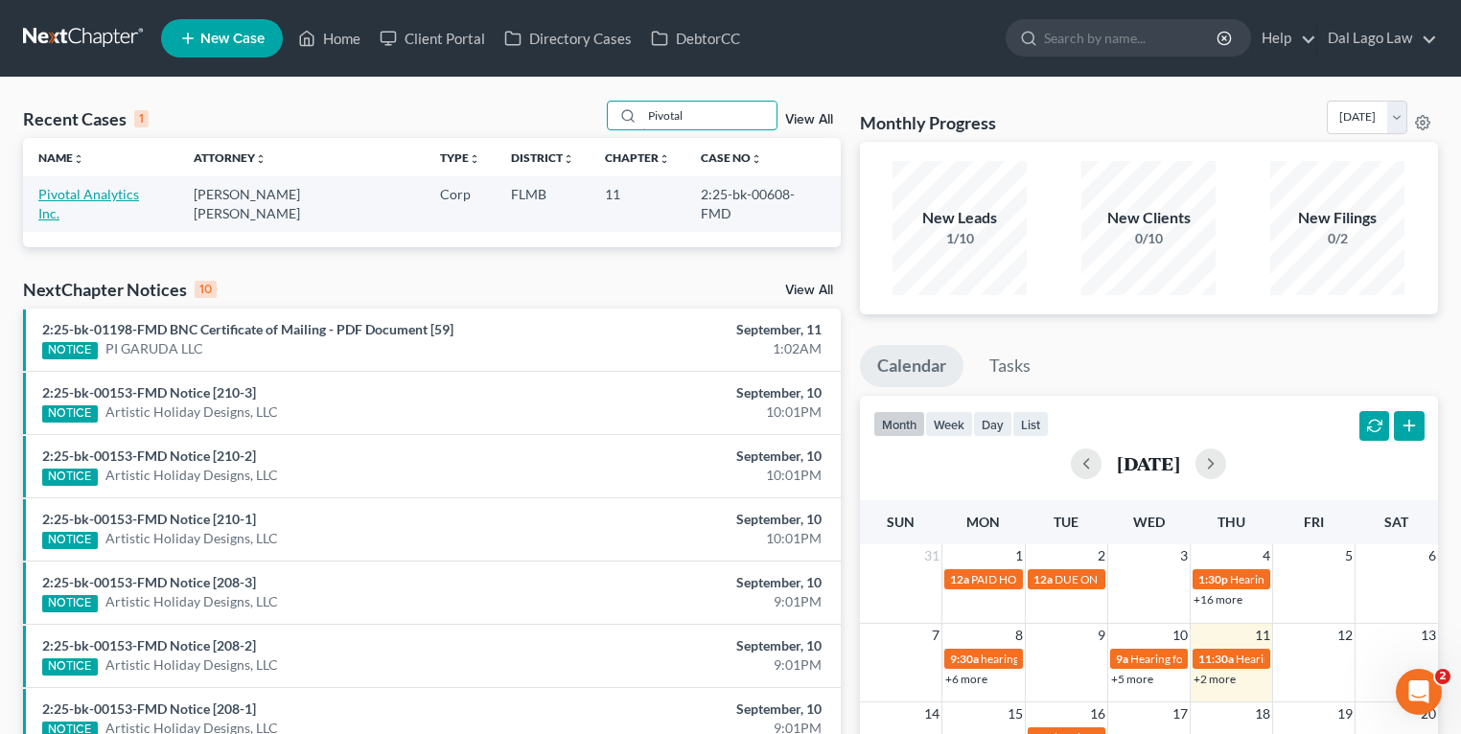
type input "Pivotal"
click at [130, 191] on link "Pivotal Analytics Inc." at bounding box center [88, 203] width 101 height 35
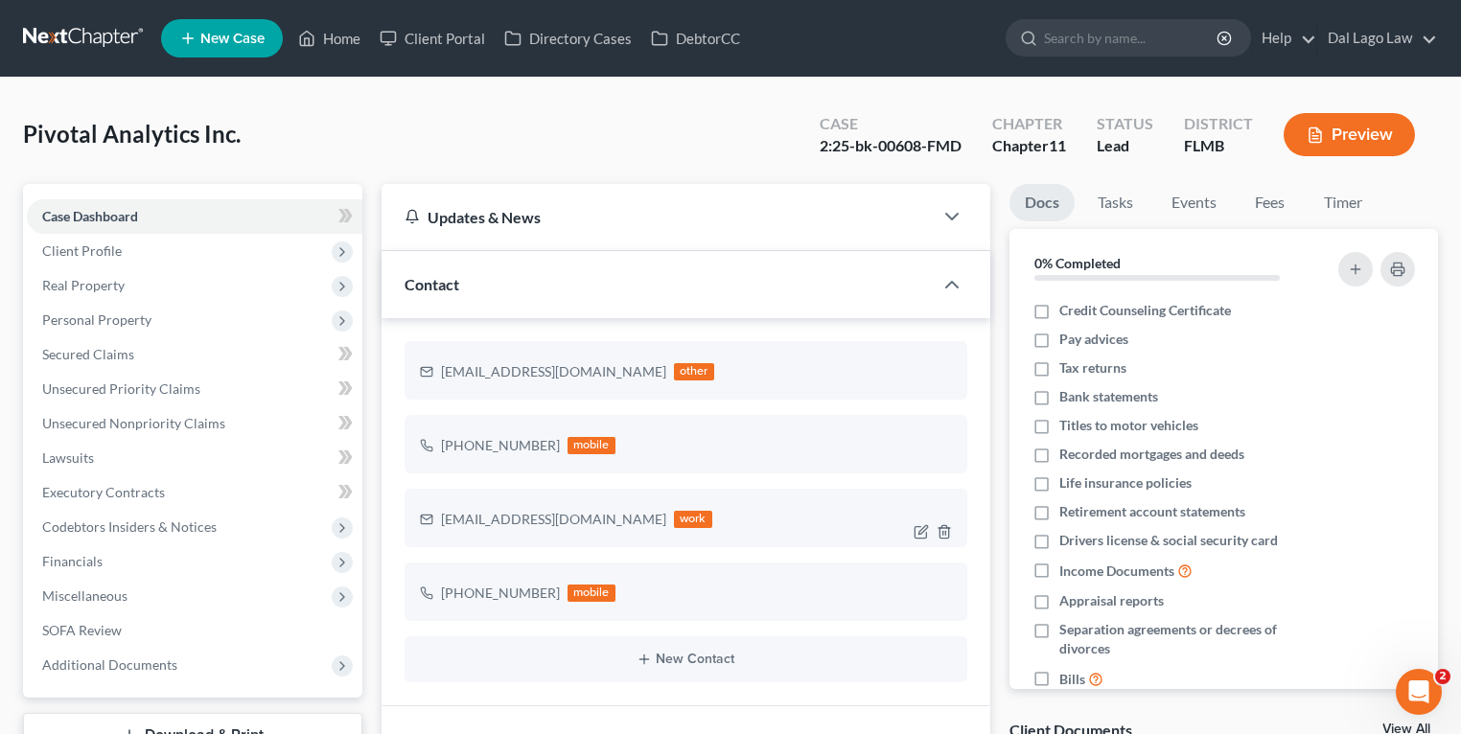
scroll to position [594, 0]
